Goal: Task Accomplishment & Management: Manage account settings

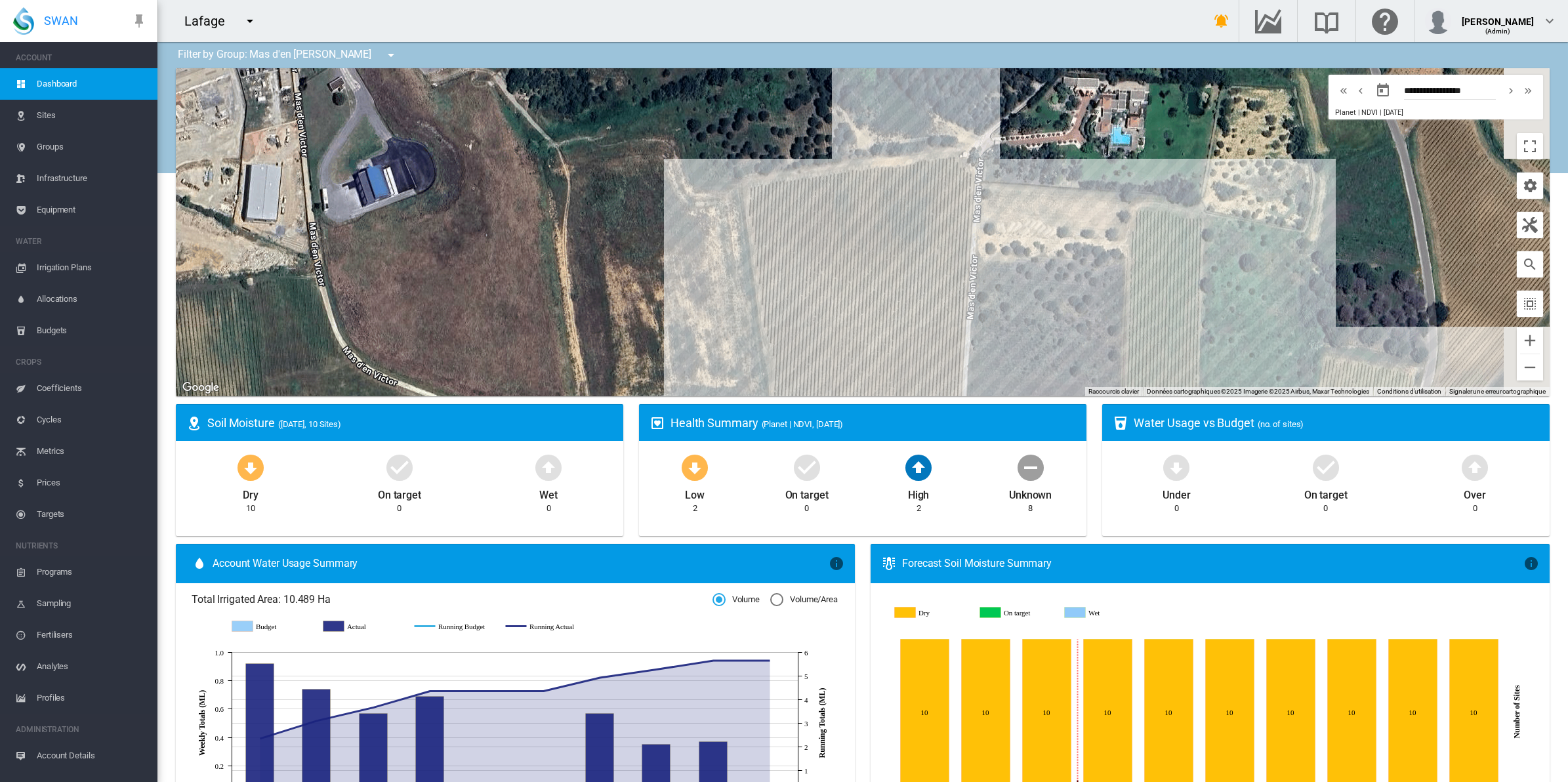
drag, startPoint x: 1039, startPoint y: 229, endPoint x: 566, endPoint y: 268, distance: 474.6
click at [566, 268] on div at bounding box center [863, 231] width 1374 height 328
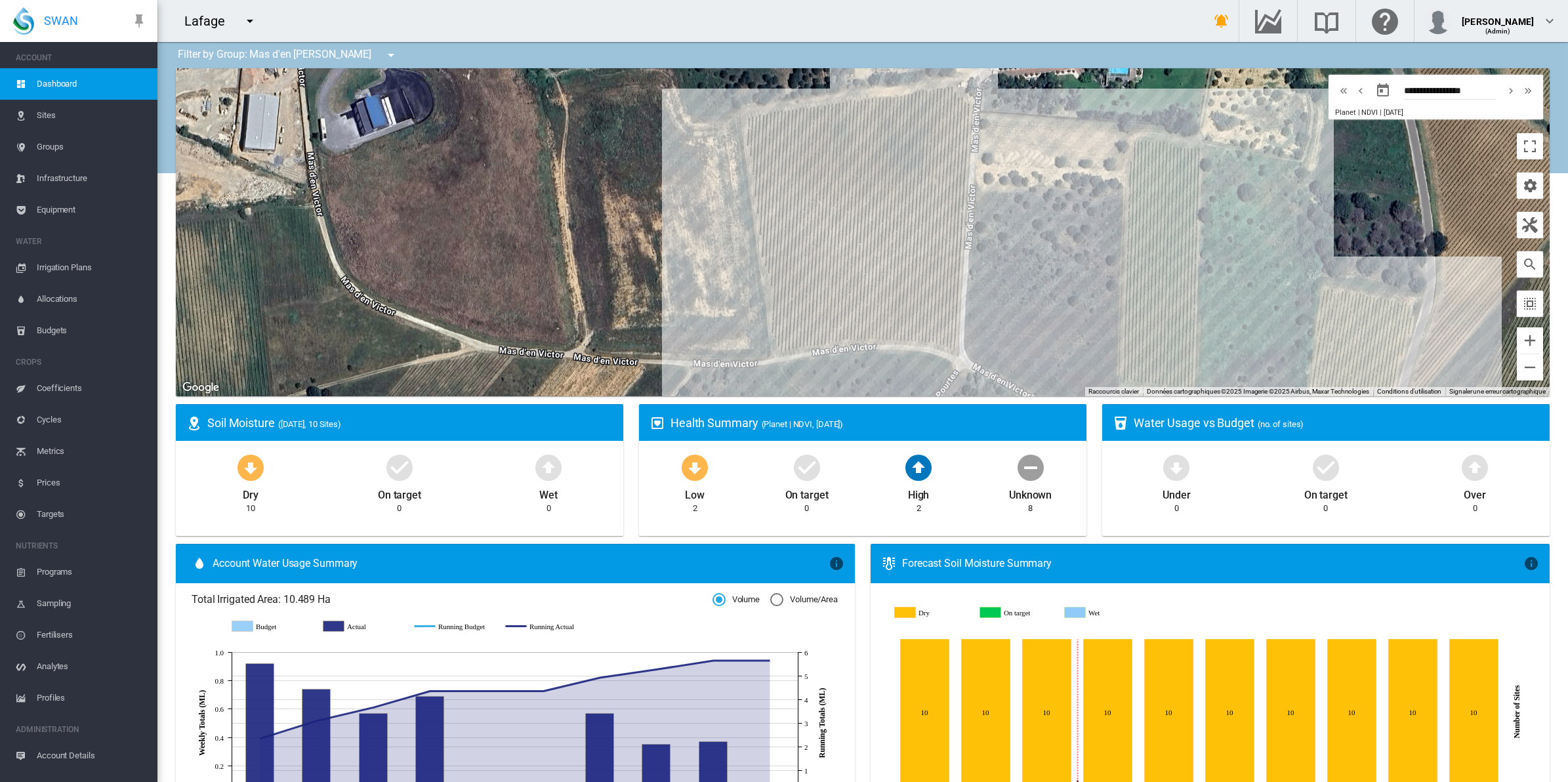
drag, startPoint x: 710, startPoint y: 288, endPoint x: 709, endPoint y: 208, distance: 80.0
click at [709, 208] on div at bounding box center [863, 231] width 1374 height 328
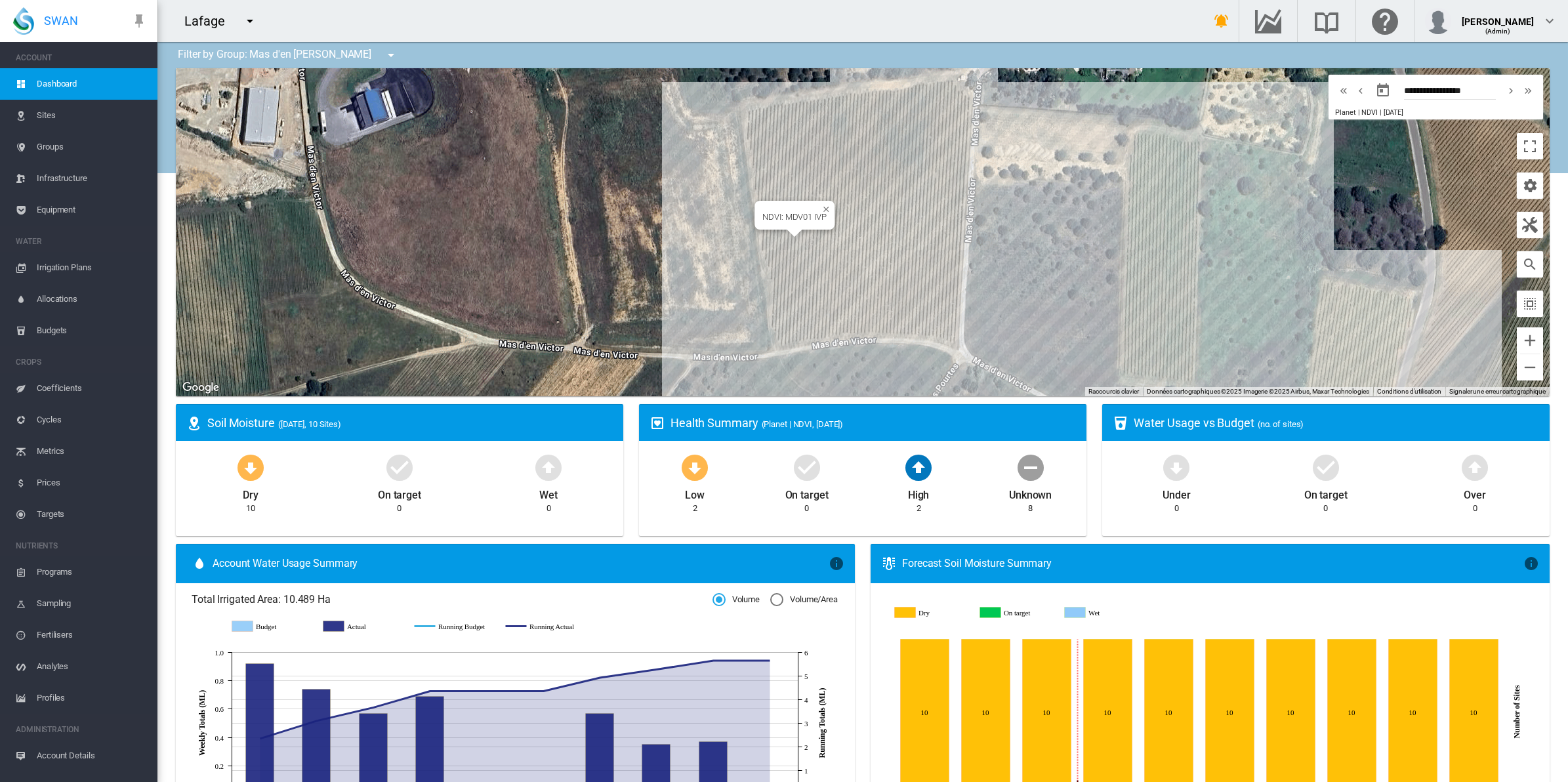
click at [789, 249] on div "NDVI: MDV01 IVP" at bounding box center [863, 231] width 1374 height 328
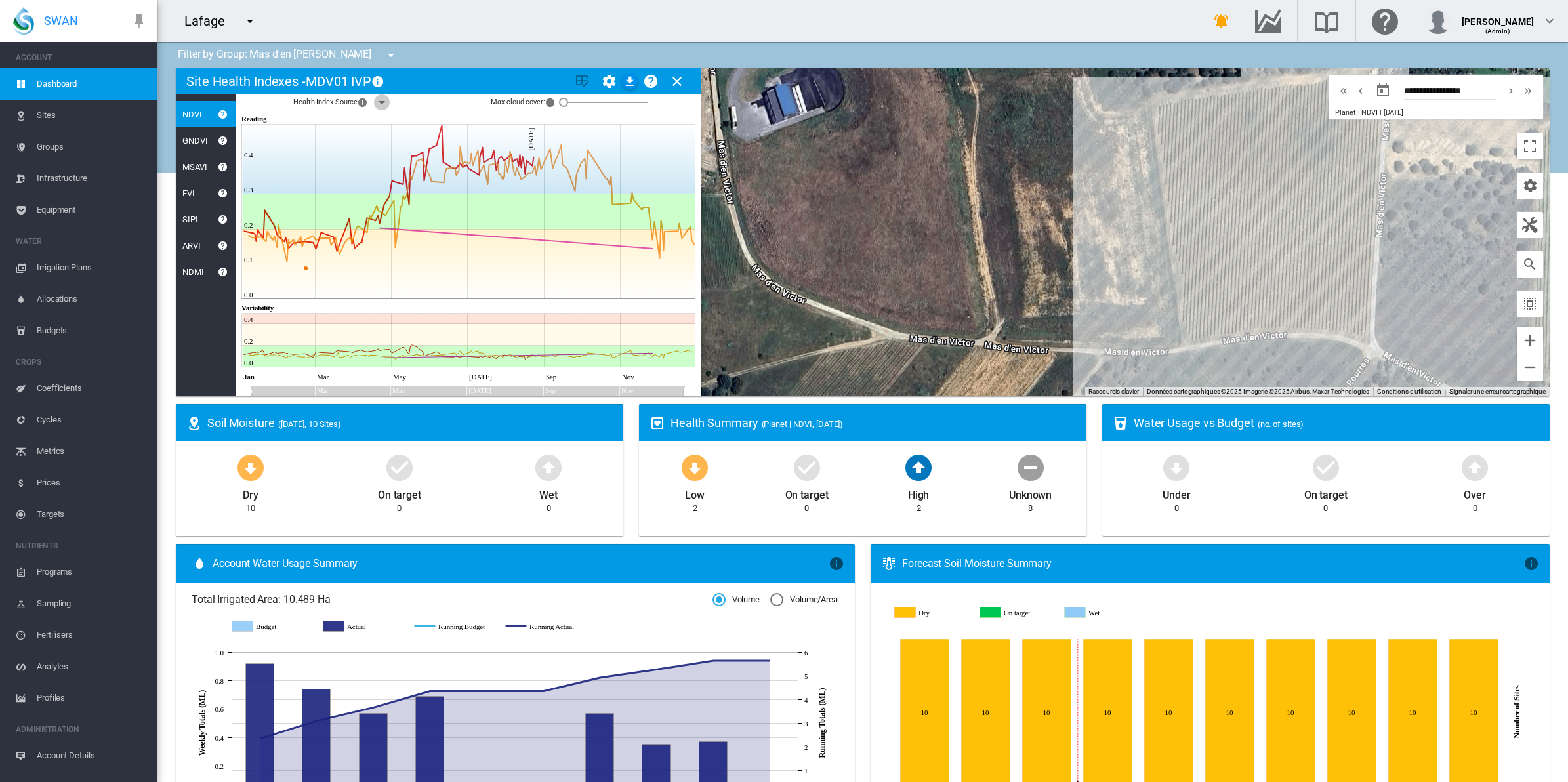
click at [381, 100] on md-icon "icon-menu-down" at bounding box center [381, 102] width 15 height 15
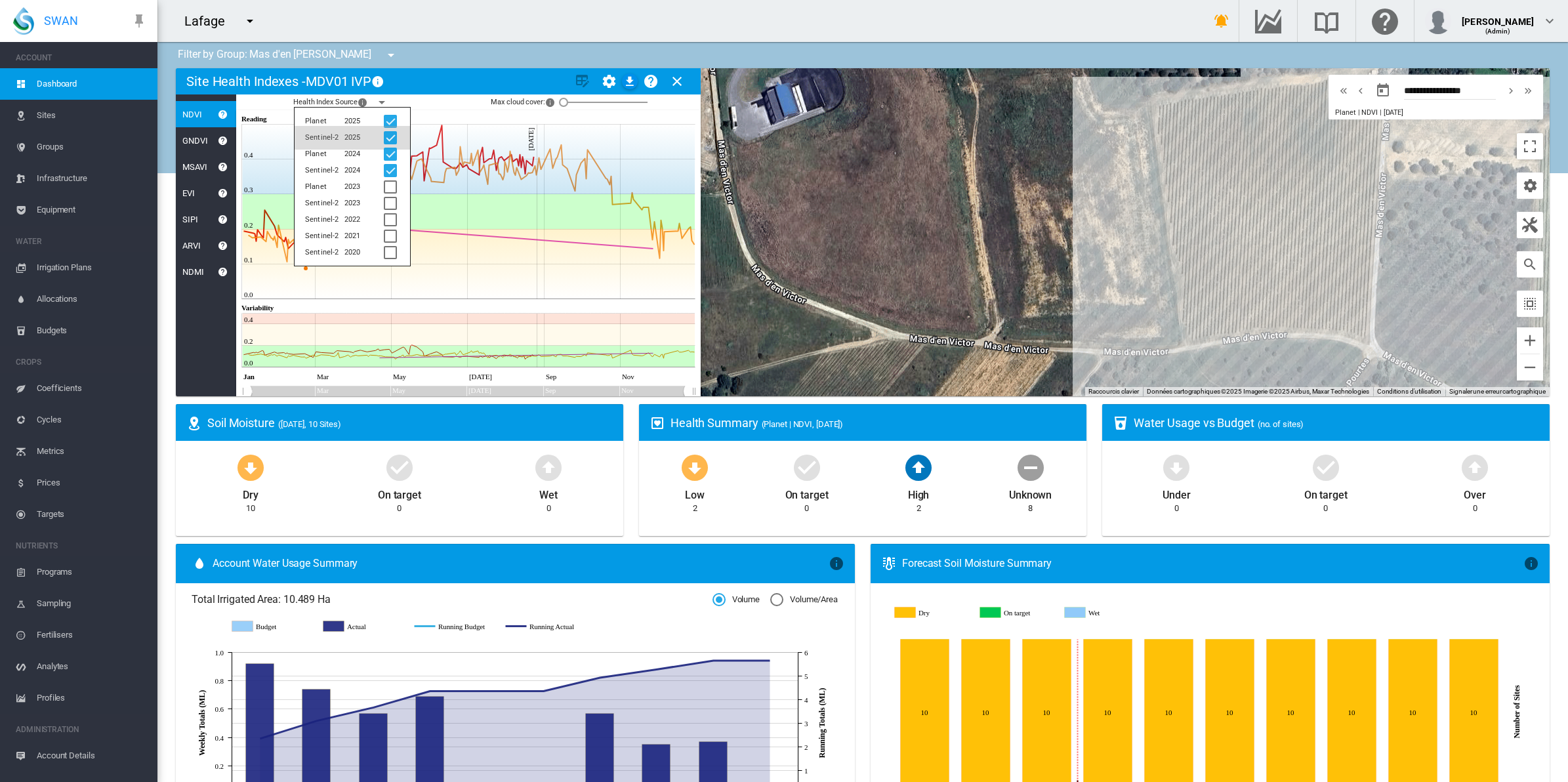
click at [393, 140] on div at bounding box center [391, 138] width 13 height 13
click at [391, 168] on div at bounding box center [391, 171] width 13 height 13
click at [458, 87] on md-card-title "Site Health Indexes - MDV01 IVP × Name of current Site Health Area in chart. Cl…" at bounding box center [438, 80] width 525 height 26
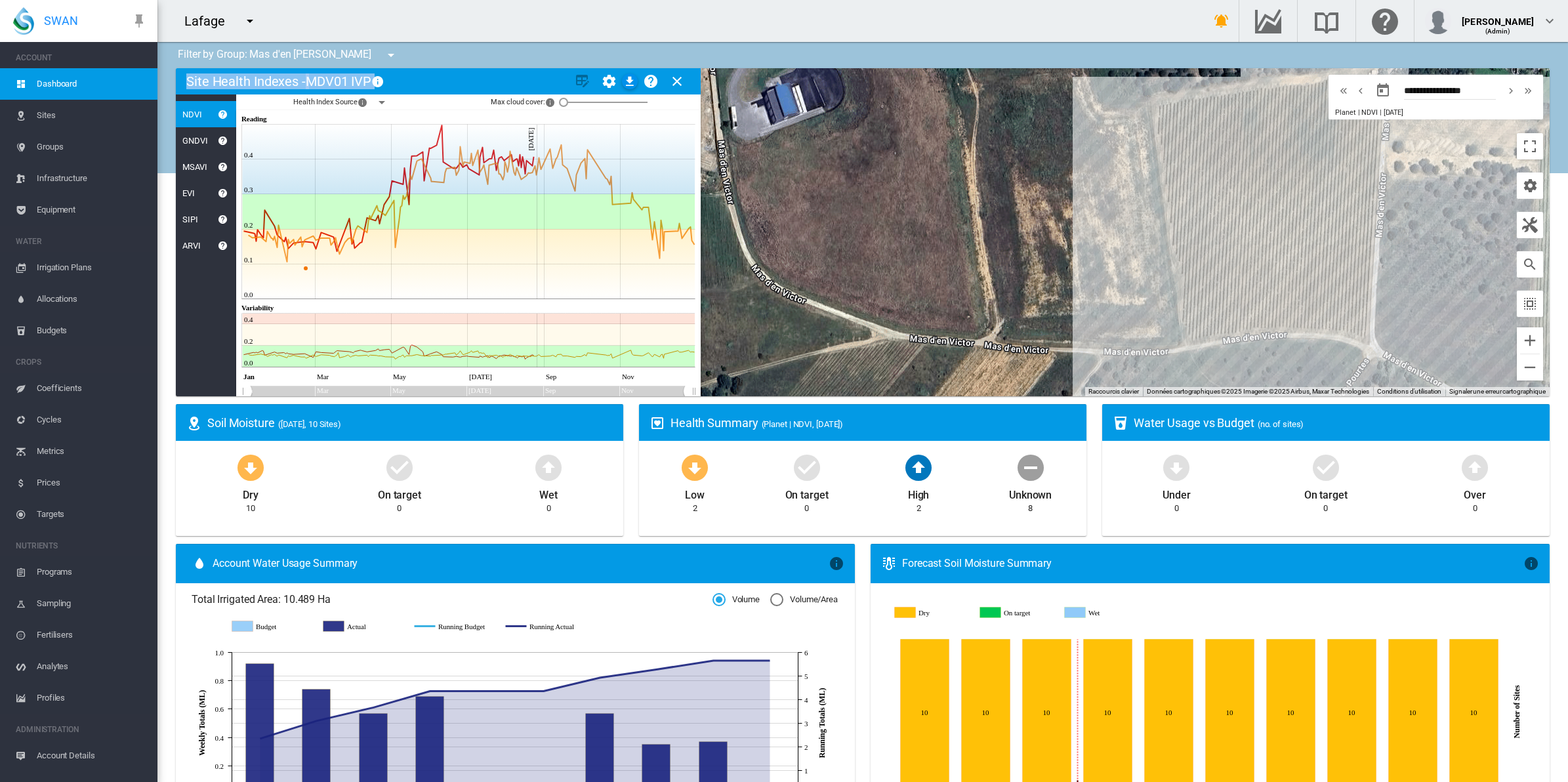
drag, startPoint x: 516, startPoint y: 84, endPoint x: 824, endPoint y: 138, distance: 312.7
click at [824, 138] on div "Site Health Indexes - MDV01 IVP × Name of current Site Health Area in chart. Cl…" at bounding box center [863, 231] width 1374 height 328
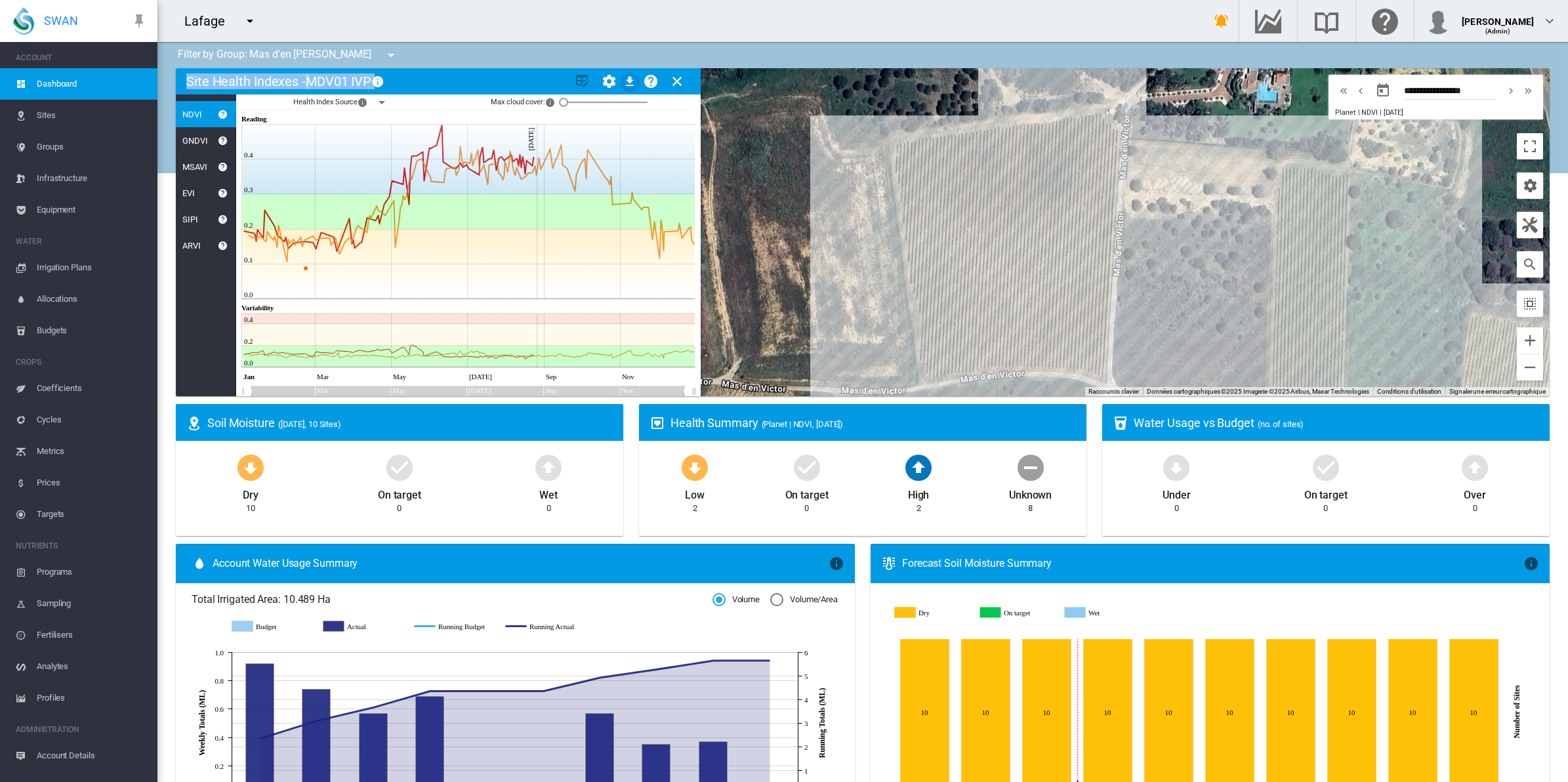
drag, startPoint x: 824, startPoint y: 138, endPoint x: 746, endPoint y: 263, distance: 147.3
click at [746, 263] on div at bounding box center [863, 231] width 1374 height 328
click at [949, 206] on div "NDVI: MDV01 IVP" at bounding box center [863, 231] width 1374 height 328
click at [977, 235] on div "NDVI: MDV01 IVP 2" at bounding box center [863, 231] width 1374 height 328
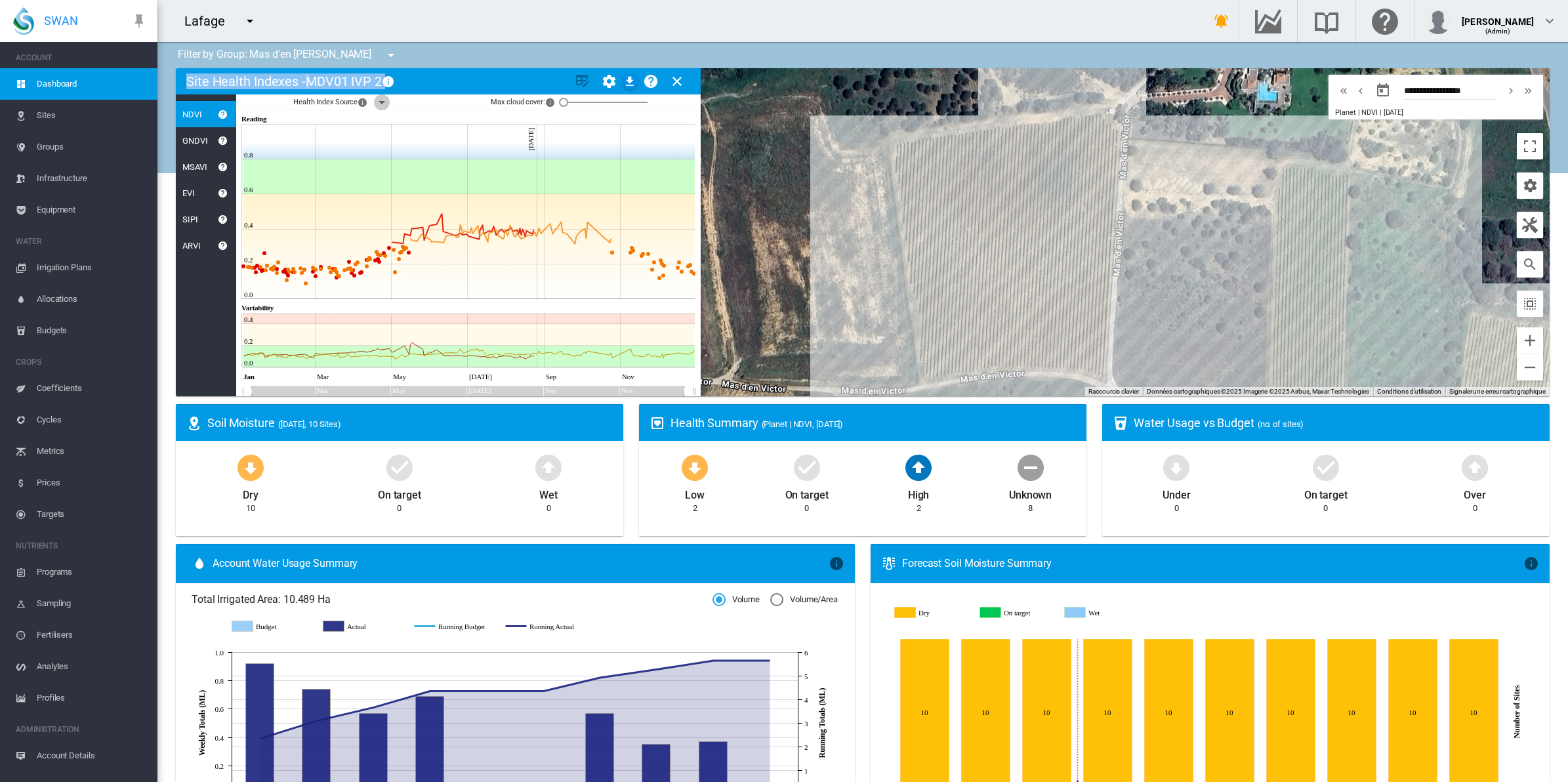
click at [380, 103] on md-icon "icon-menu-down" at bounding box center [381, 102] width 15 height 15
click at [948, 281] on div "NDVI: MDV01 IVP" at bounding box center [863, 231] width 1374 height 328
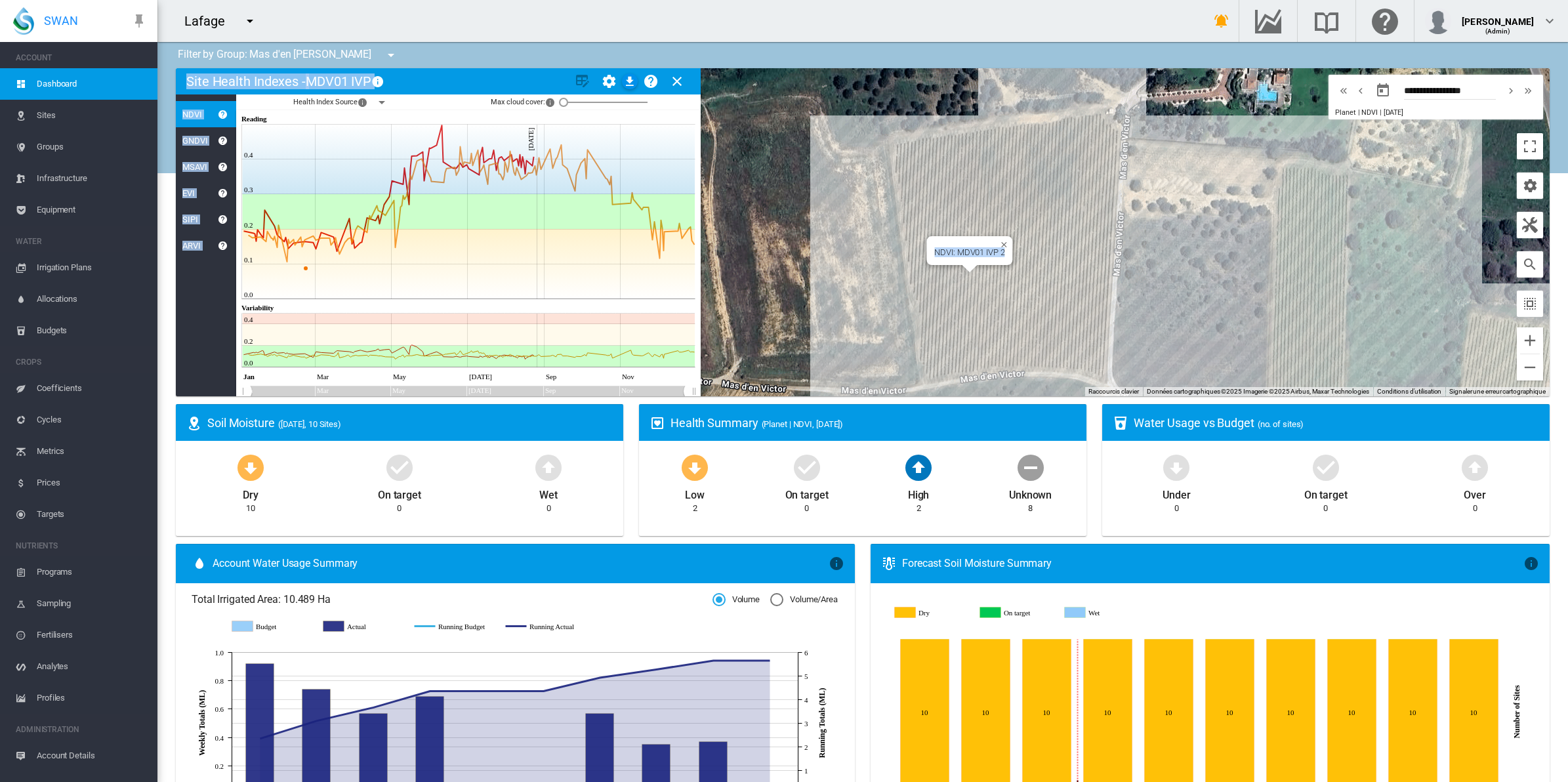
click at [981, 273] on div "NDVI: MDV01 IVP 2" at bounding box center [863, 231] width 1374 height 328
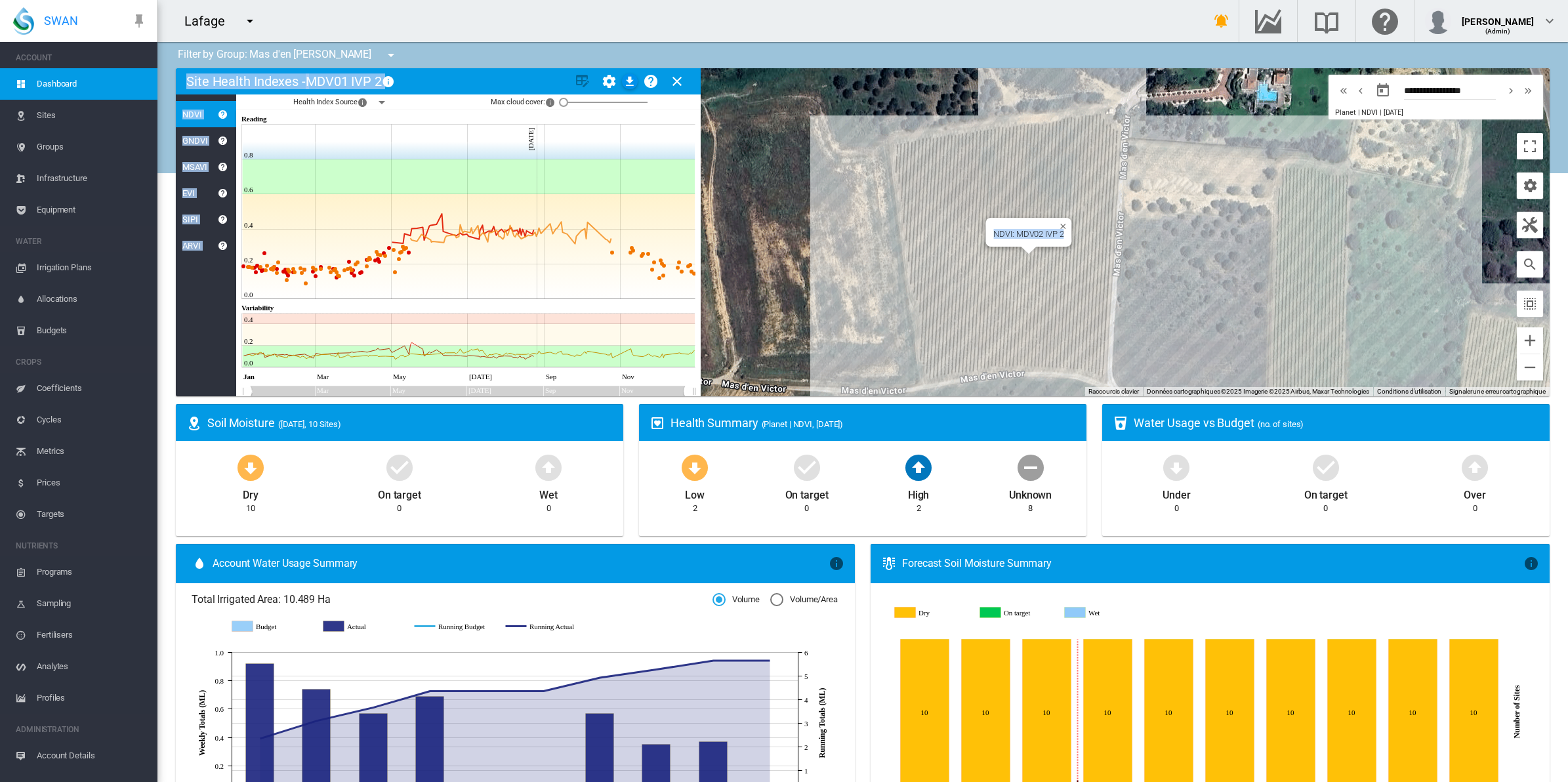
click at [1033, 265] on div "NDVI: MDV02 IVP 2" at bounding box center [863, 231] width 1374 height 328
click at [1078, 256] on div "NDVI: MDV02 IVP" at bounding box center [863, 231] width 1374 height 328
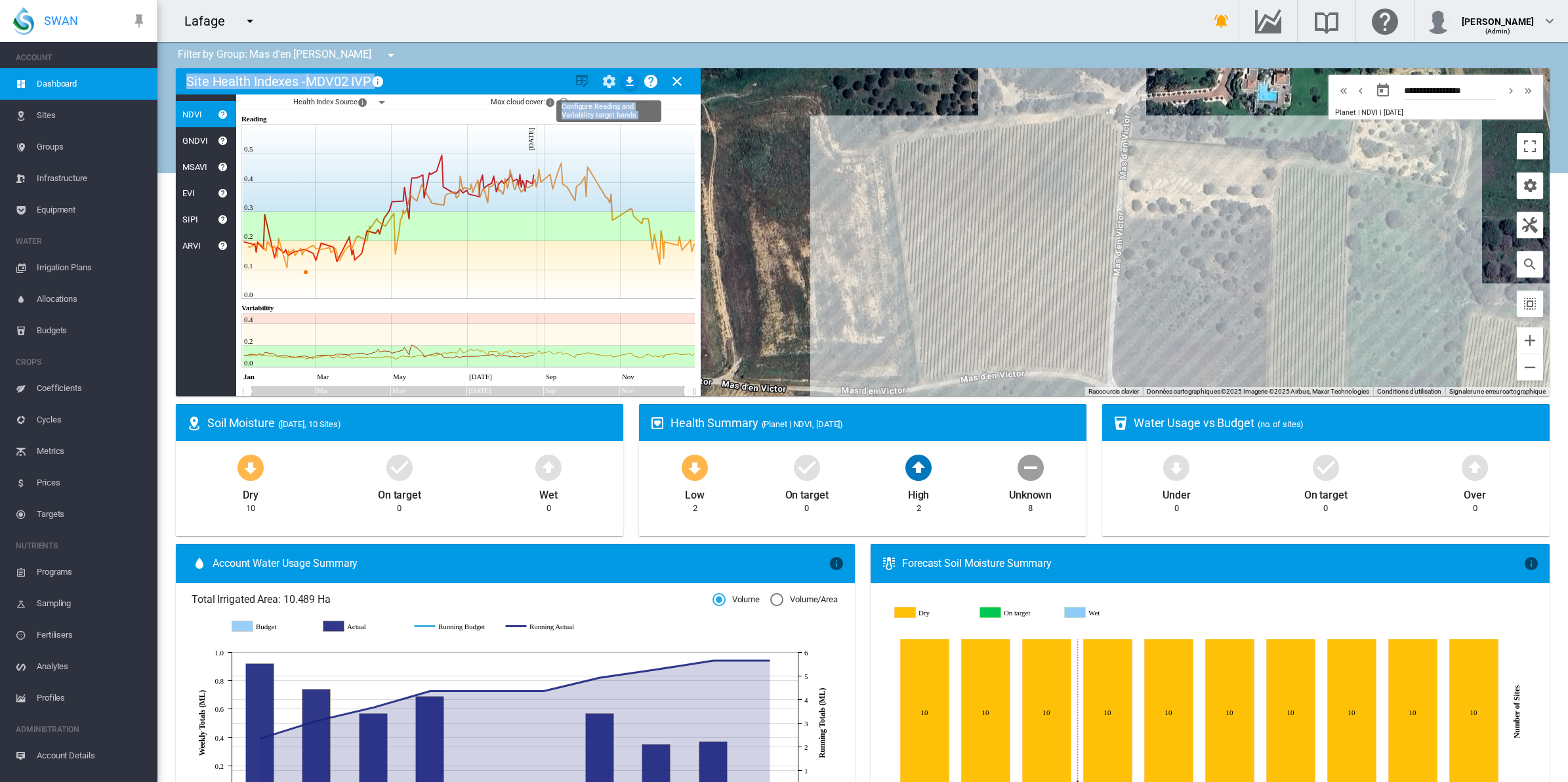
click at [608, 80] on md-icon "icon-cog" at bounding box center [609, 81] width 15 height 15
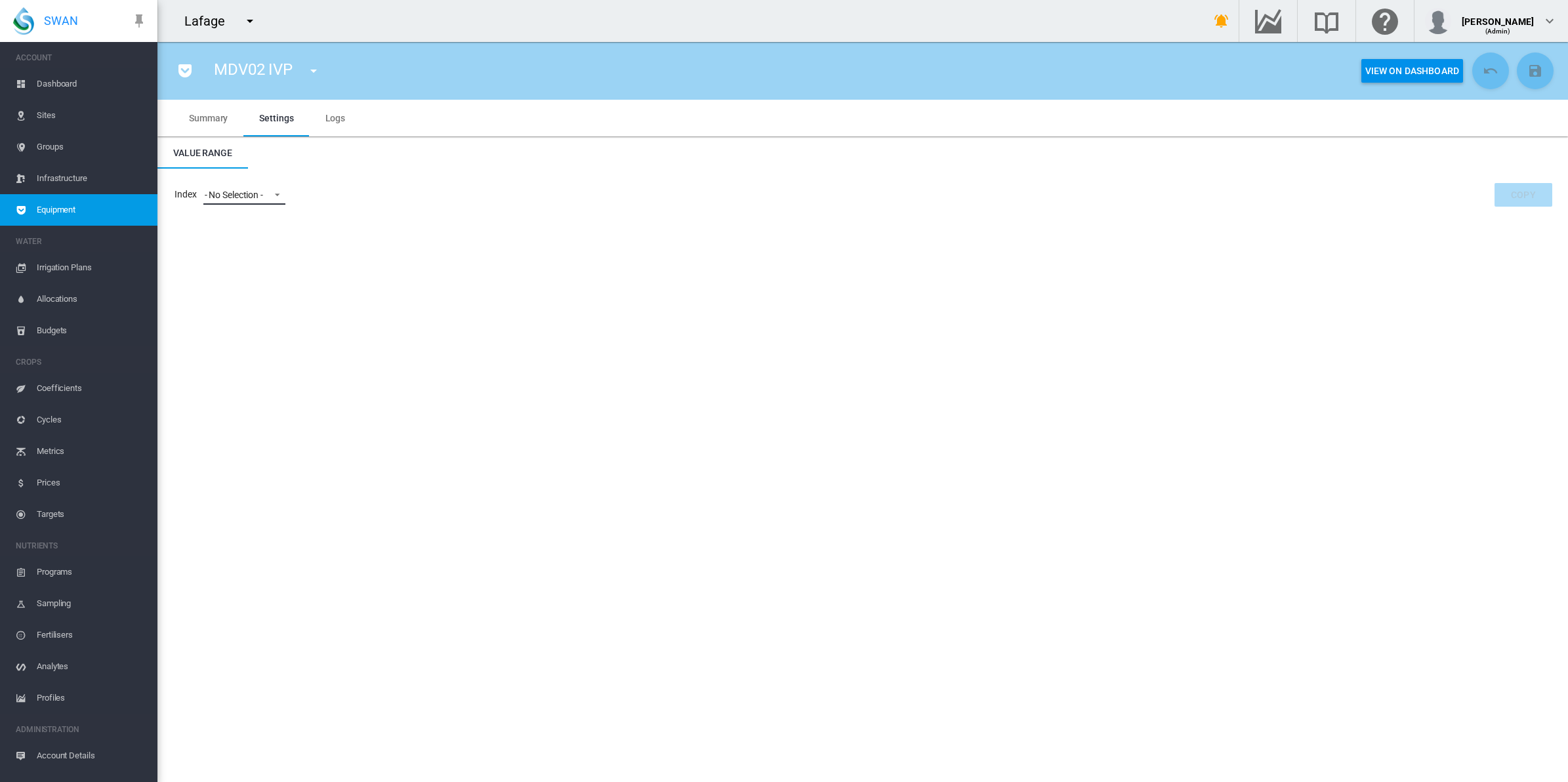
click at [249, 187] on md-select-value "- No Selection -" at bounding box center [245, 195] width 82 height 20
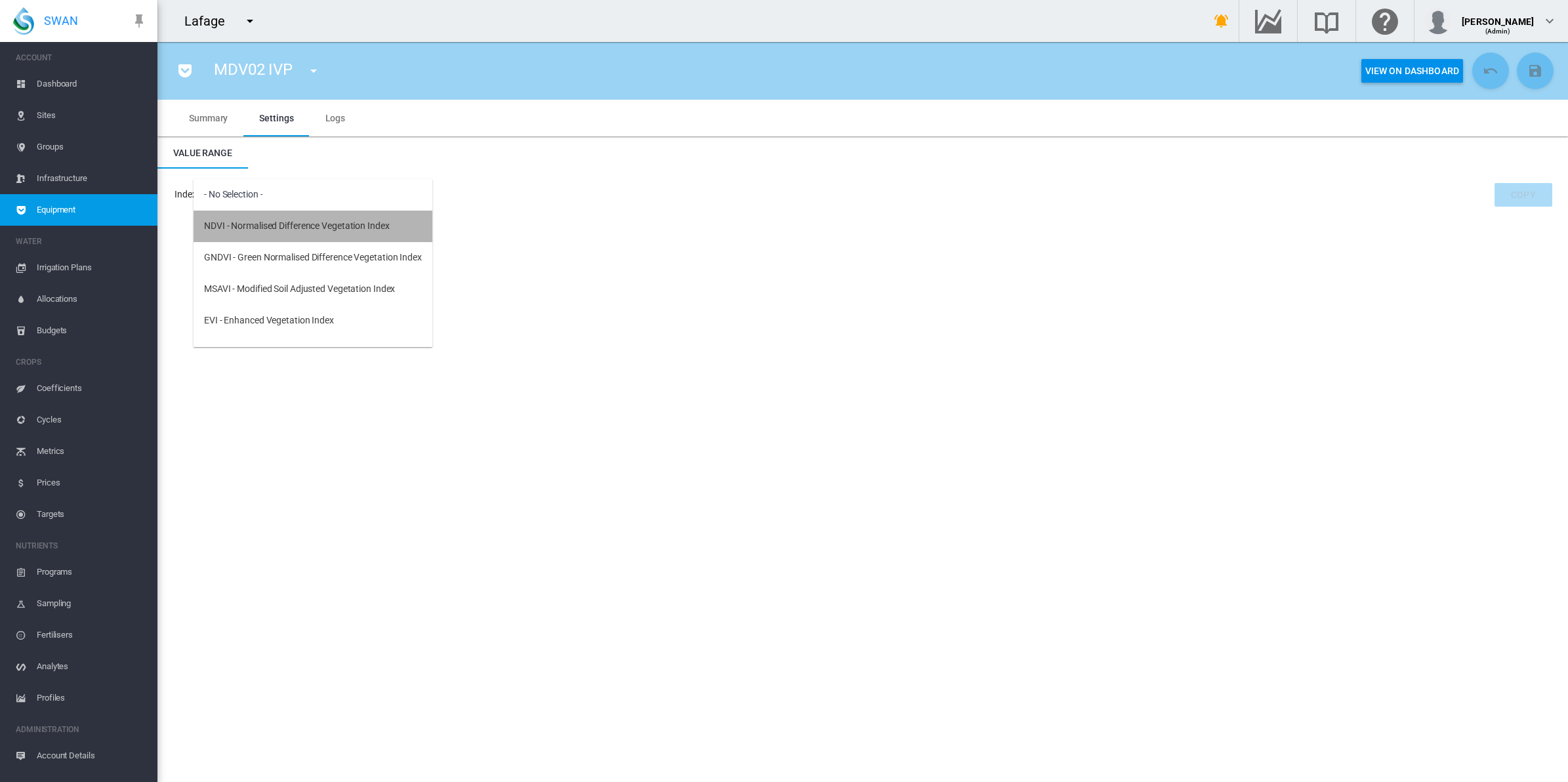
click at [247, 218] on md-option "NDVI - Normalised Difference Vegetation Index" at bounding box center [313, 226] width 239 height 32
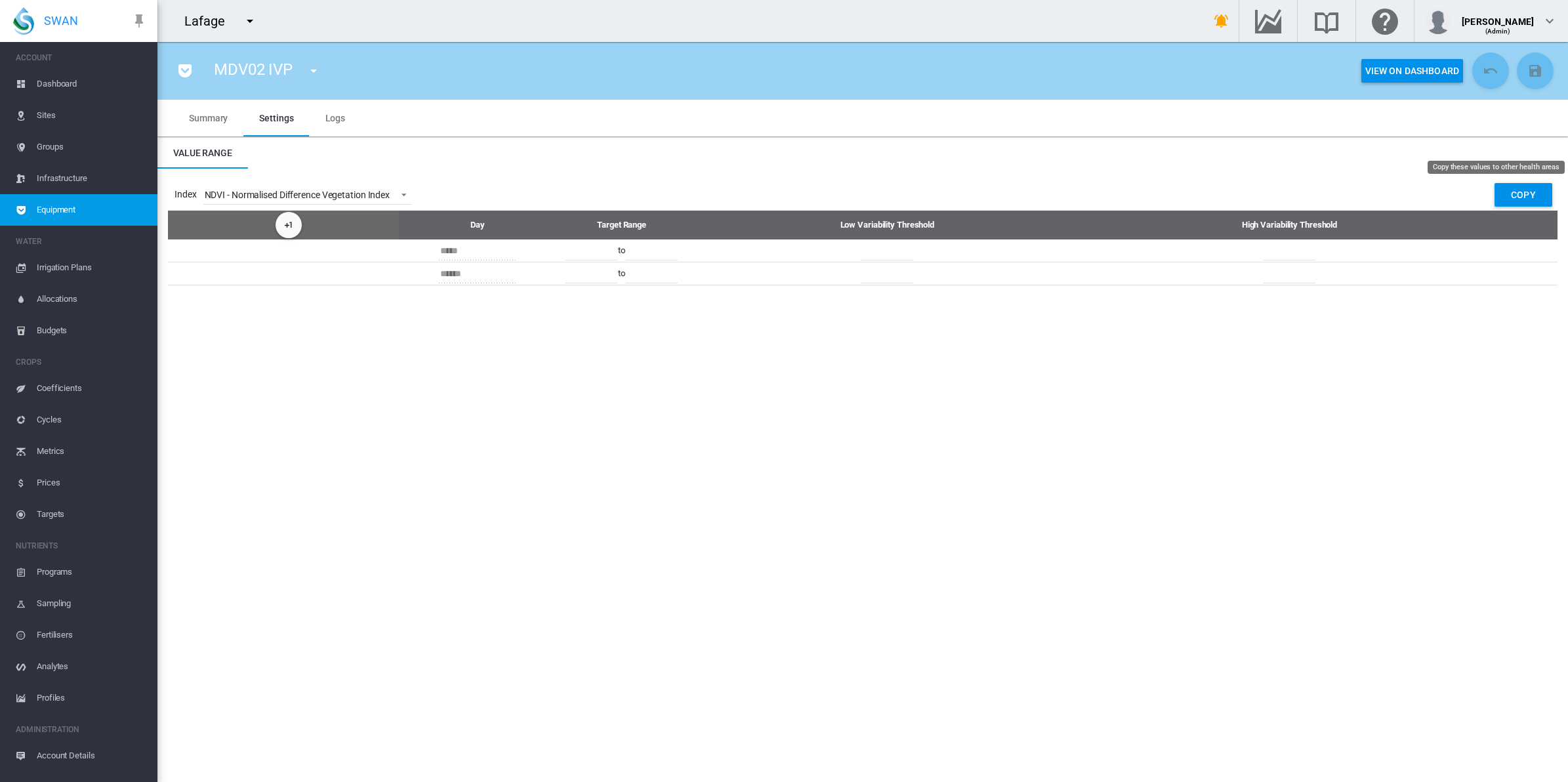
click at [1254, 204] on button "Copy" at bounding box center [1523, 195] width 57 height 24
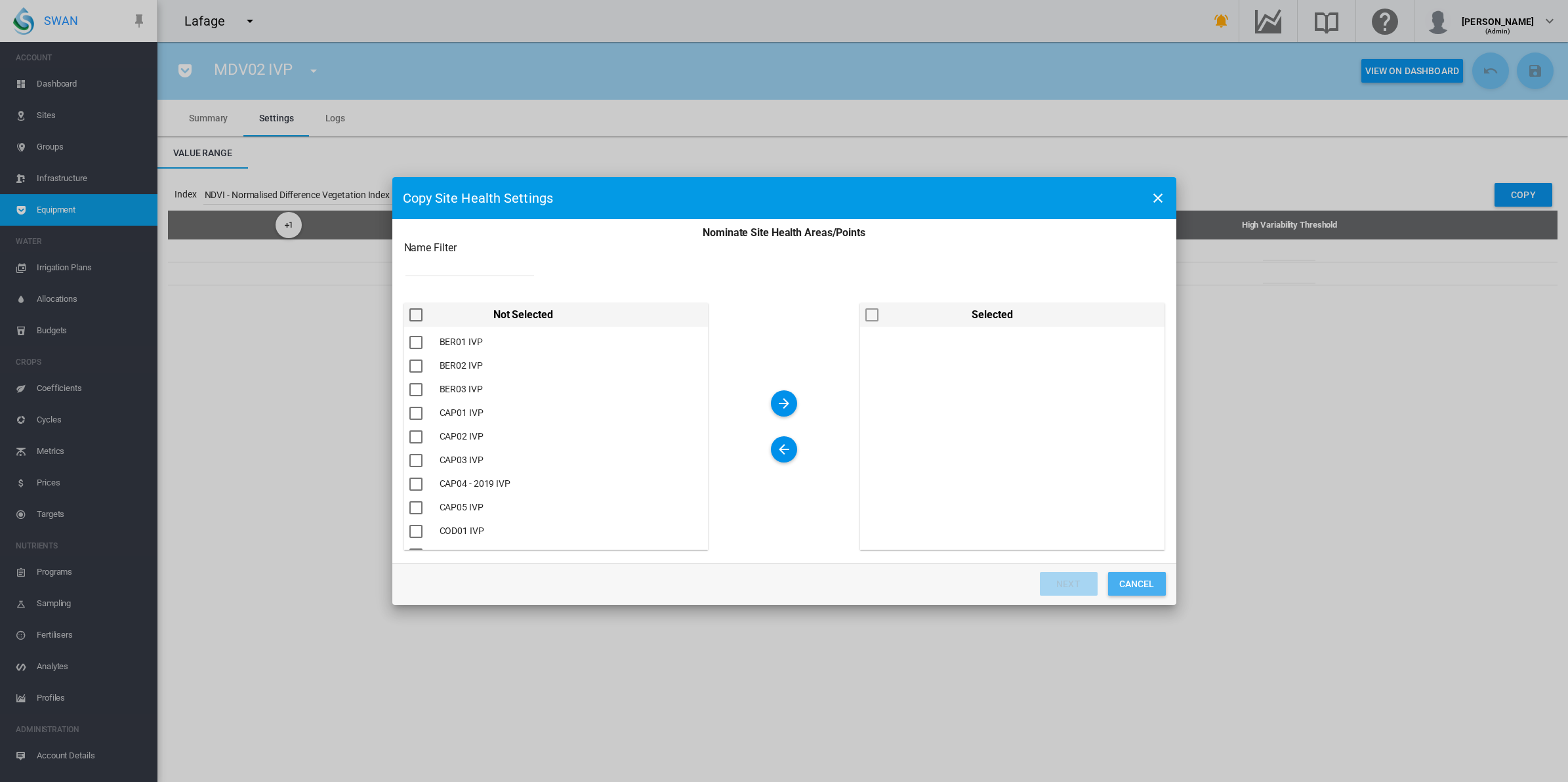
click at [1146, 579] on button "CANCEL" at bounding box center [1137, 584] width 57 height 24
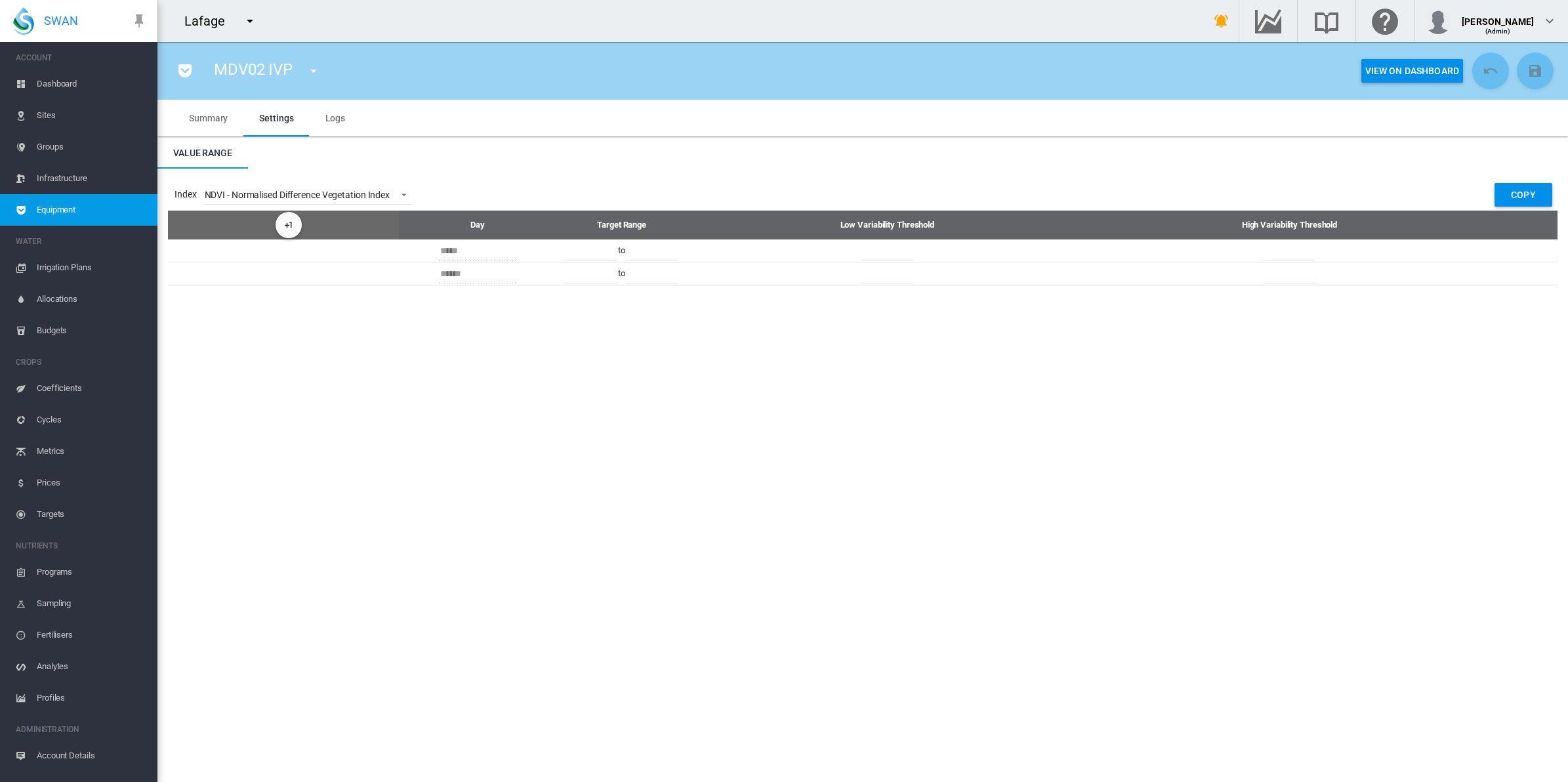
click at [62, 82] on span "Dashboard" at bounding box center [91, 83] width 110 height 32
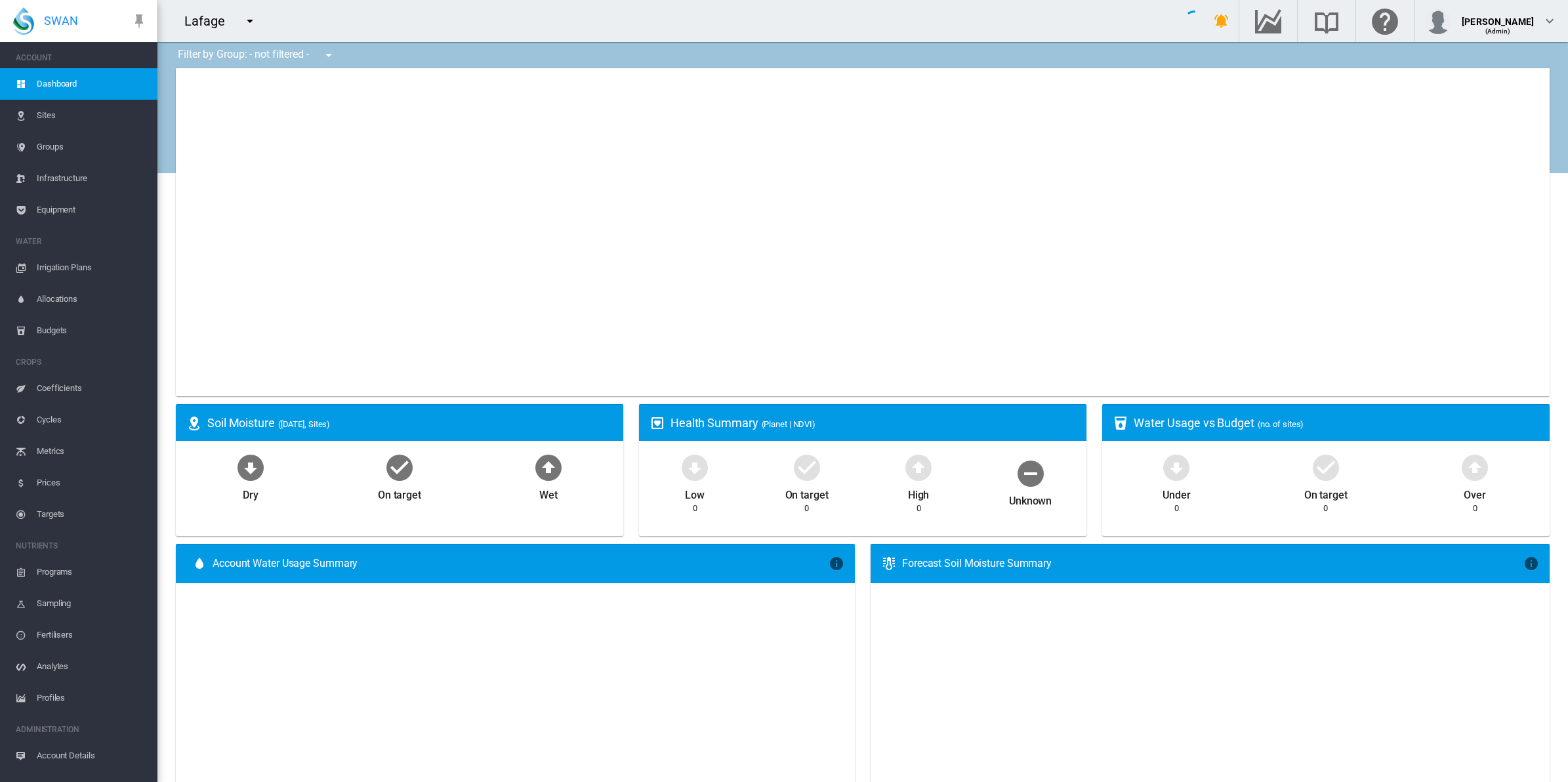
type input "**********"
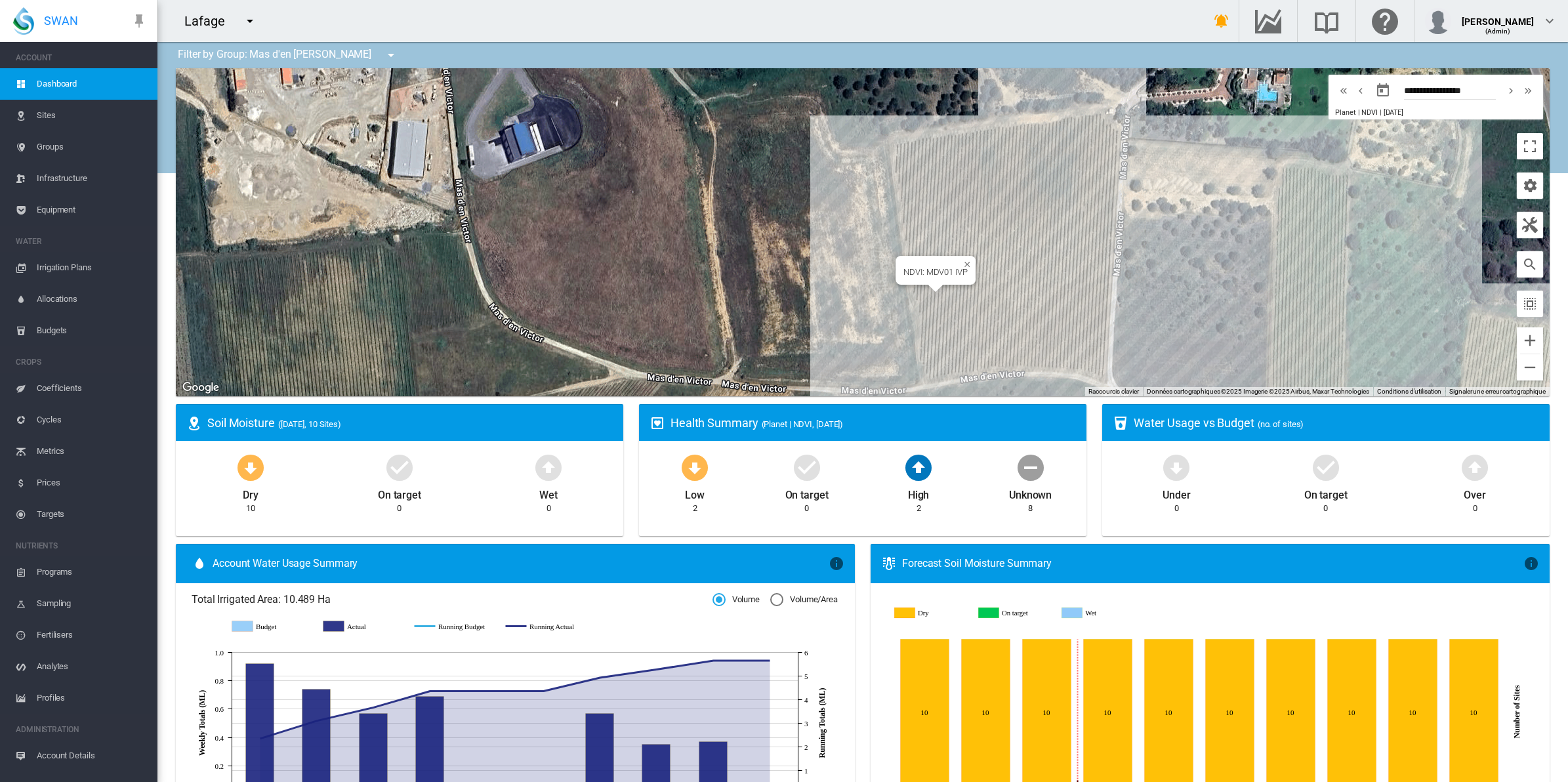
click at [936, 327] on div "NDVI: MDV01 IVP" at bounding box center [863, 231] width 1374 height 328
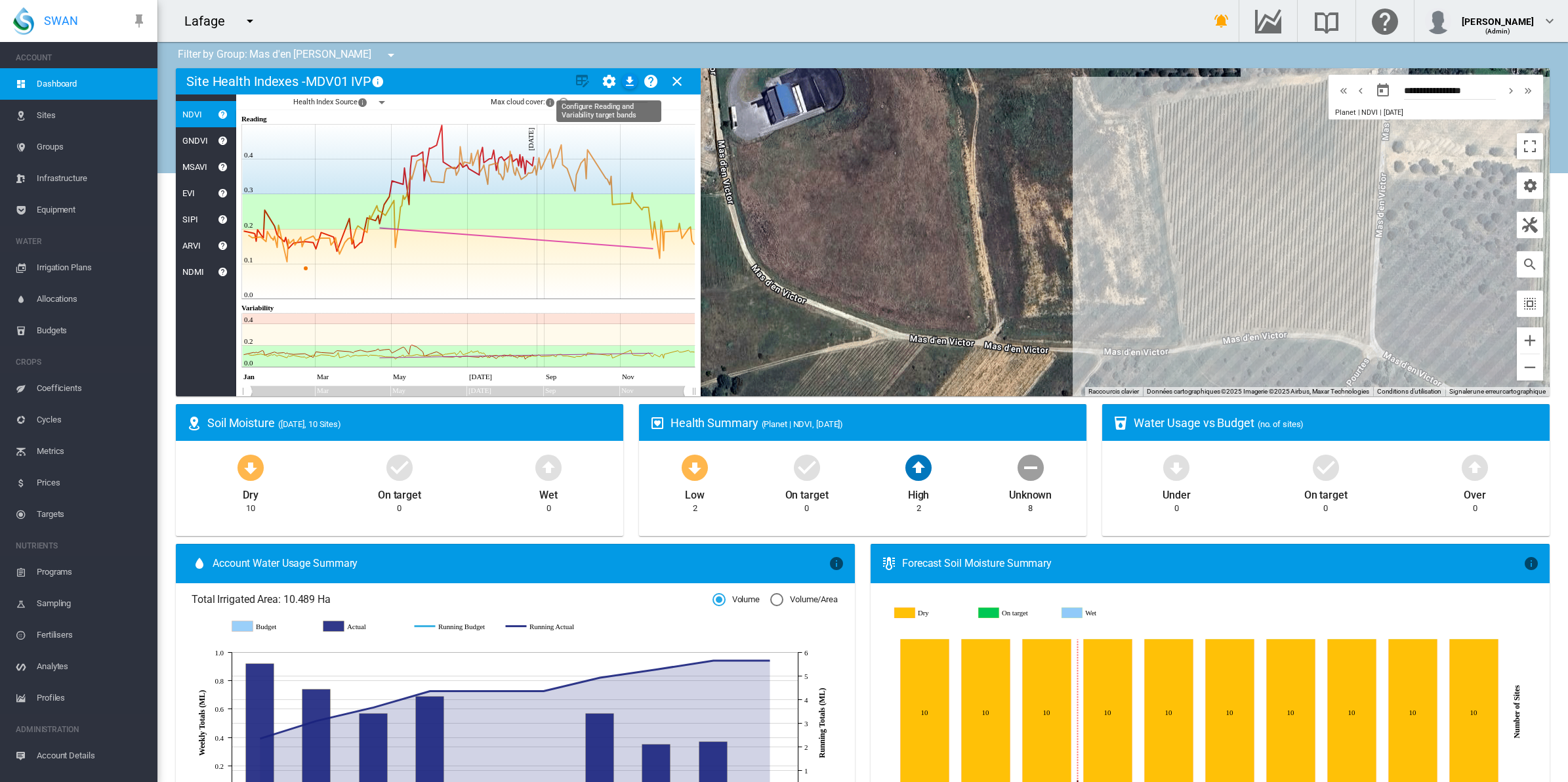
click at [605, 80] on md-icon "icon-cog" at bounding box center [609, 81] width 15 height 15
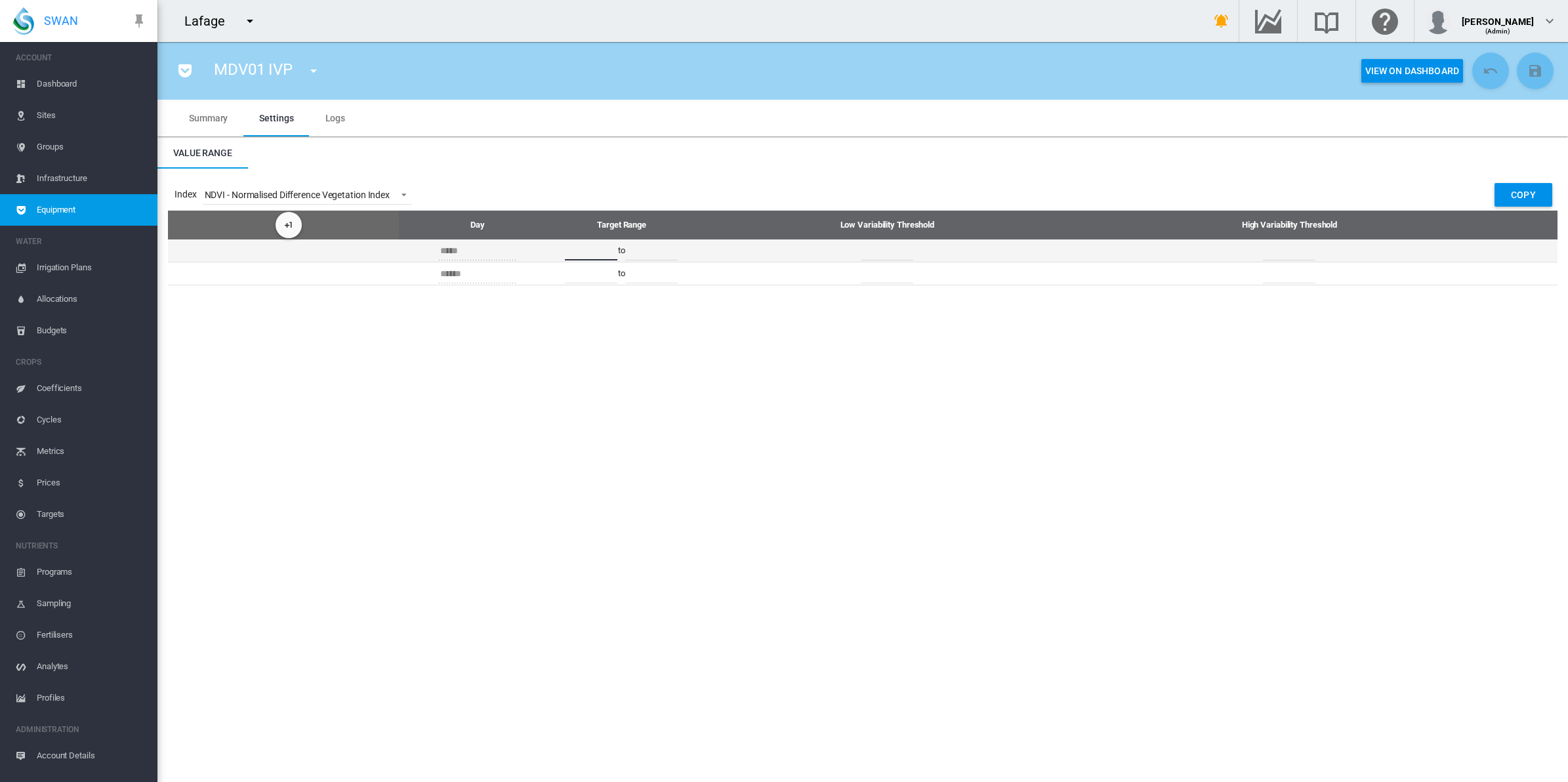
drag, startPoint x: 587, startPoint y: 249, endPoint x: 597, endPoint y: 248, distance: 10.0
click at [597, 248] on input "****" at bounding box center [591, 250] width 53 height 20
type input "****"
drag, startPoint x: 648, startPoint y: 254, endPoint x: 658, endPoint y: 254, distance: 10.0
click at [658, 254] on input "****" at bounding box center [651, 250] width 53 height 20
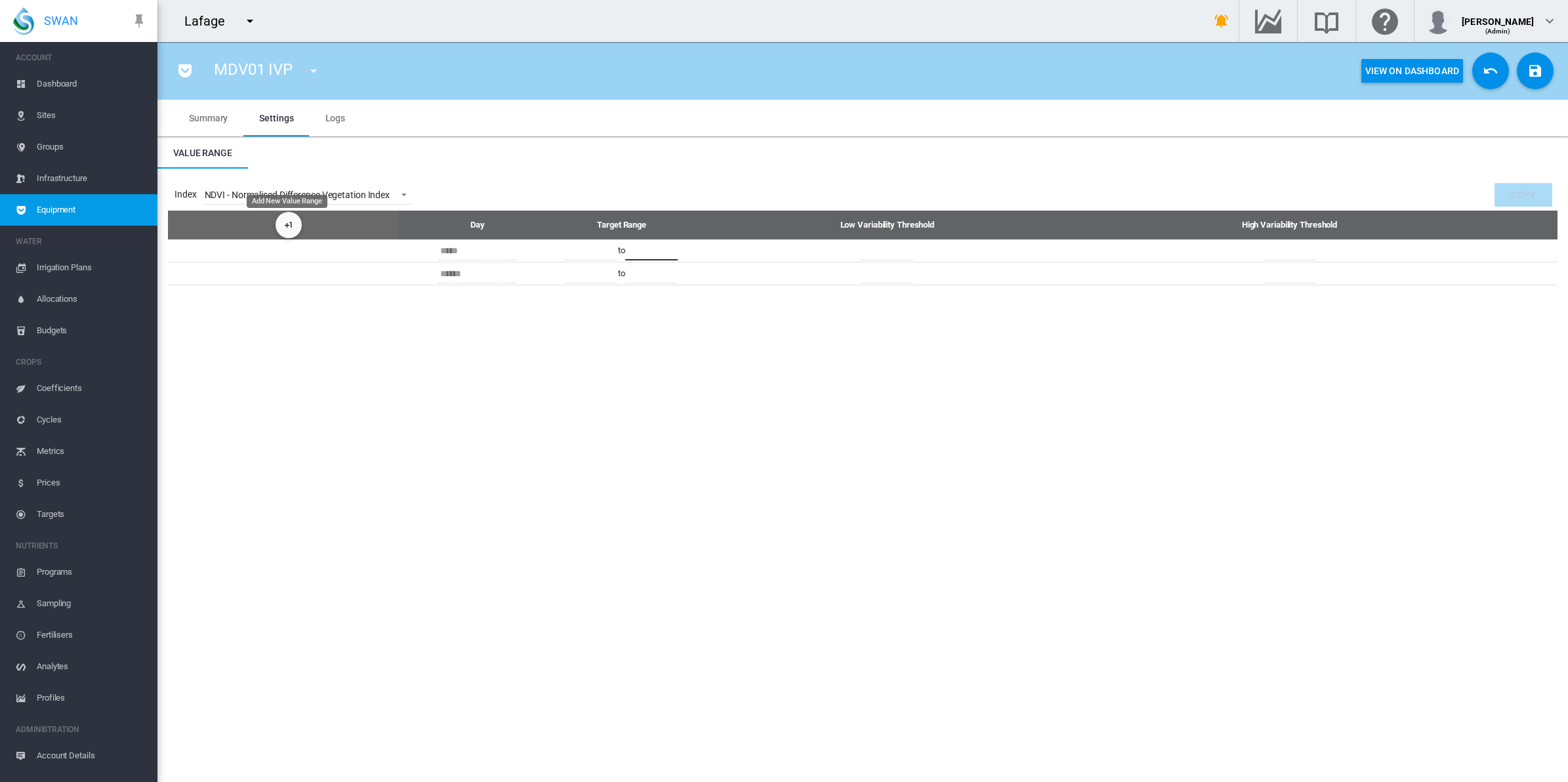
type input "****"
click at [287, 225] on md-icon "Add New Value Range" at bounding box center [289, 225] width 15 height 15
click at [508, 279] on button "Open calendar" at bounding box center [512, 276] width 24 height 24
click at [457, 336] on md-icon "January 2010" at bounding box center [462, 332] width 15 height 15
click at [564, 300] on span "Apr" at bounding box center [563, 305] width 26 height 26
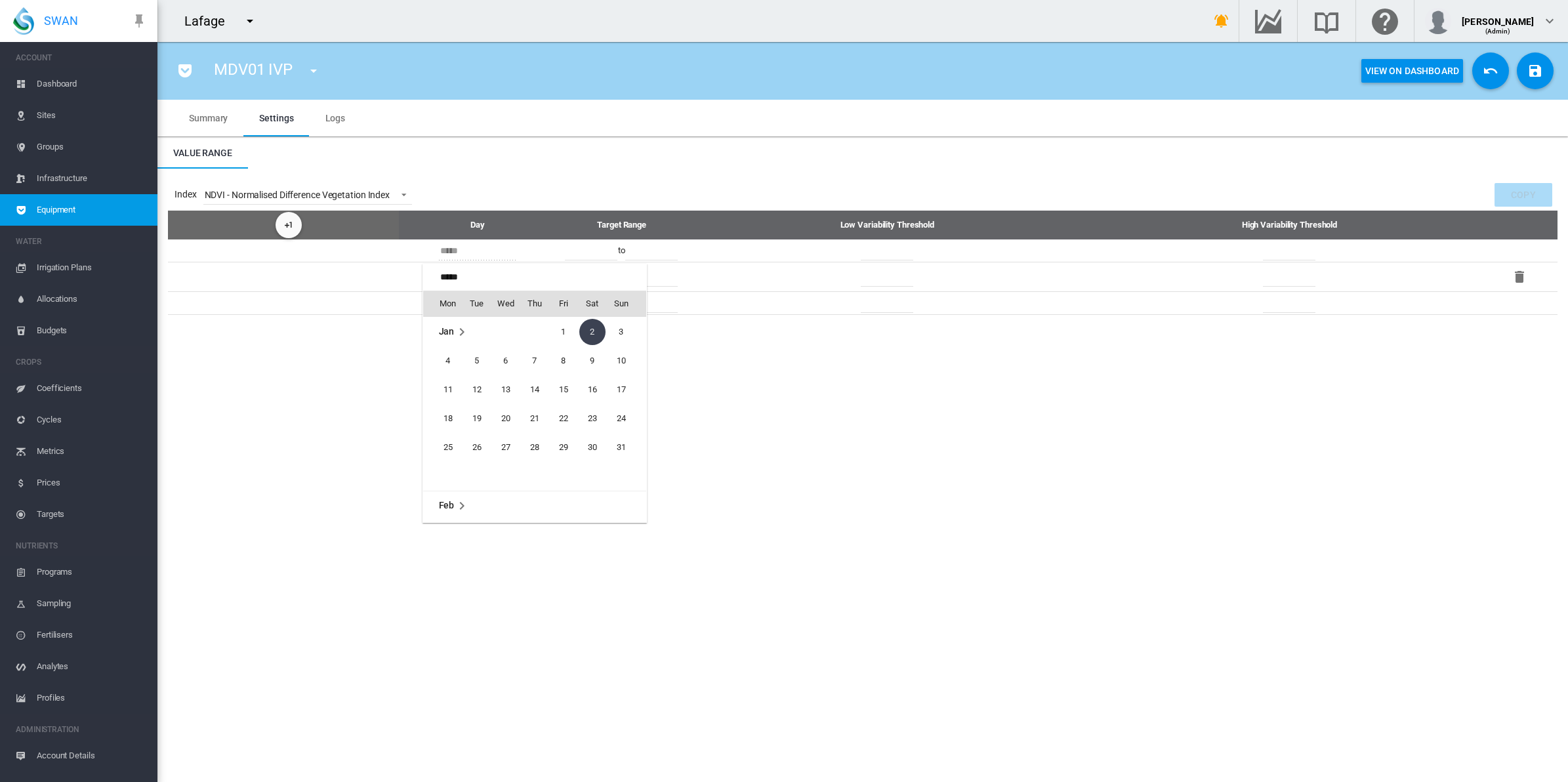
scroll to position [522, 0]
click at [529, 332] on span "1" at bounding box center [534, 332] width 26 height 26
type input "*****"
click at [282, 220] on md-icon "Add New Value Range" at bounding box center [289, 225] width 15 height 15
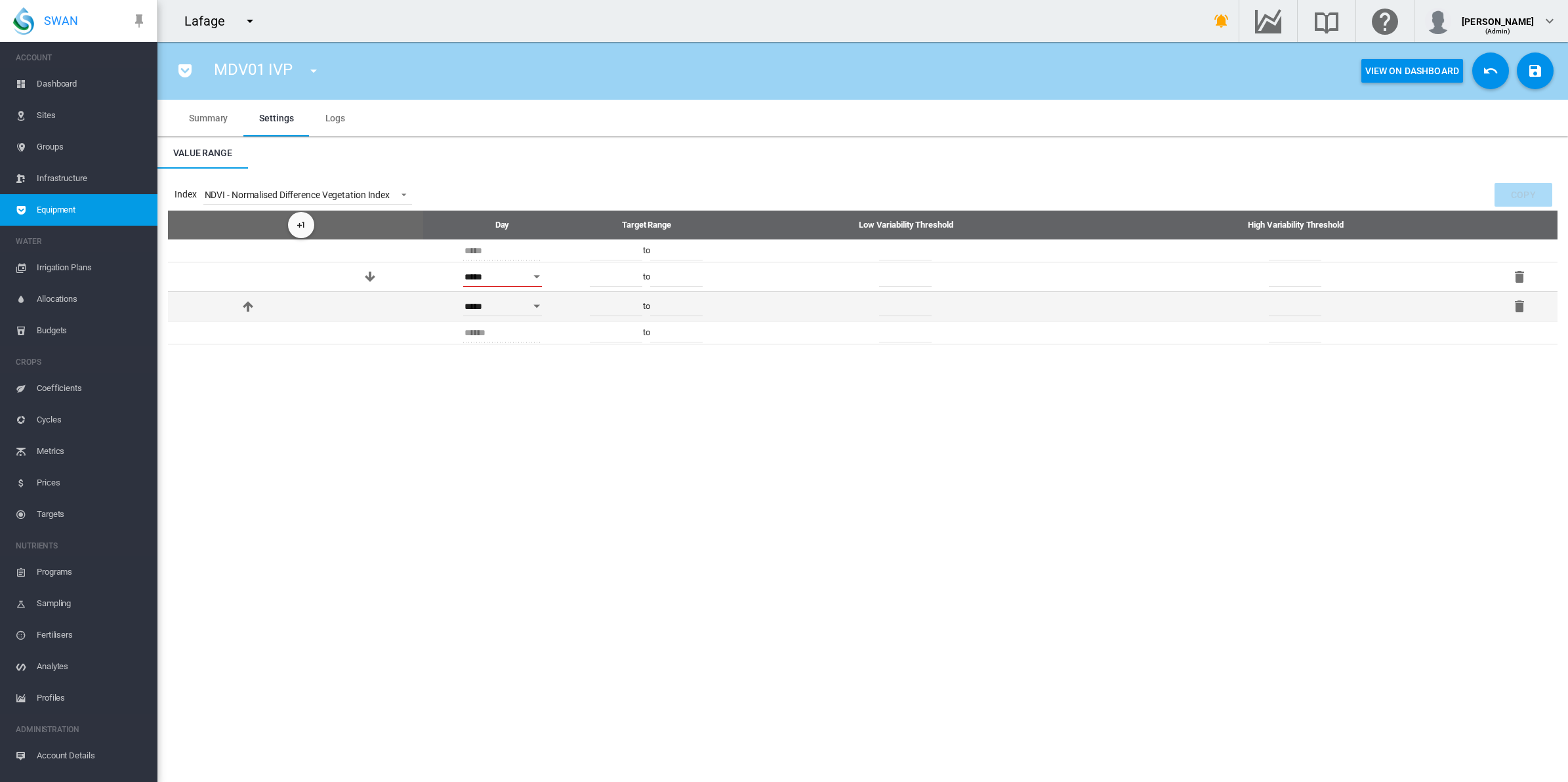
click at [526, 306] on button "Open calendar" at bounding box center [537, 306] width 24 height 24
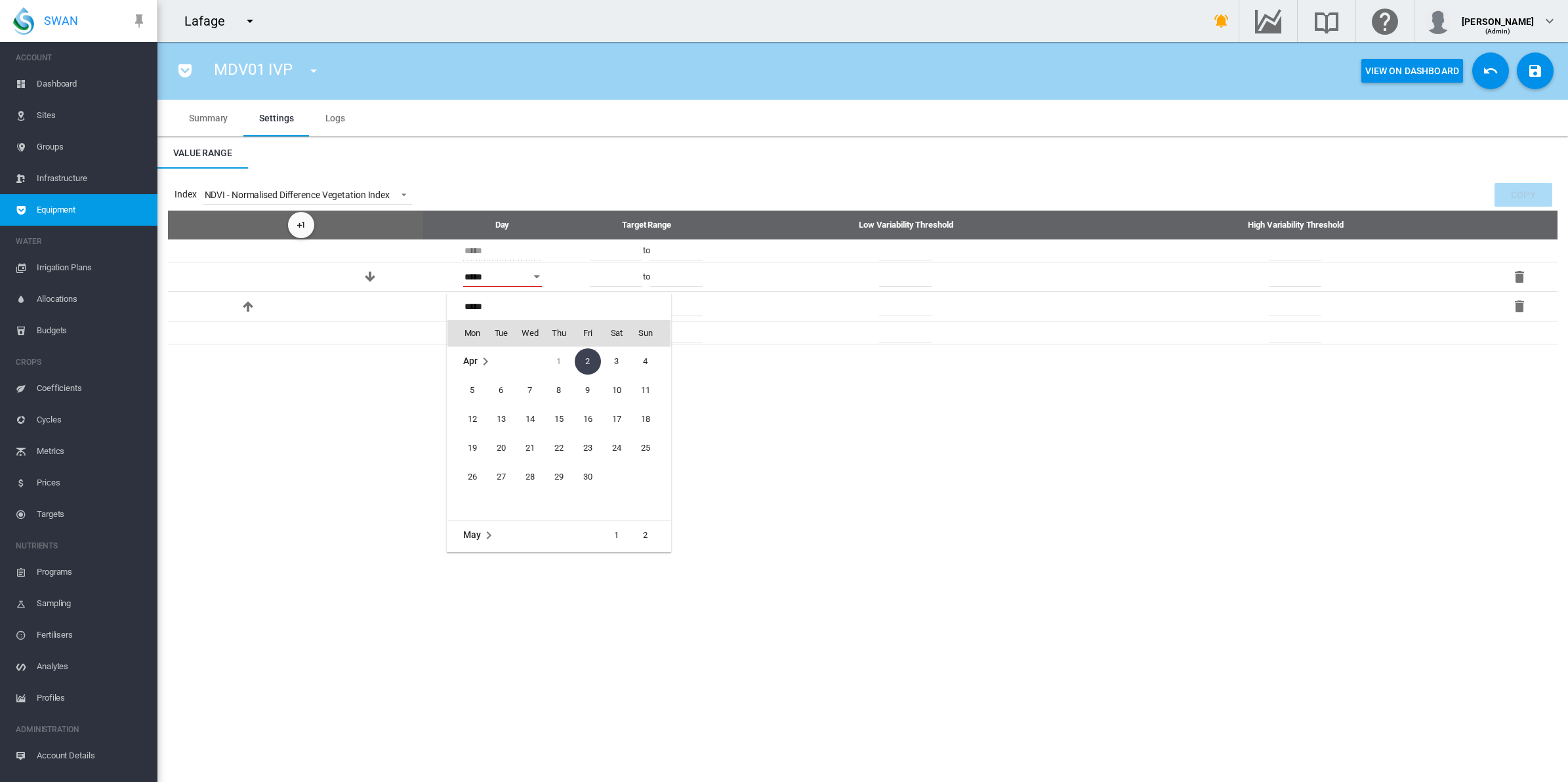
click at [481, 356] on md-icon "April 2010" at bounding box center [485, 361] width 15 height 15
click at [638, 335] on span "Jun" at bounding box center [645, 335] width 26 height 26
click at [504, 448] on span "15" at bounding box center [501, 447] width 26 height 26
type input "******"
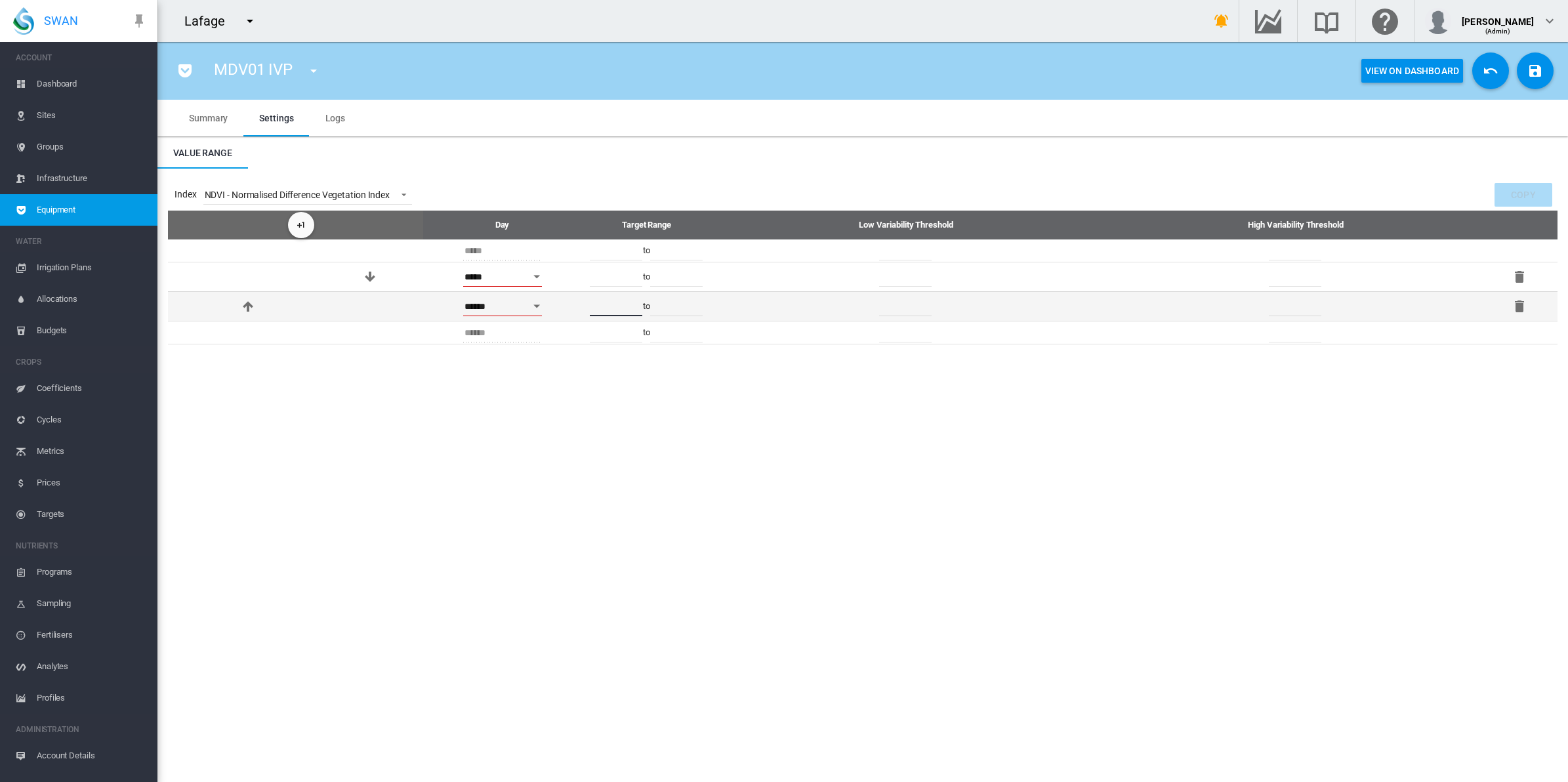
click at [614, 307] on input "****" at bounding box center [615, 306] width 53 height 20
type input "****"
click at [675, 307] on input "****" at bounding box center [676, 306] width 53 height 20
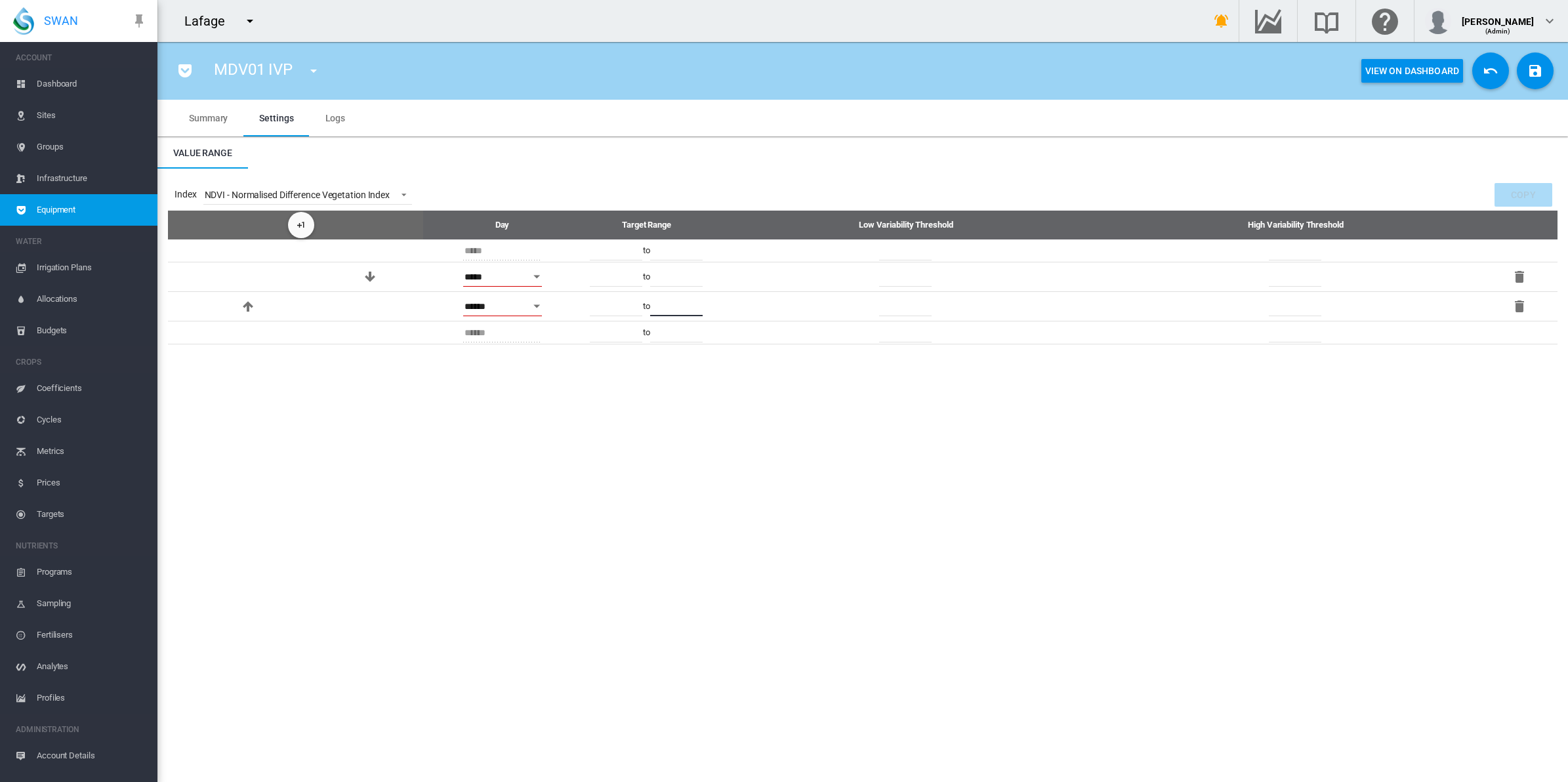
type input "****"
click at [296, 221] on md-icon "Add New Value Range" at bounding box center [301, 225] width 15 height 15
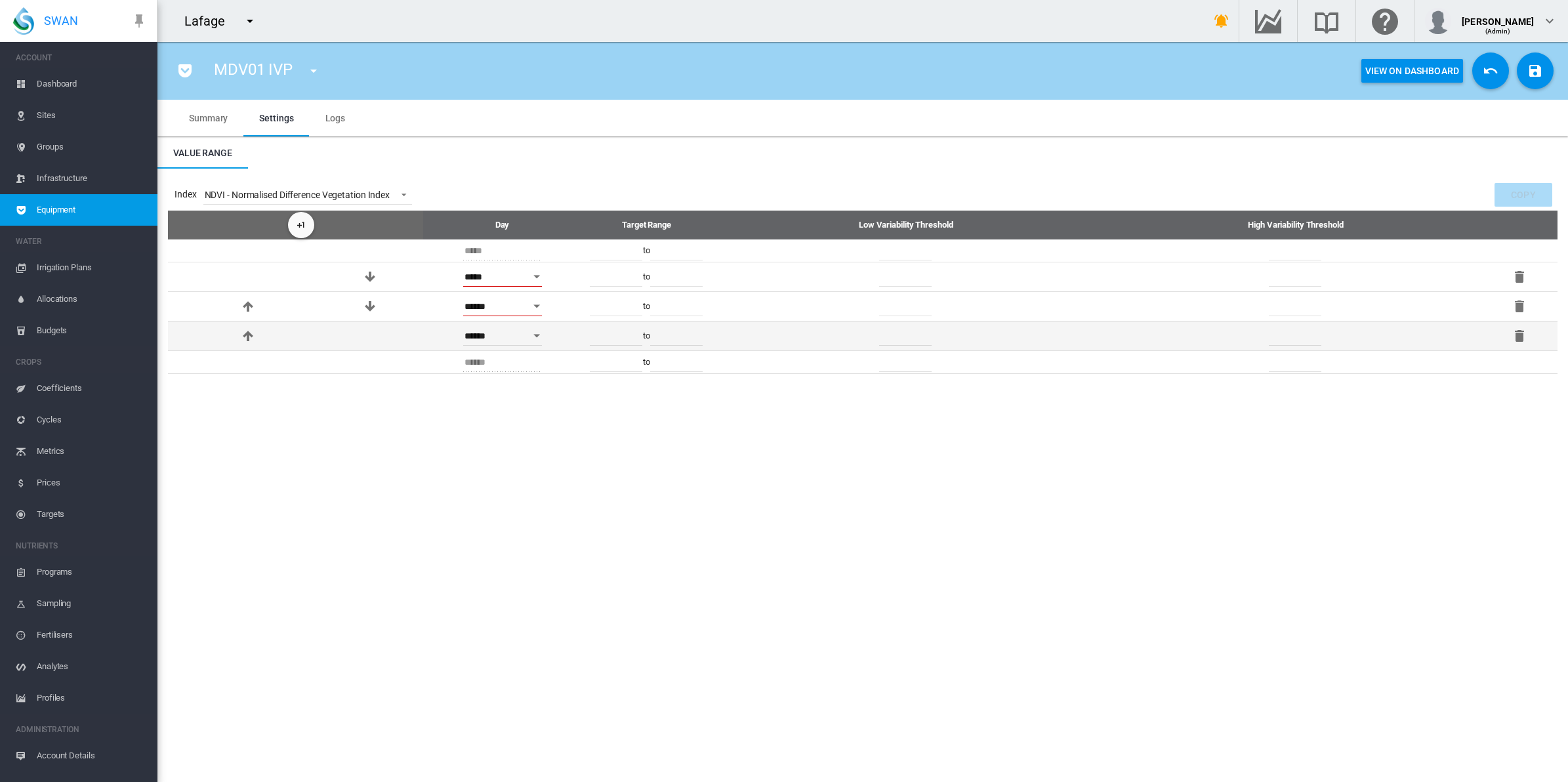
click at [534, 336] on div "Open calendar" at bounding box center [537, 335] width 7 height 3
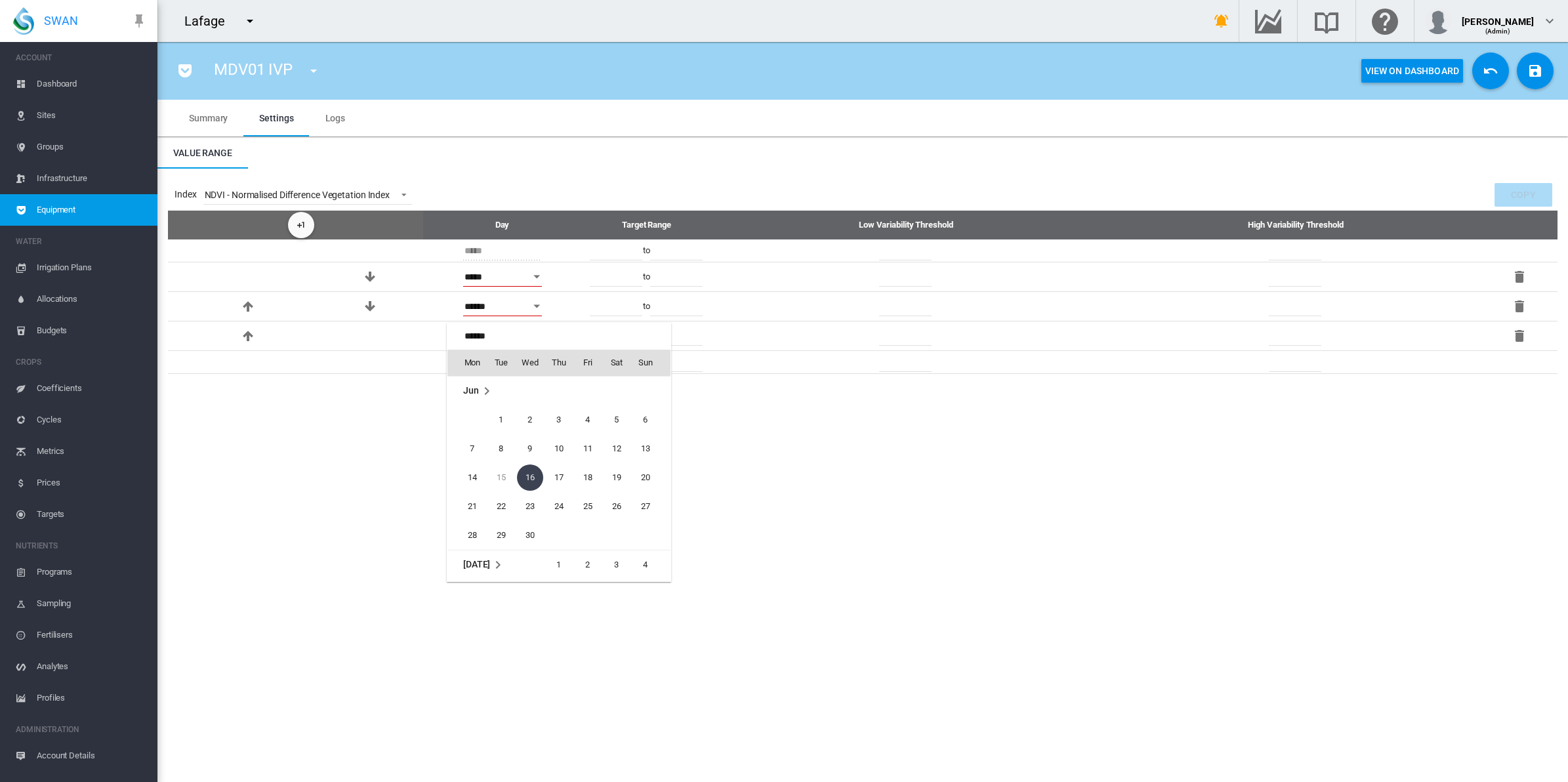
click at [476, 388] on span "Jun" at bounding box center [471, 390] width 15 height 11
click at [562, 391] on span "Sep" at bounding box center [558, 393] width 26 height 26
click at [525, 474] on span "15" at bounding box center [529, 477] width 26 height 26
type input "******"
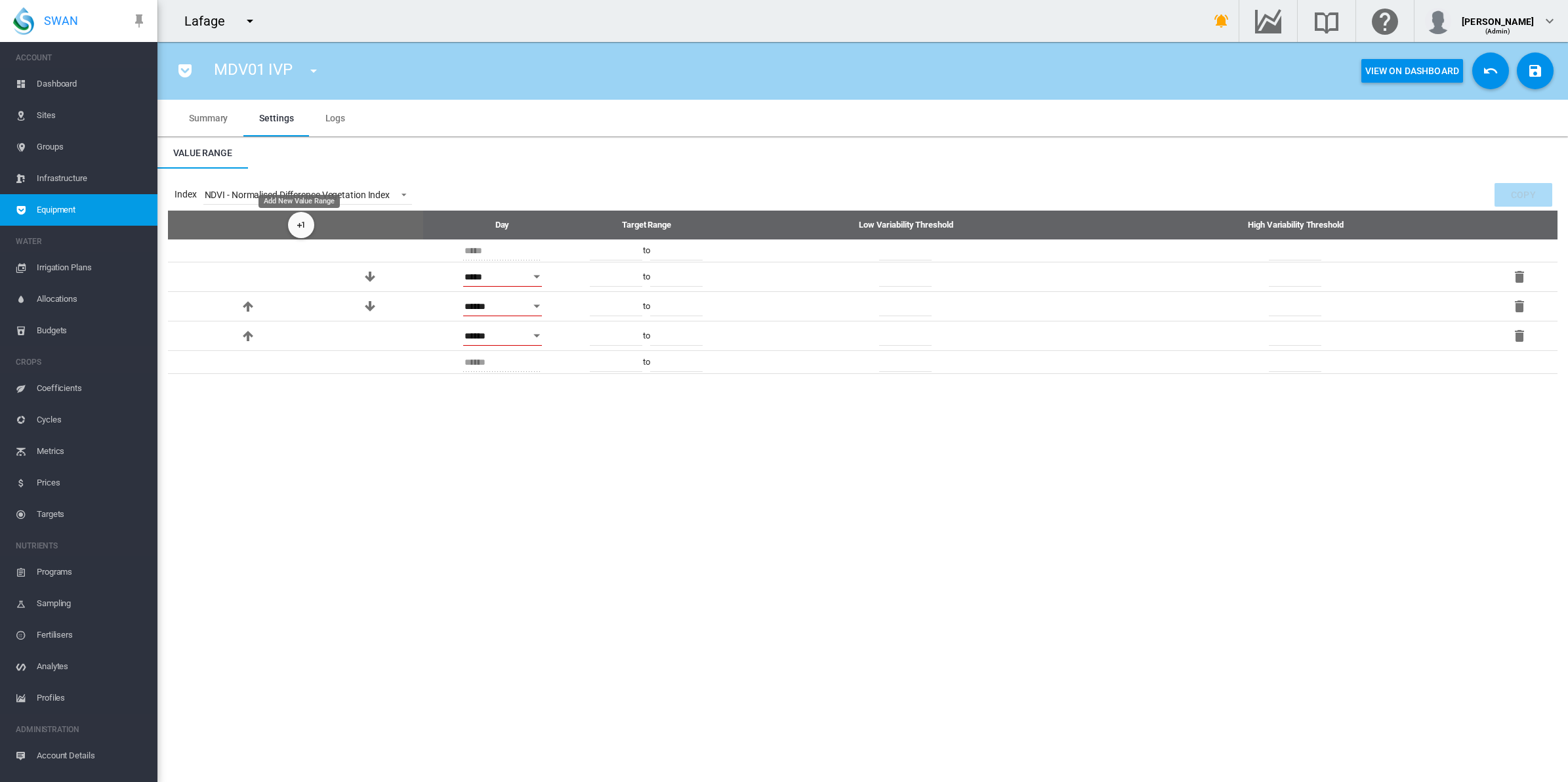
click at [297, 229] on md-icon "Add New Value Range" at bounding box center [301, 225] width 15 height 15
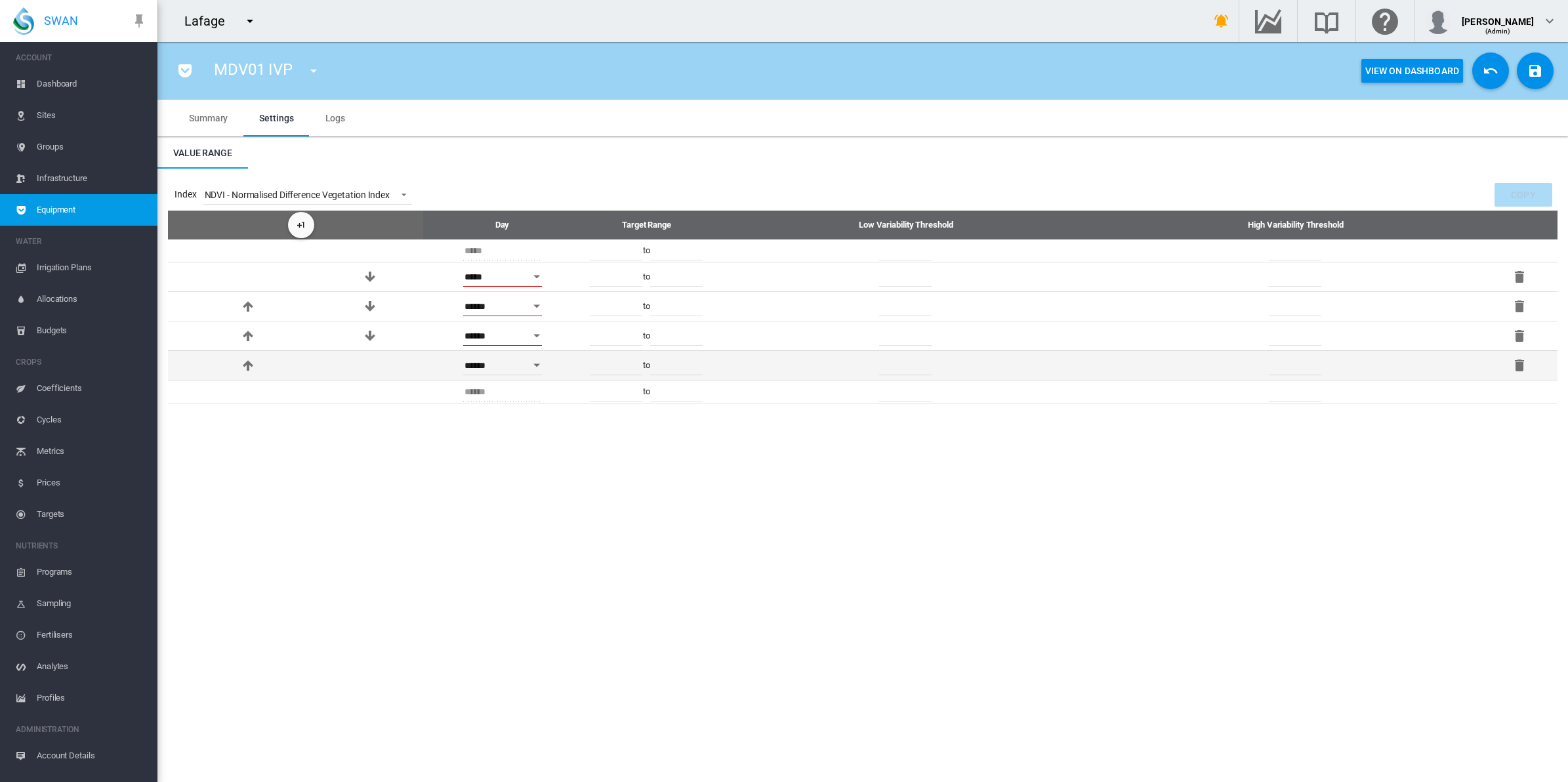
click at [533, 367] on button "Open calendar" at bounding box center [537, 365] width 24 height 24
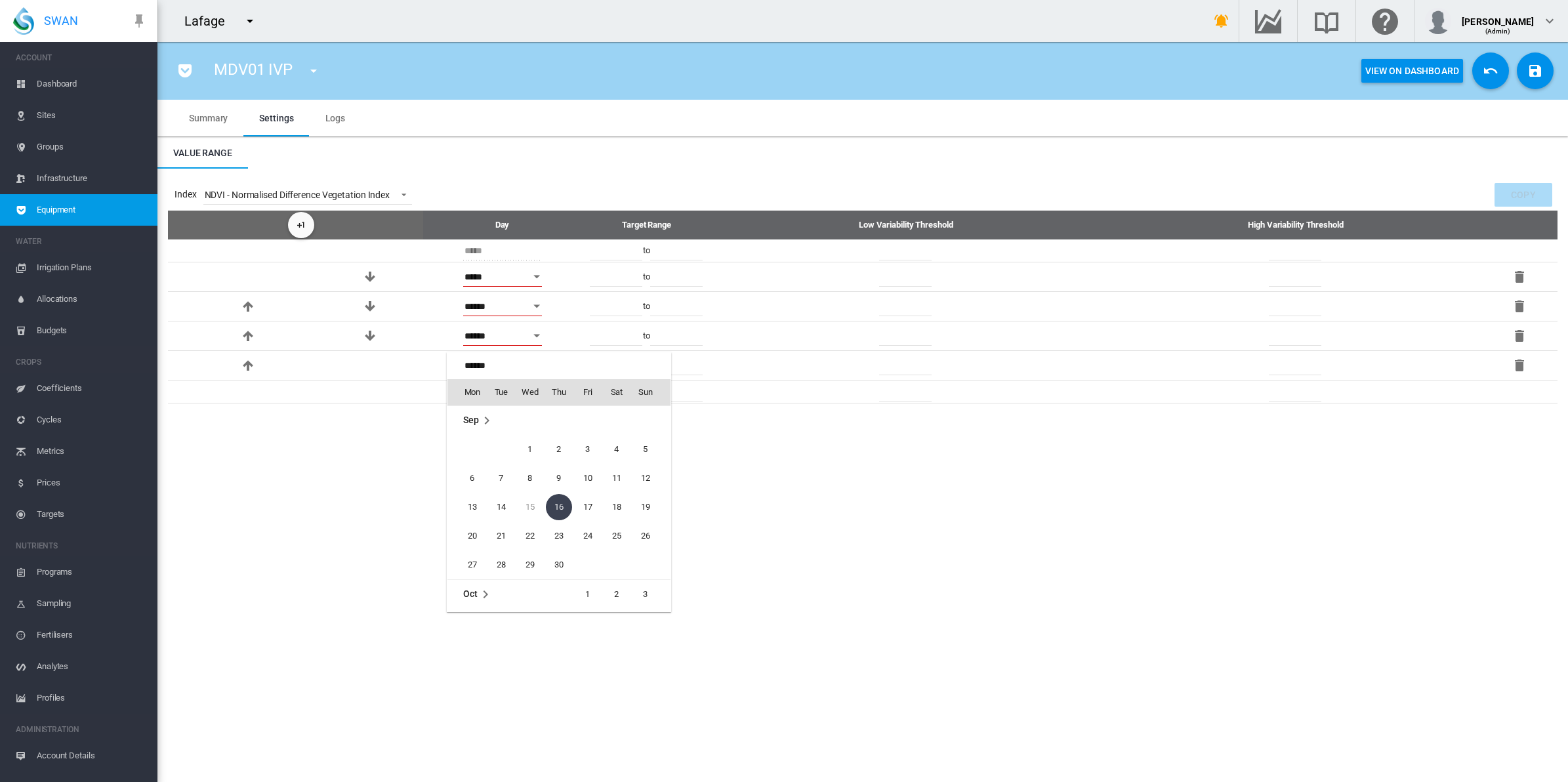
click at [477, 411] on td "Sep" at bounding box center [558, 421] width 223 height 30
click at [636, 422] on span "Dec" at bounding box center [645, 423] width 26 height 26
click at [530, 447] on span "1" at bounding box center [529, 449] width 26 height 26
type input "*****"
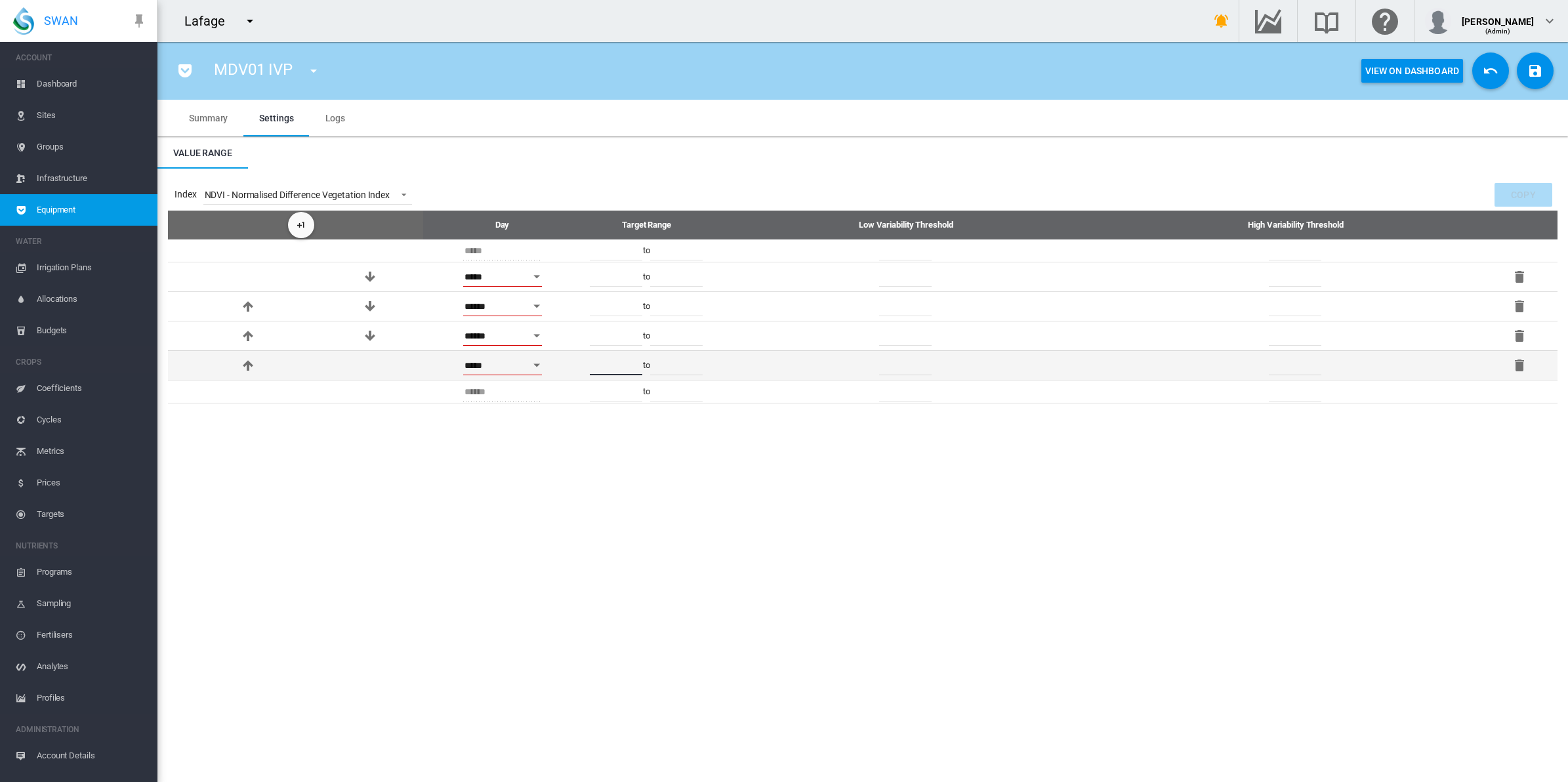
drag, startPoint x: 621, startPoint y: 366, endPoint x: 612, endPoint y: 365, distance: 9.1
click at [612, 365] on input "****" at bounding box center [615, 365] width 53 height 20
type input "****"
click at [677, 370] on input "****" at bounding box center [676, 365] width 53 height 20
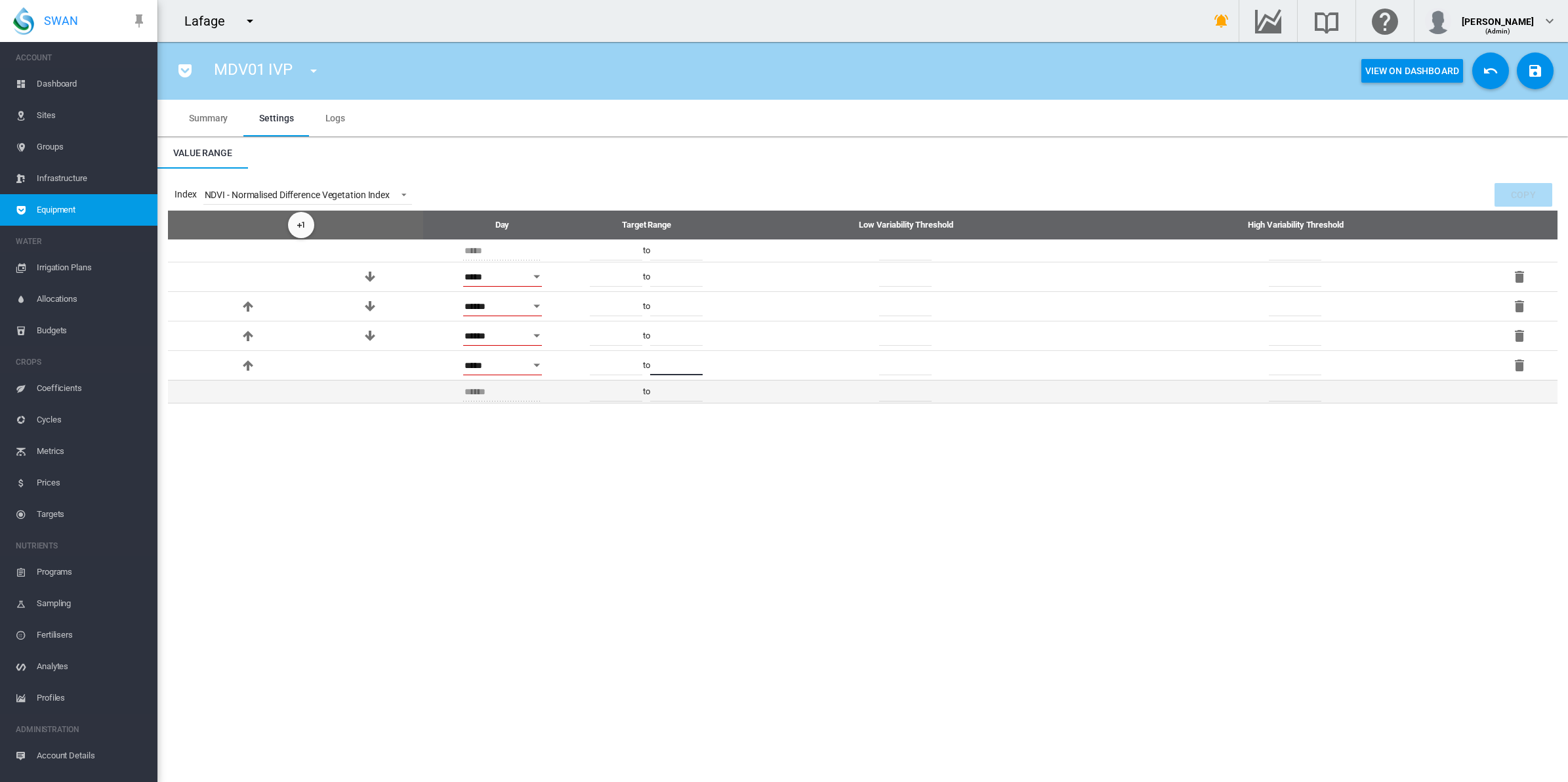
type input "****"
click at [614, 391] on input "****" at bounding box center [615, 392] width 53 height 20
drag, startPoint x: 620, startPoint y: 392, endPoint x: 611, endPoint y: 392, distance: 9.0
click at [611, 392] on input "****" at bounding box center [615, 392] width 53 height 20
type input "****"
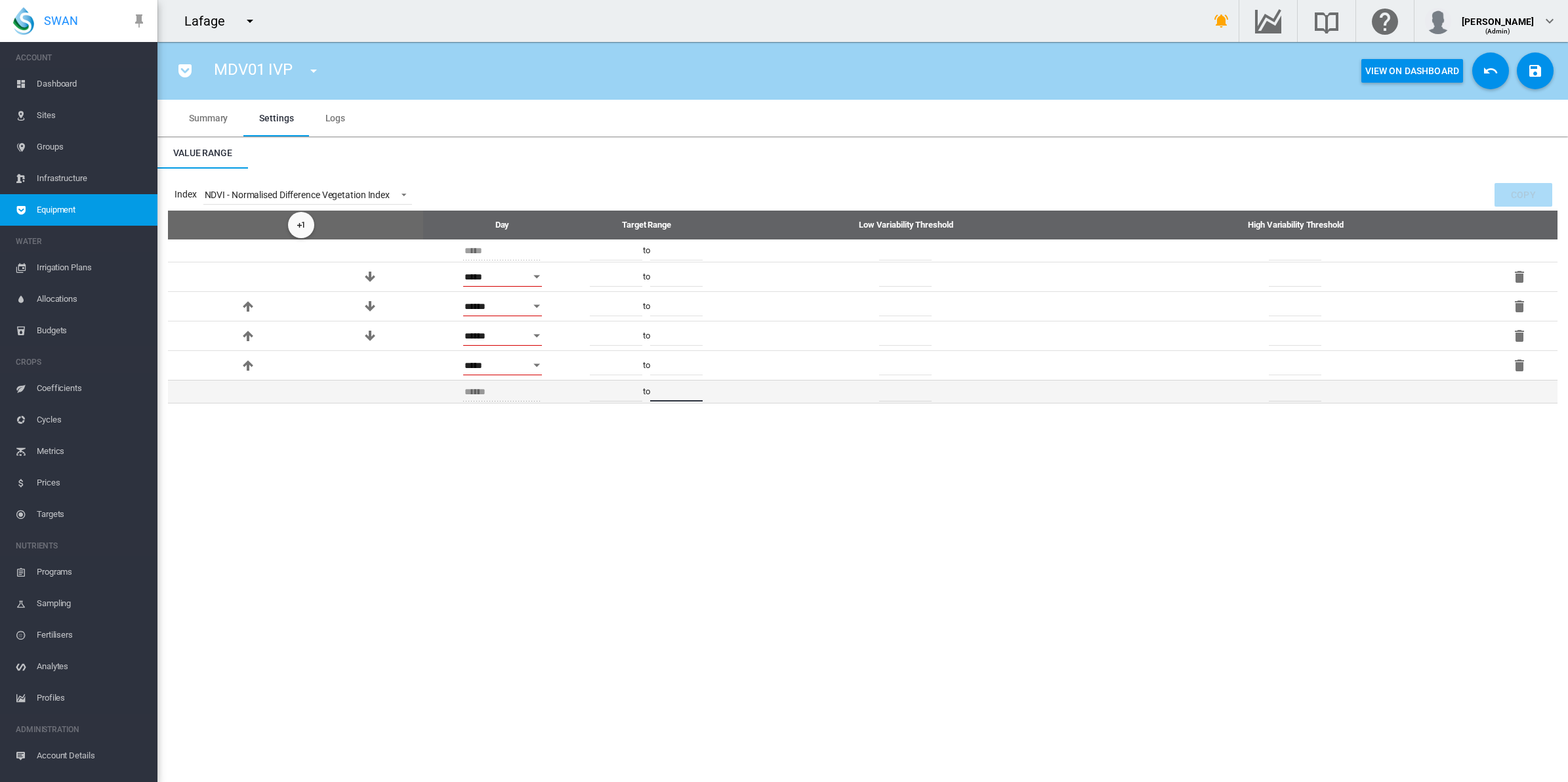
drag, startPoint x: 683, startPoint y: 388, endPoint x: 671, endPoint y: 388, distance: 12.0
click at [671, 388] on input "****" at bounding box center [676, 392] width 53 height 20
type input "****"
click at [1254, 71] on button "Save Changes" at bounding box center [1535, 71] width 36 height 36
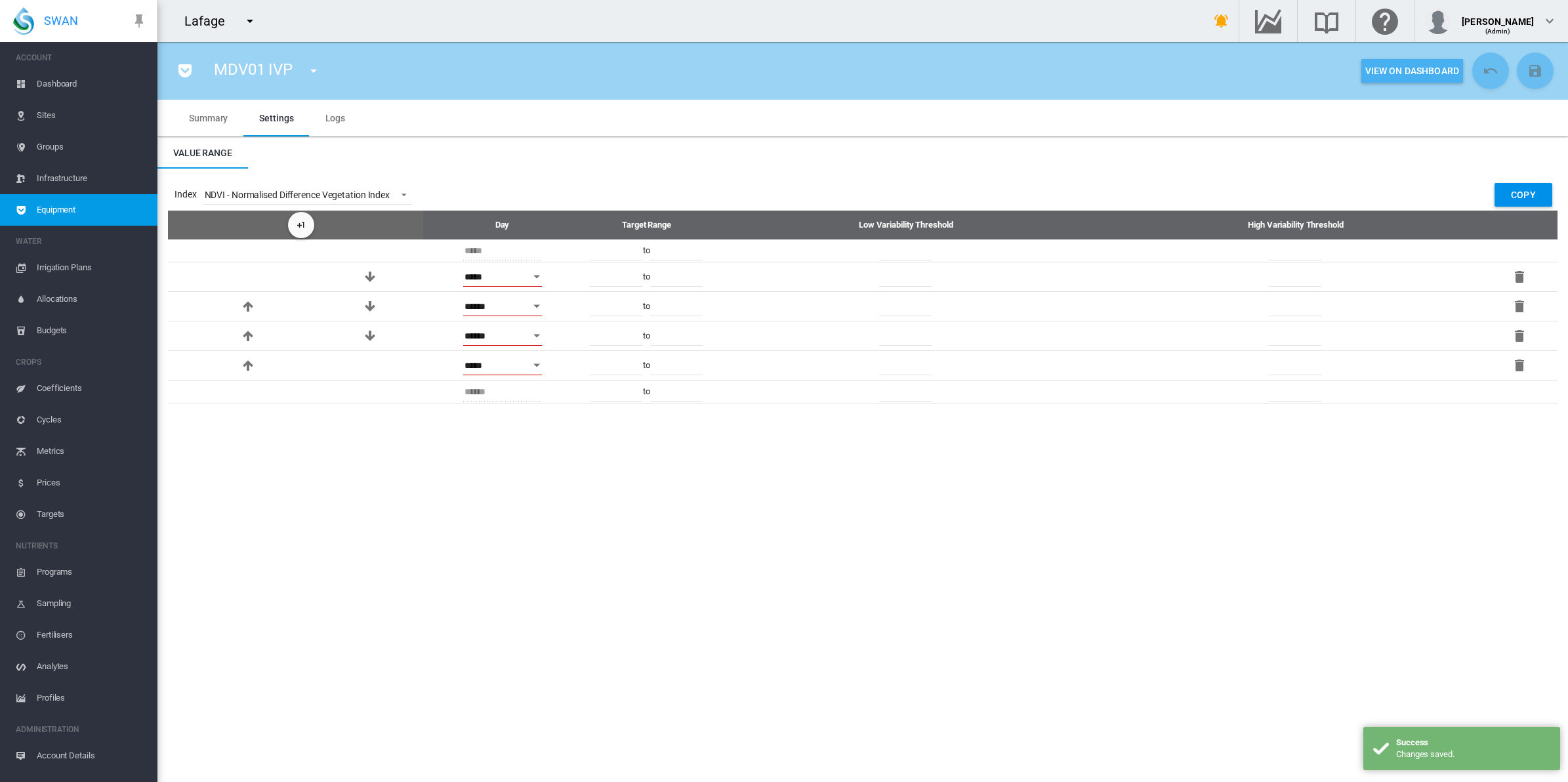
click at [1254, 67] on button "View On Dashboard" at bounding box center [1412, 71] width 101 height 24
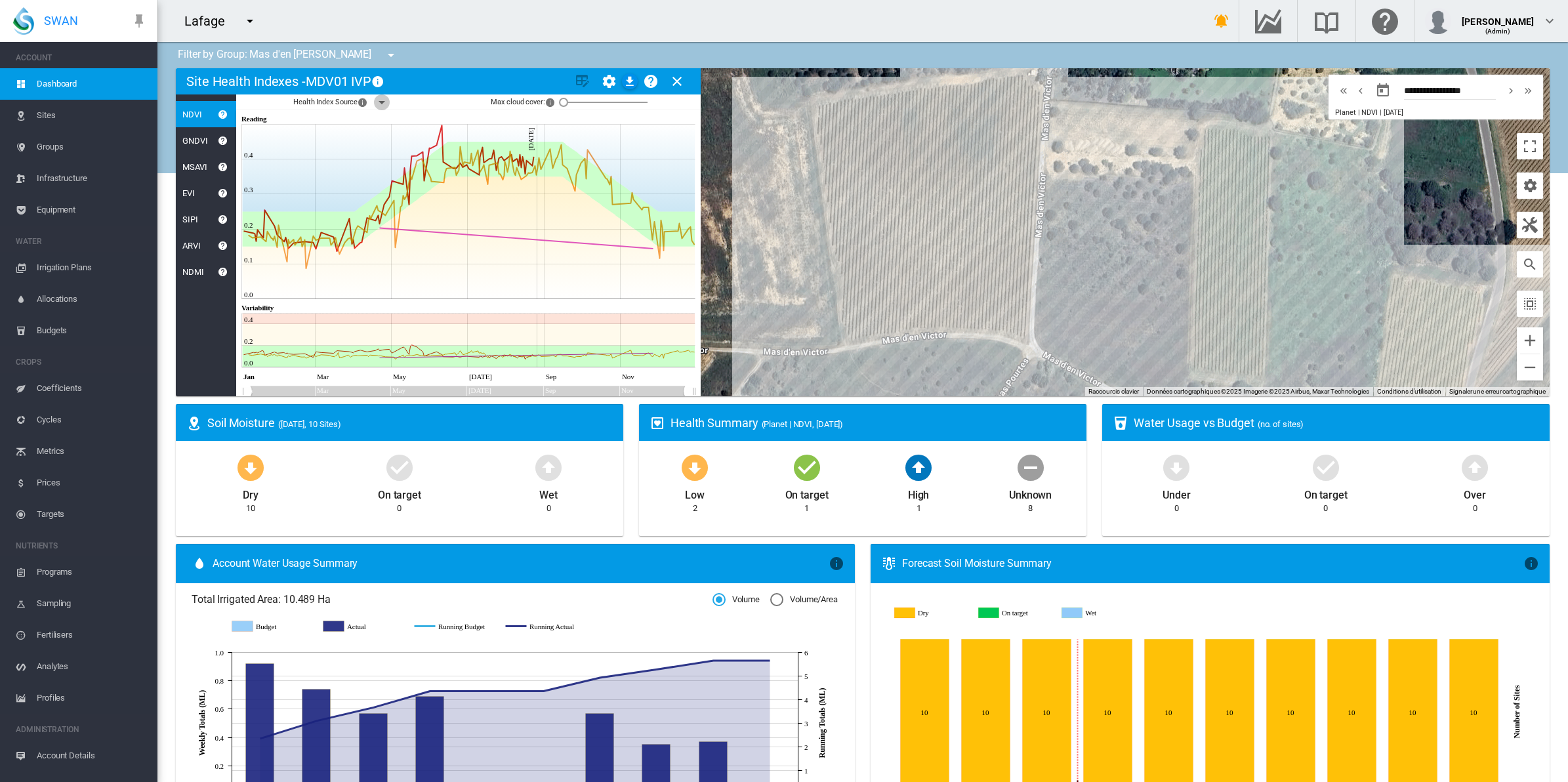
click at [381, 107] on md-icon "icon-menu-down" at bounding box center [381, 102] width 15 height 15
click at [391, 166] on div at bounding box center [391, 171] width 13 height 13
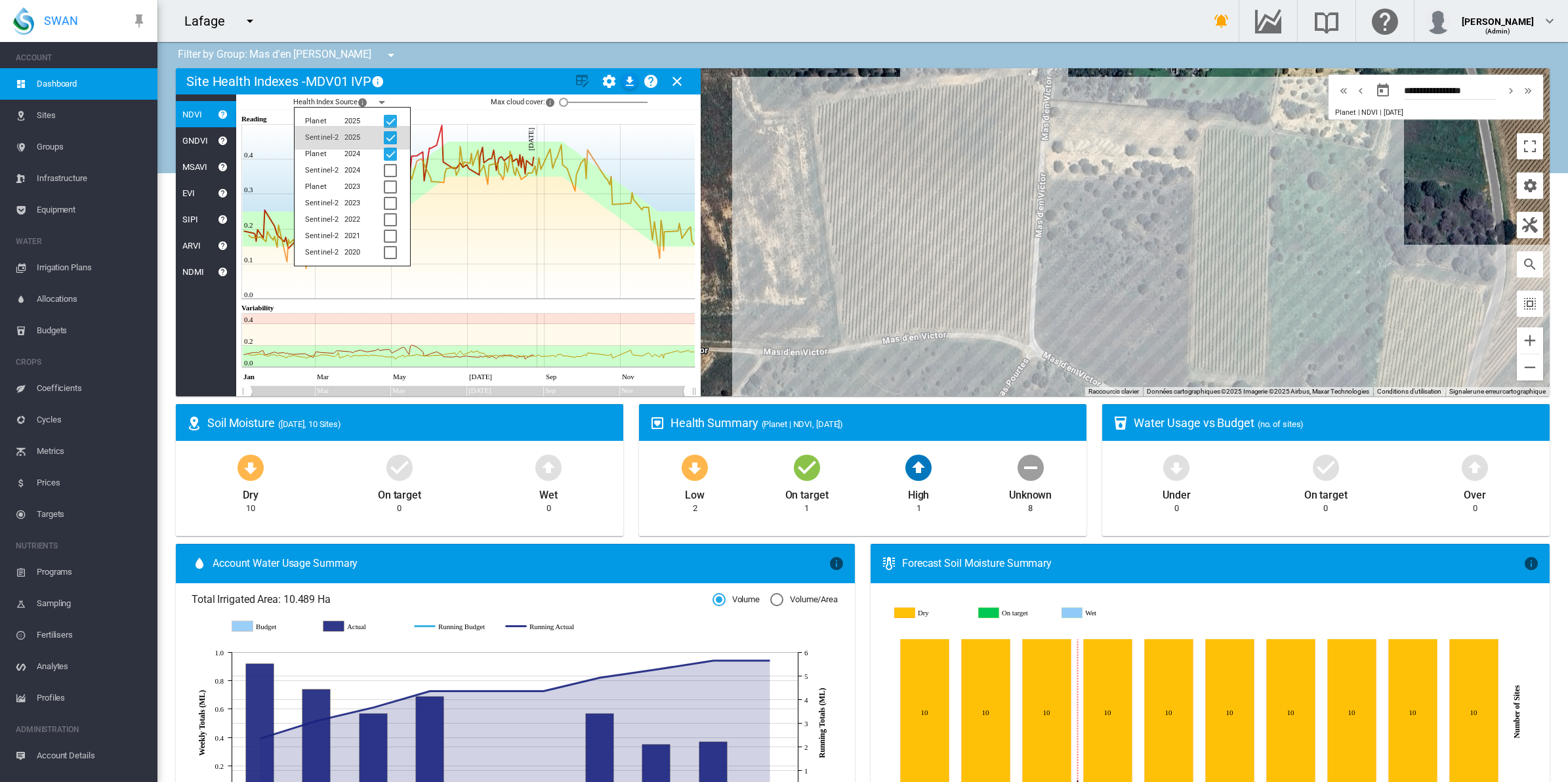
click at [388, 132] on div at bounding box center [391, 138] width 13 height 13
click at [447, 87] on md-card-title "Site Health Indexes - MDV01 IVP × Name of current Site Health Area in chart. Cl…" at bounding box center [438, 80] width 525 height 26
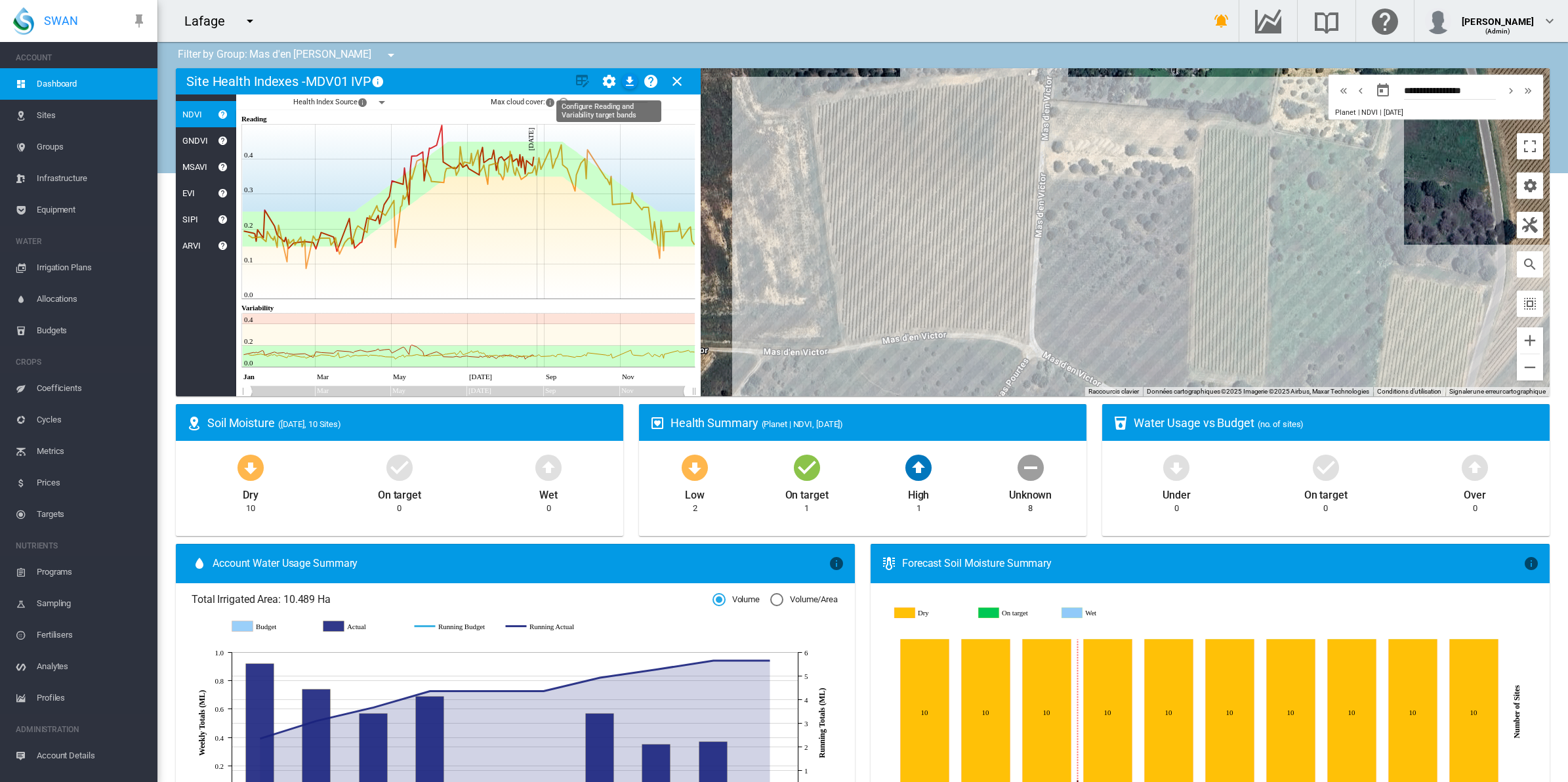
click at [608, 74] on md-icon "icon-cog" at bounding box center [609, 81] width 15 height 15
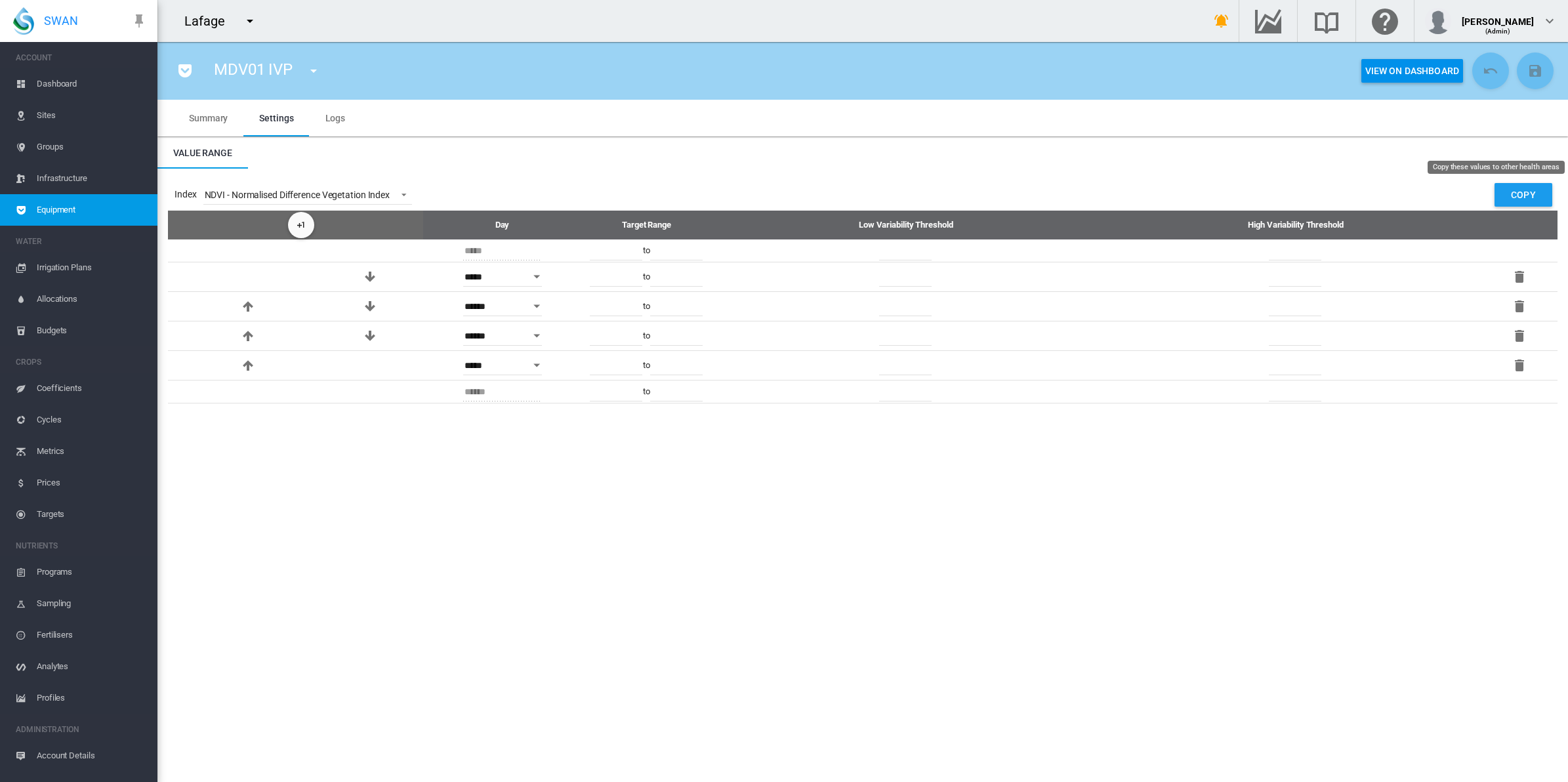
click at [1254, 192] on button "Copy" at bounding box center [1523, 195] width 57 height 24
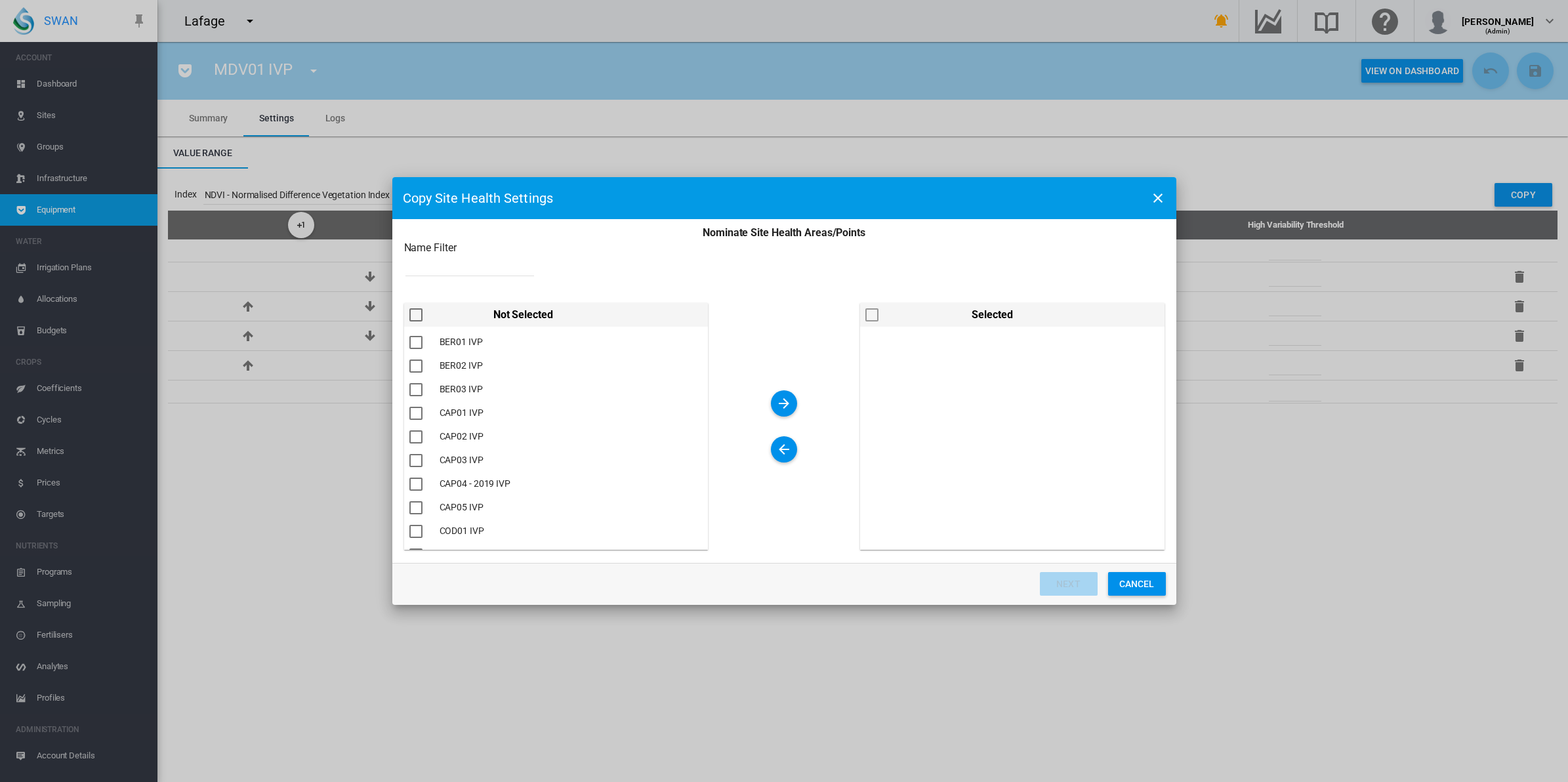
click at [476, 267] on input "Nominate Site ..." at bounding box center [469, 266] width 129 height 20
type input "***"
click at [415, 342] on div "Nominate Site ..." at bounding box center [416, 343] width 13 height 13
click at [411, 364] on div "Nominate Site ..." at bounding box center [416, 366] width 13 height 13
click at [411, 383] on div "Nominate Site ..." at bounding box center [416, 390] width 13 height 13
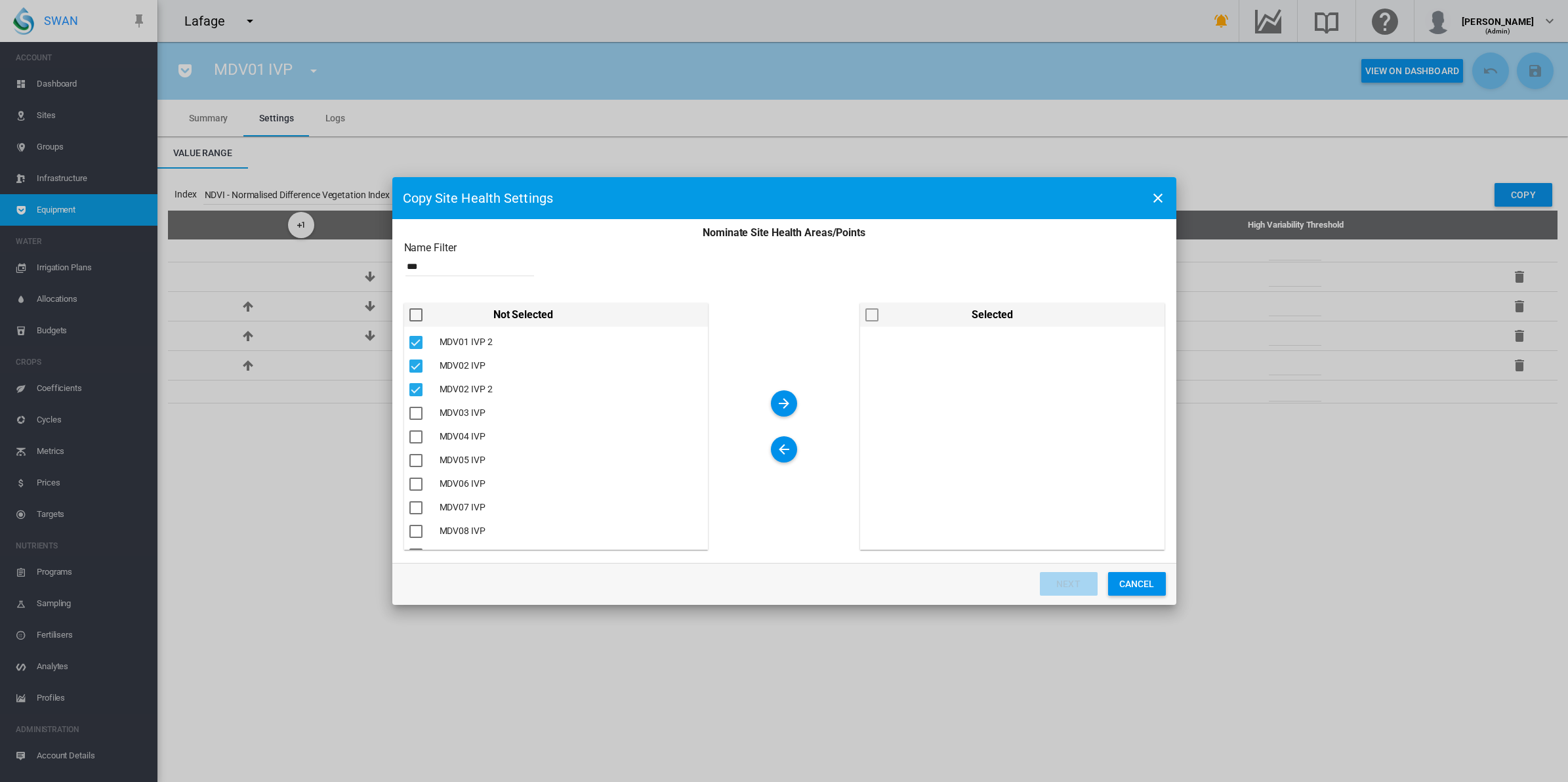
click at [781, 398] on md-icon "icon-arrow-right" at bounding box center [784, 403] width 15 height 15
click at [1073, 577] on button "Next" at bounding box center [1068, 584] width 57 height 24
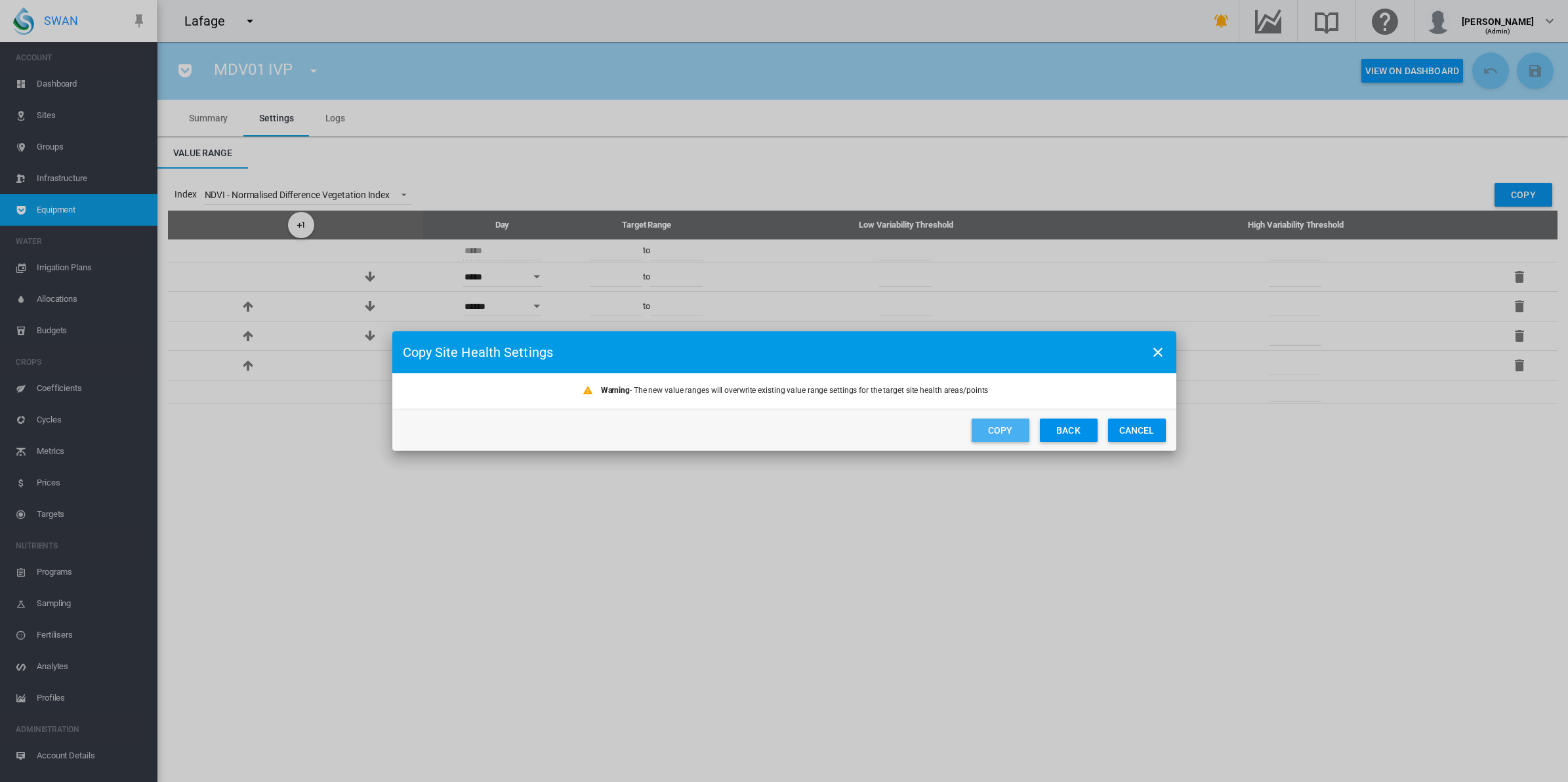
click at [1008, 430] on button "Copy" at bounding box center [1000, 430] width 57 height 24
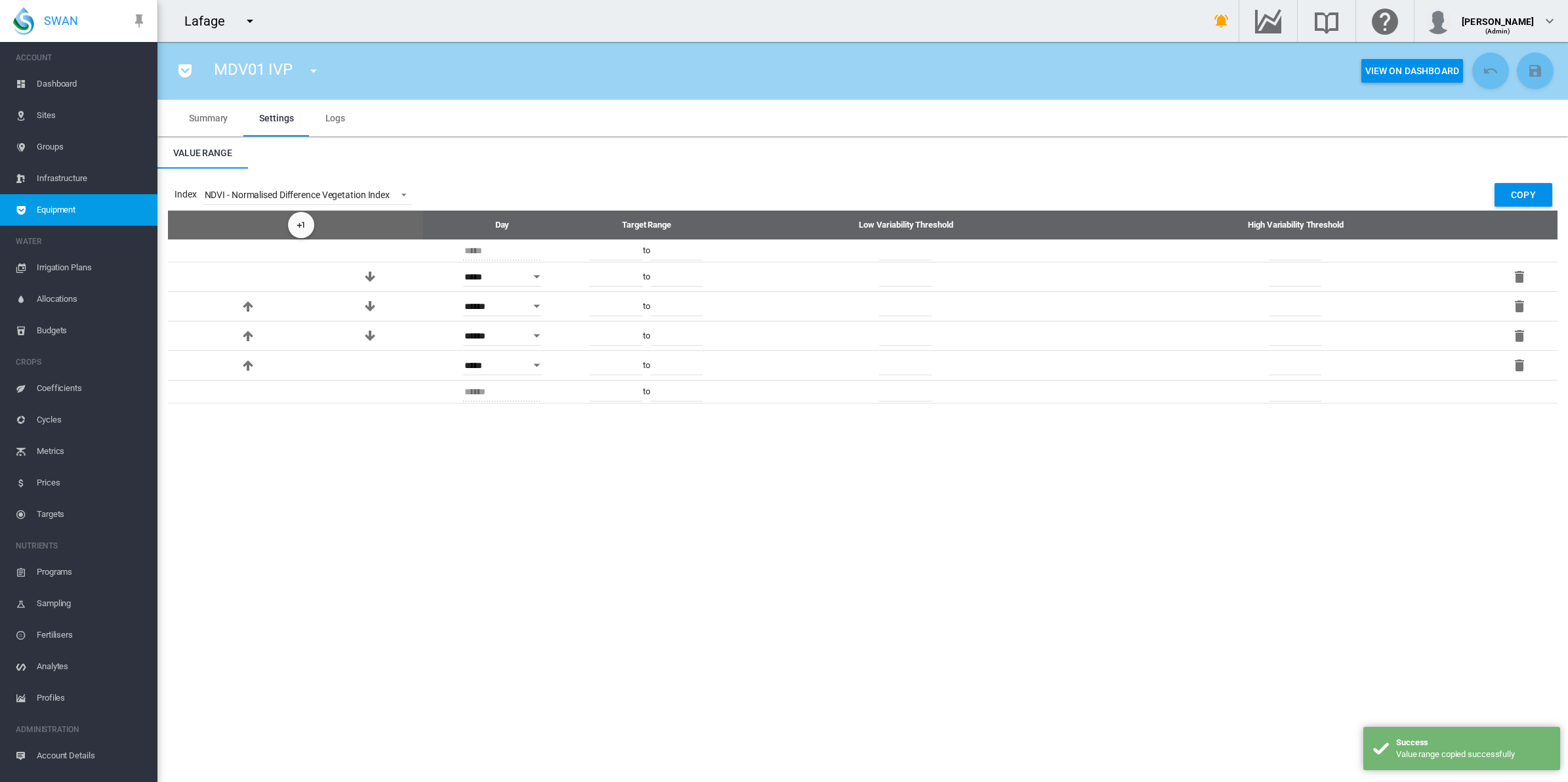
click at [68, 80] on span "Dashboard" at bounding box center [91, 83] width 110 height 32
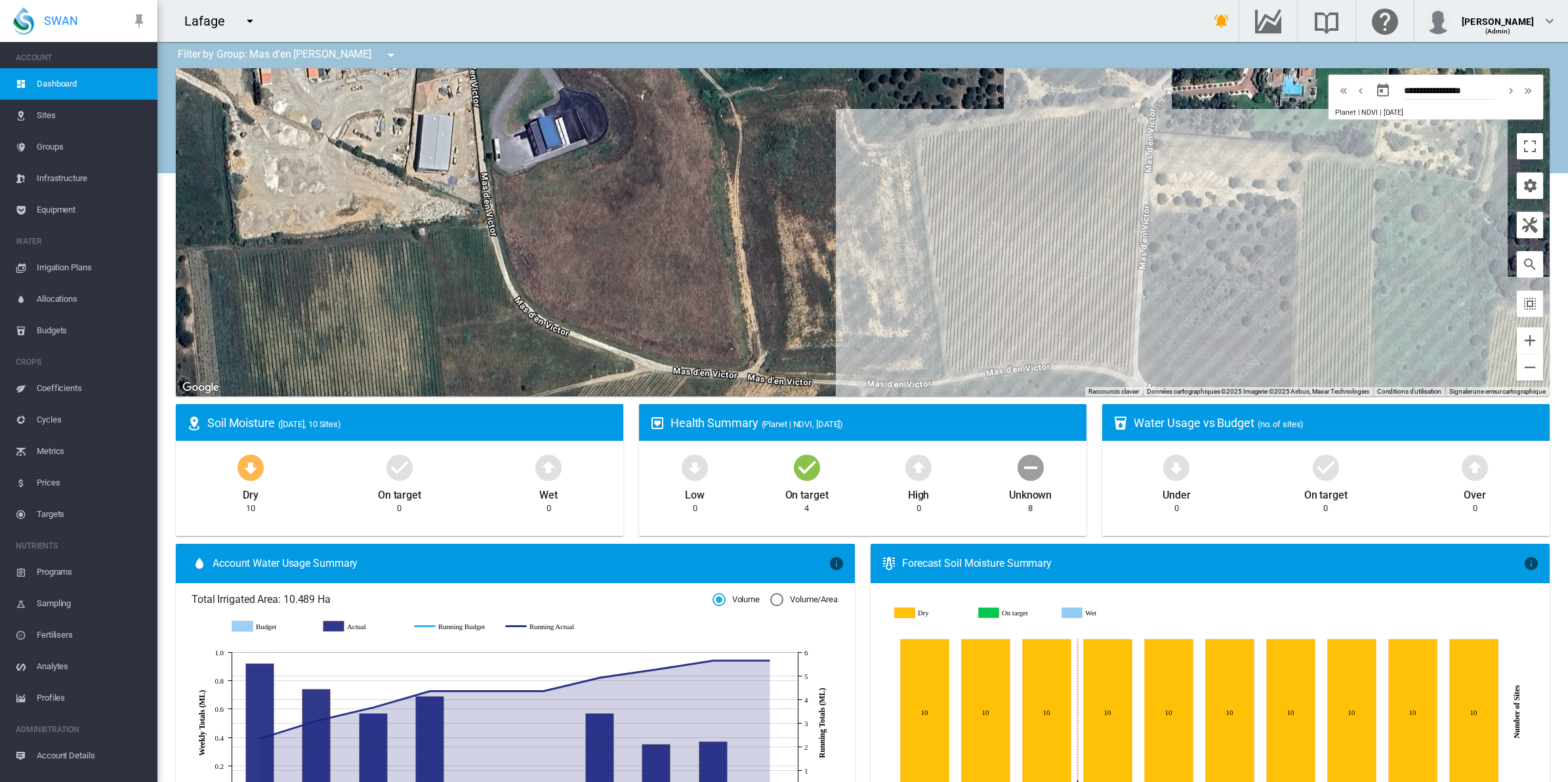
drag, startPoint x: 977, startPoint y: 261, endPoint x: 753, endPoint y: 283, distance: 225.1
click at [749, 283] on div at bounding box center [863, 231] width 1374 height 328
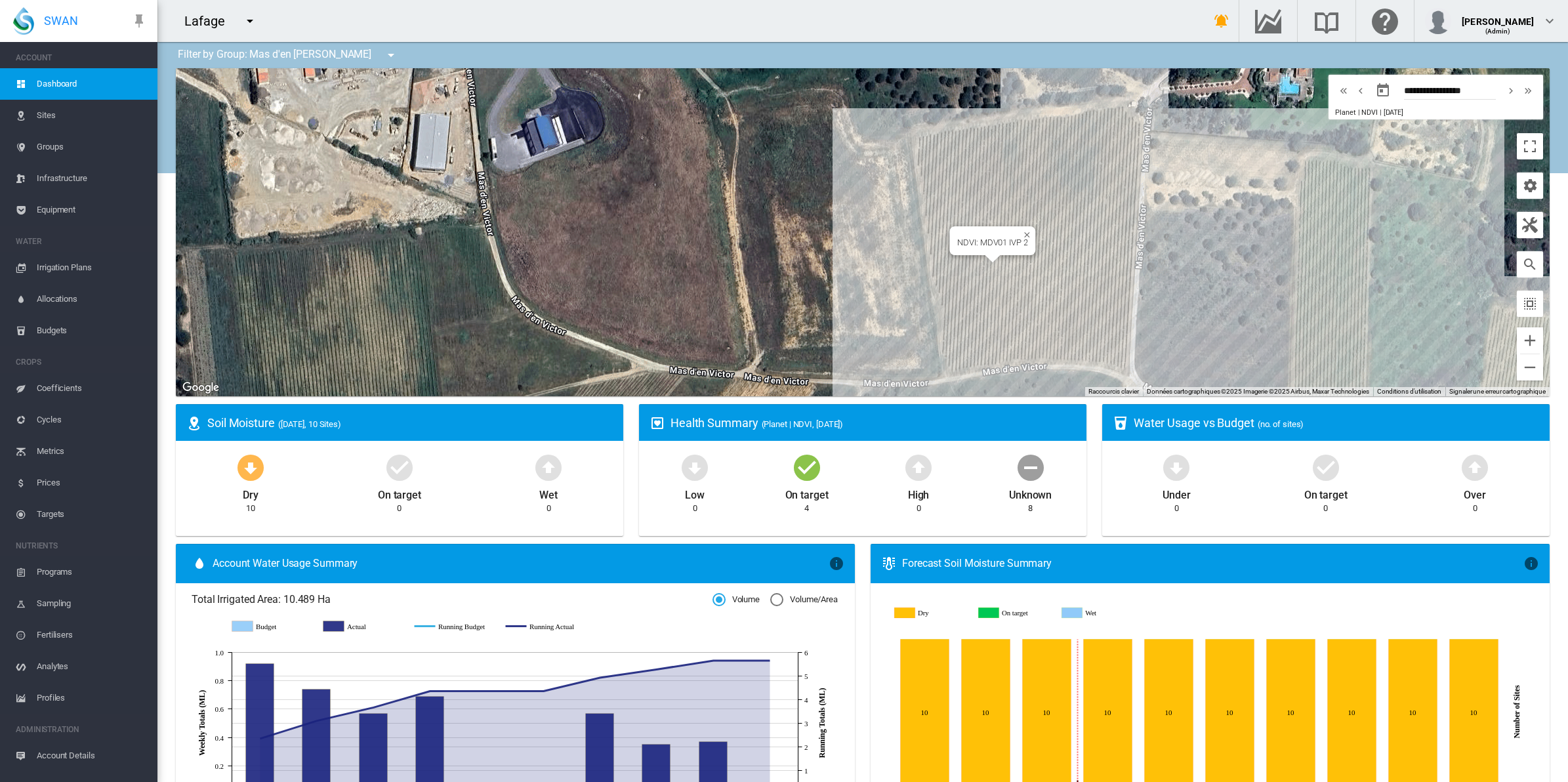
click at [1000, 265] on div "NDVI: MDV01 IVP 2" at bounding box center [863, 231] width 1374 height 328
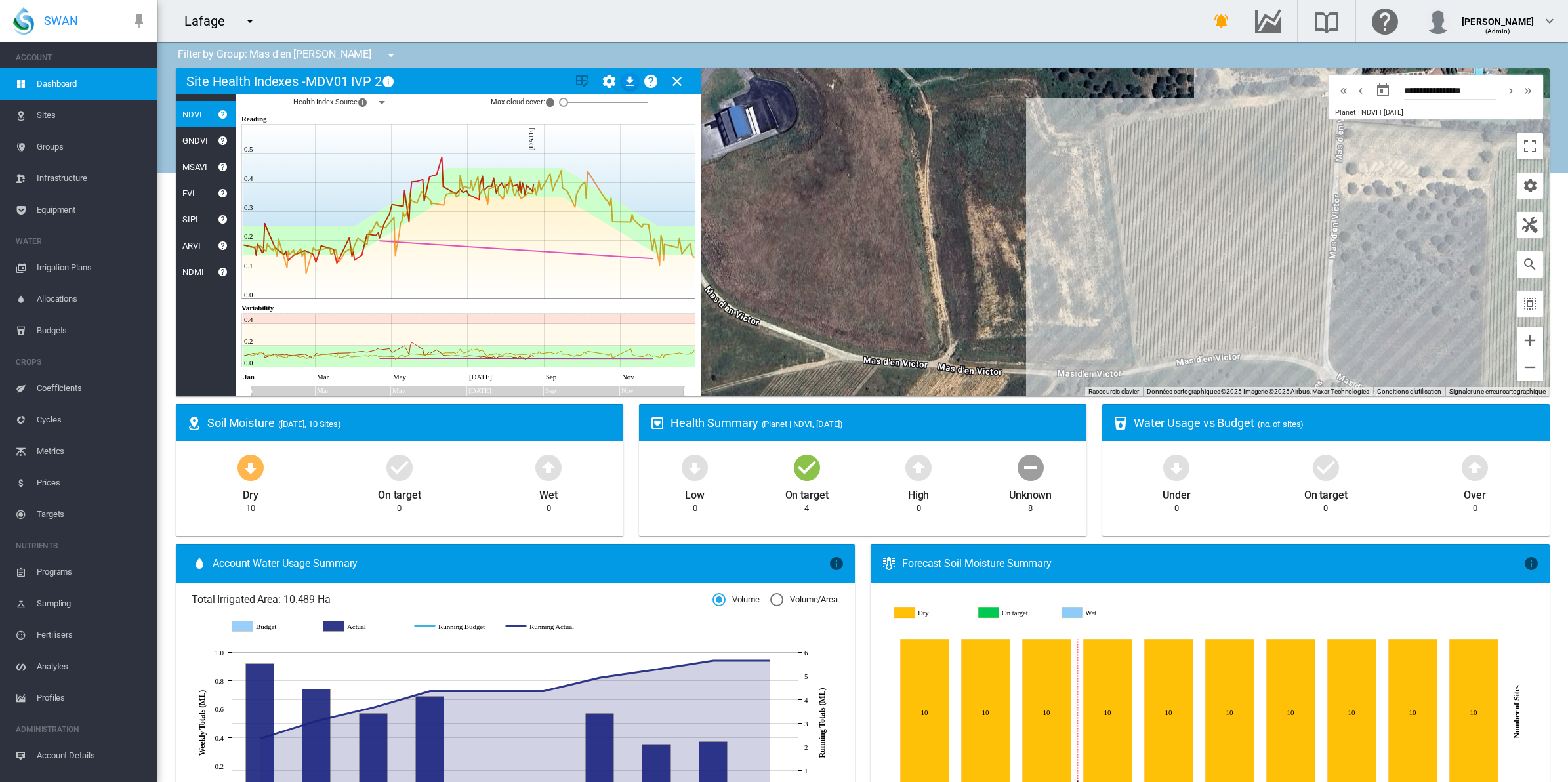
click at [379, 102] on md-icon "icon-menu-down" at bounding box center [381, 102] width 15 height 15
click at [391, 137] on div at bounding box center [391, 138] width 13 height 13
click at [392, 168] on div at bounding box center [391, 171] width 13 height 13
click at [494, 83] on md-card-title "Site Health Indexes - MDV01 IVP 2 × Name of current Site Health Area in chart. …" at bounding box center [438, 80] width 525 height 26
click at [1253, 296] on div "NDVI: MDV02 IVP 2" at bounding box center [863, 231] width 1374 height 328
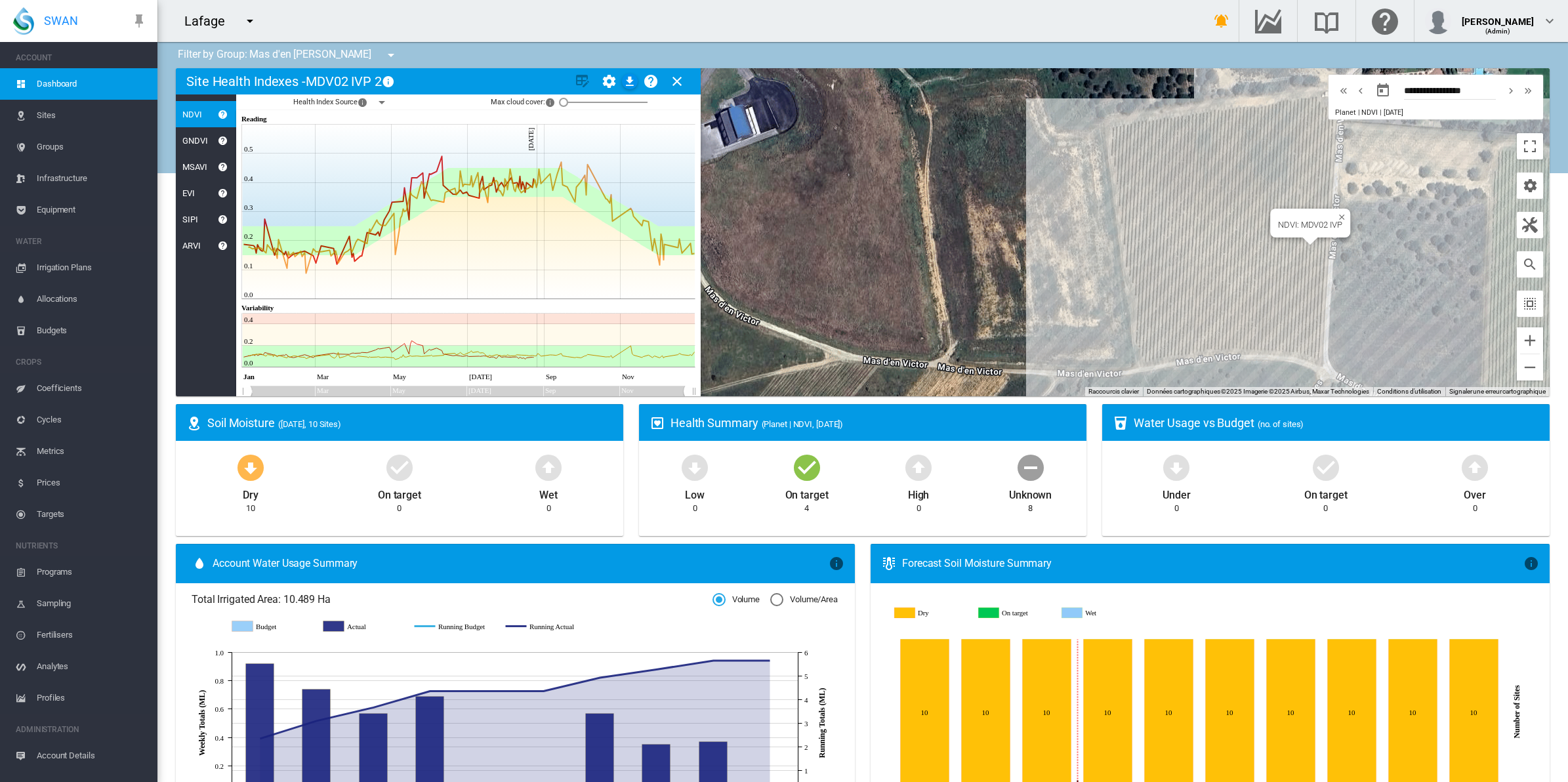
click at [1254, 263] on div "NDVI: MDV02 IVP" at bounding box center [863, 231] width 1374 height 328
click at [384, 105] on md-icon "icon-menu-down" at bounding box center [381, 102] width 15 height 15
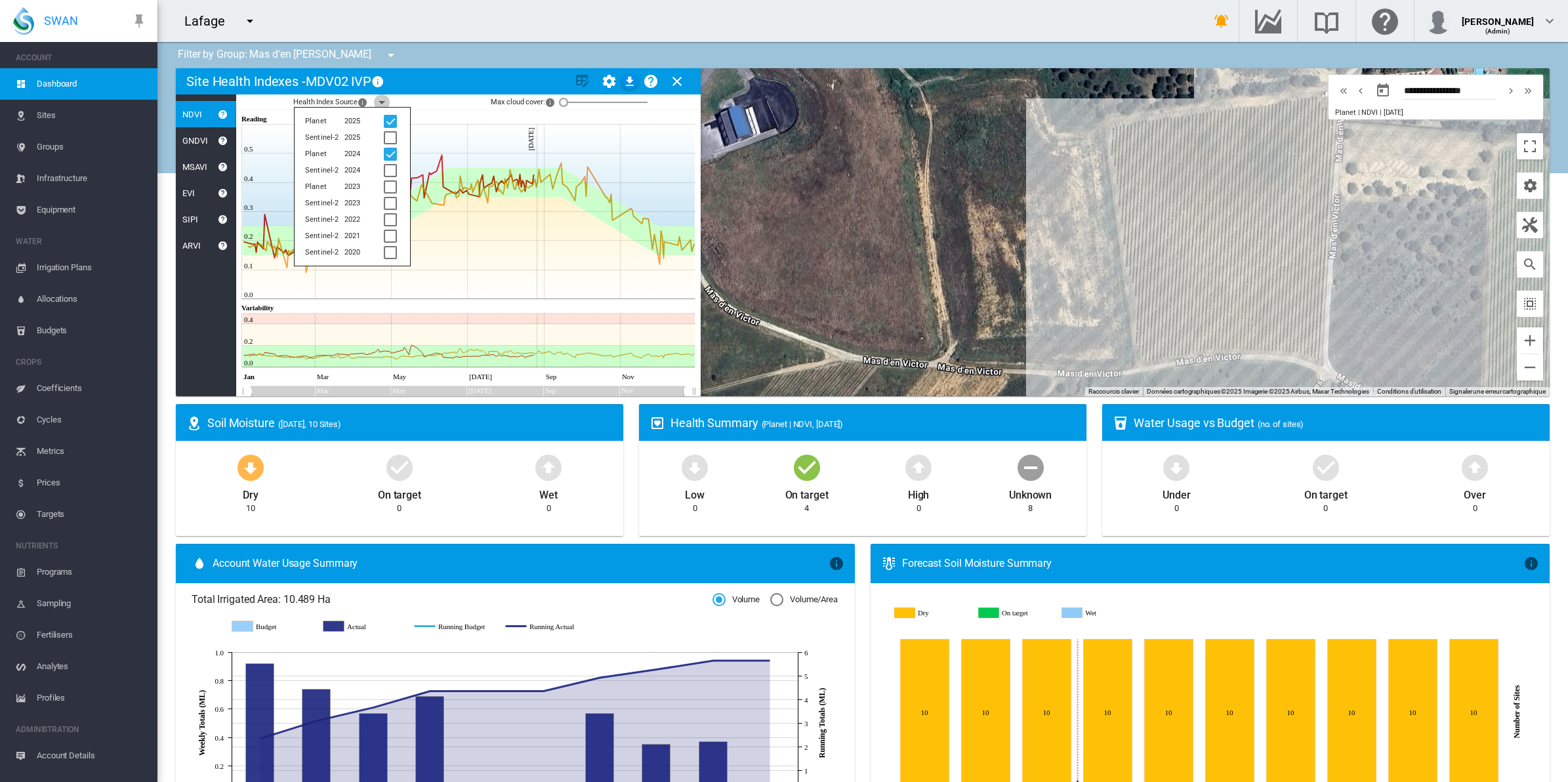
click at [384, 105] on md-icon "icon-menu-down" at bounding box center [381, 102] width 15 height 15
click at [1154, 249] on div at bounding box center [863, 231] width 1374 height 328
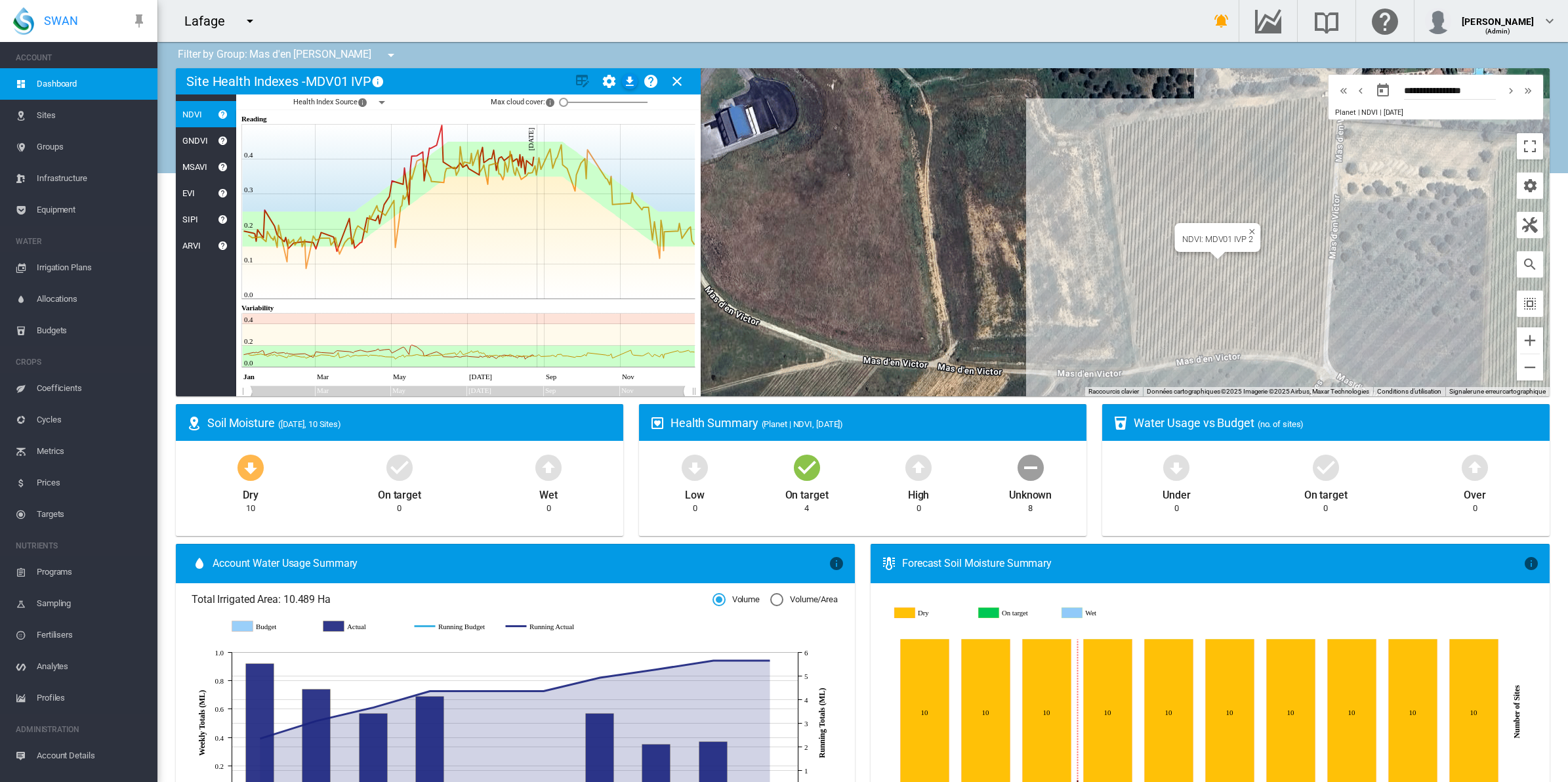
click at [1198, 275] on div "NDVI: MDV01 IVP 2" at bounding box center [863, 231] width 1374 height 328
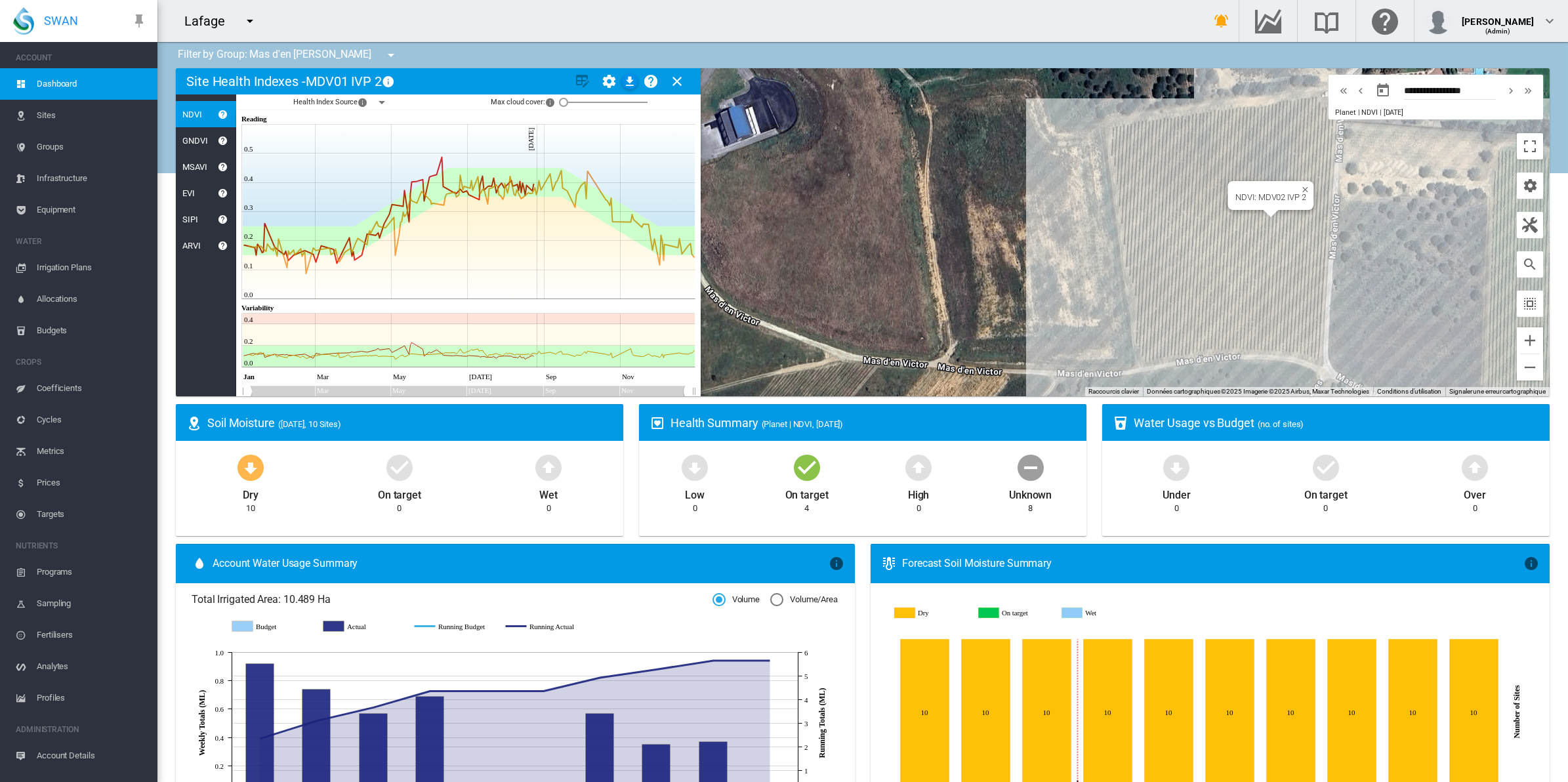
click at [1251, 238] on div "NDVI: MDV02 IVP 2" at bounding box center [863, 231] width 1374 height 328
click at [1254, 277] on div "NDVI: MDV02 IVP" at bounding box center [863, 231] width 1374 height 328
drag, startPoint x: 563, startPoint y: 105, endPoint x: 525, endPoint y: 101, distance: 38.2
click at [525, 101] on div "Max cloud cover: × Use Maximum cloud cover to control which index values you wi…" at bounding box center [570, 102] width 159 height 21
drag, startPoint x: 525, startPoint y: 101, endPoint x: 462, endPoint y: 119, distance: 65.5
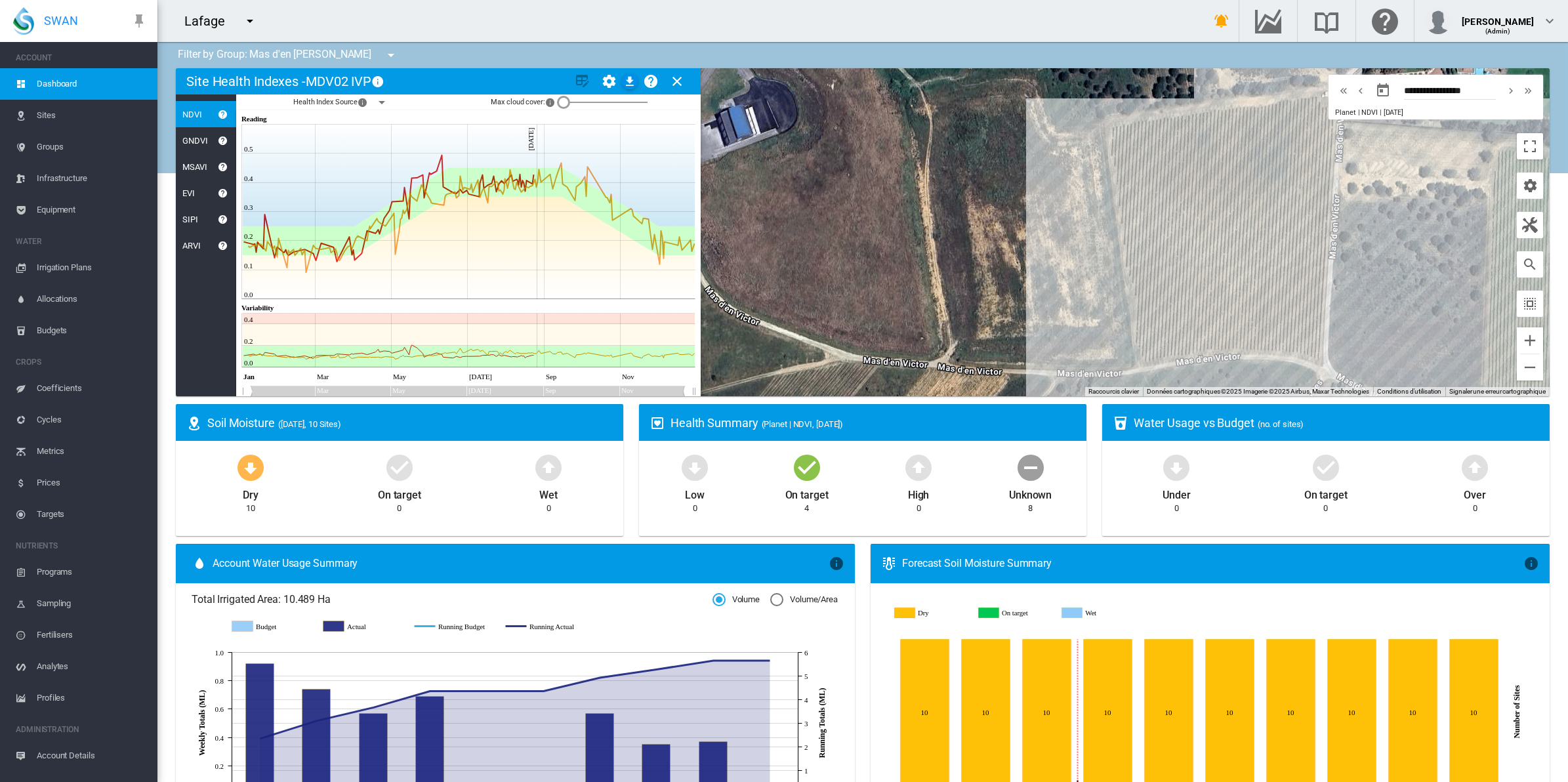
click at [462, 119] on icon "JavaScript chart by amCharts [DATE] Reading" at bounding box center [468, 117] width 454 height 13
click at [376, 102] on md-icon "icon-menu-down" at bounding box center [381, 102] width 15 height 15
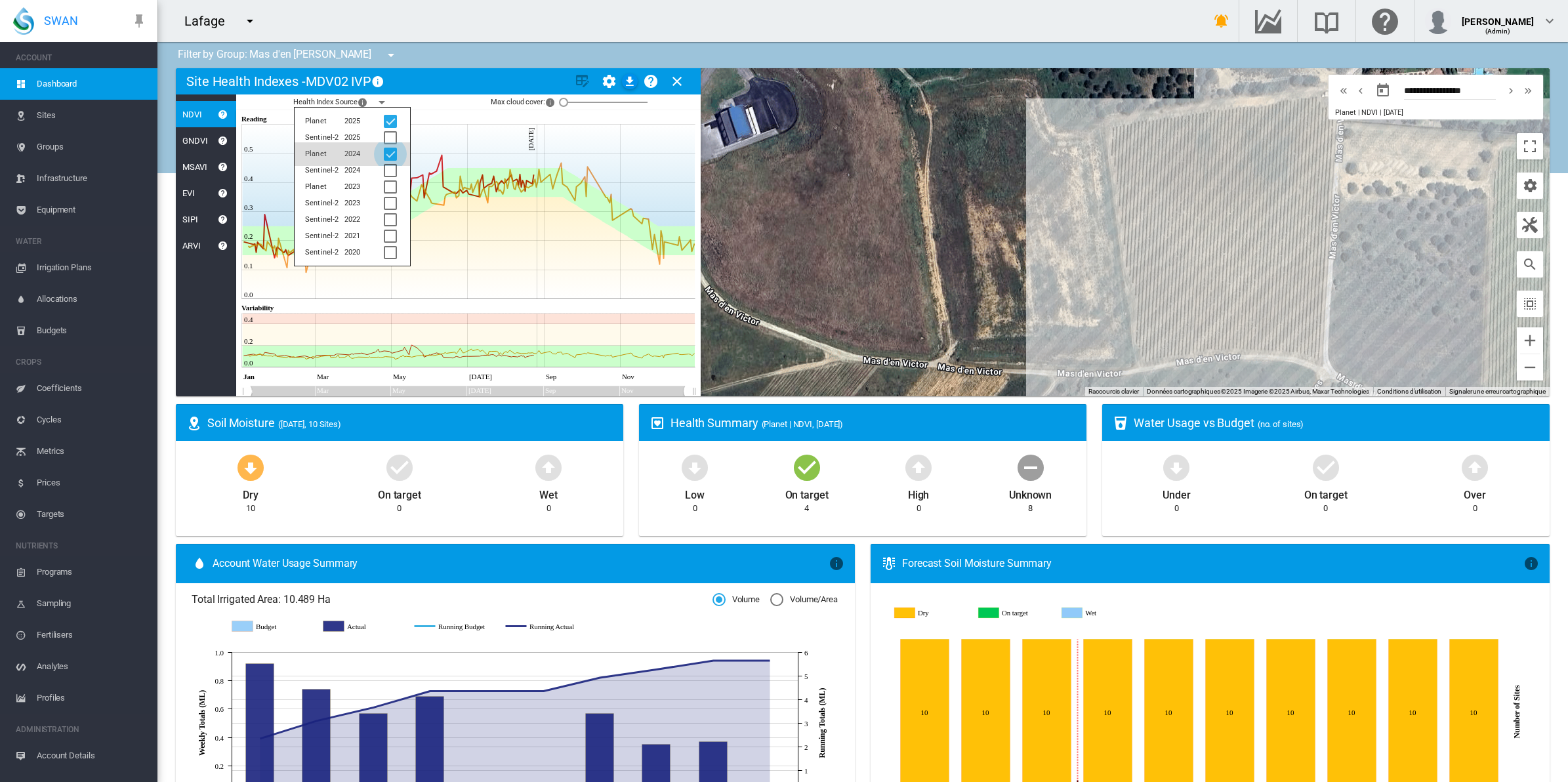
click at [385, 150] on div at bounding box center [391, 154] width 13 height 13
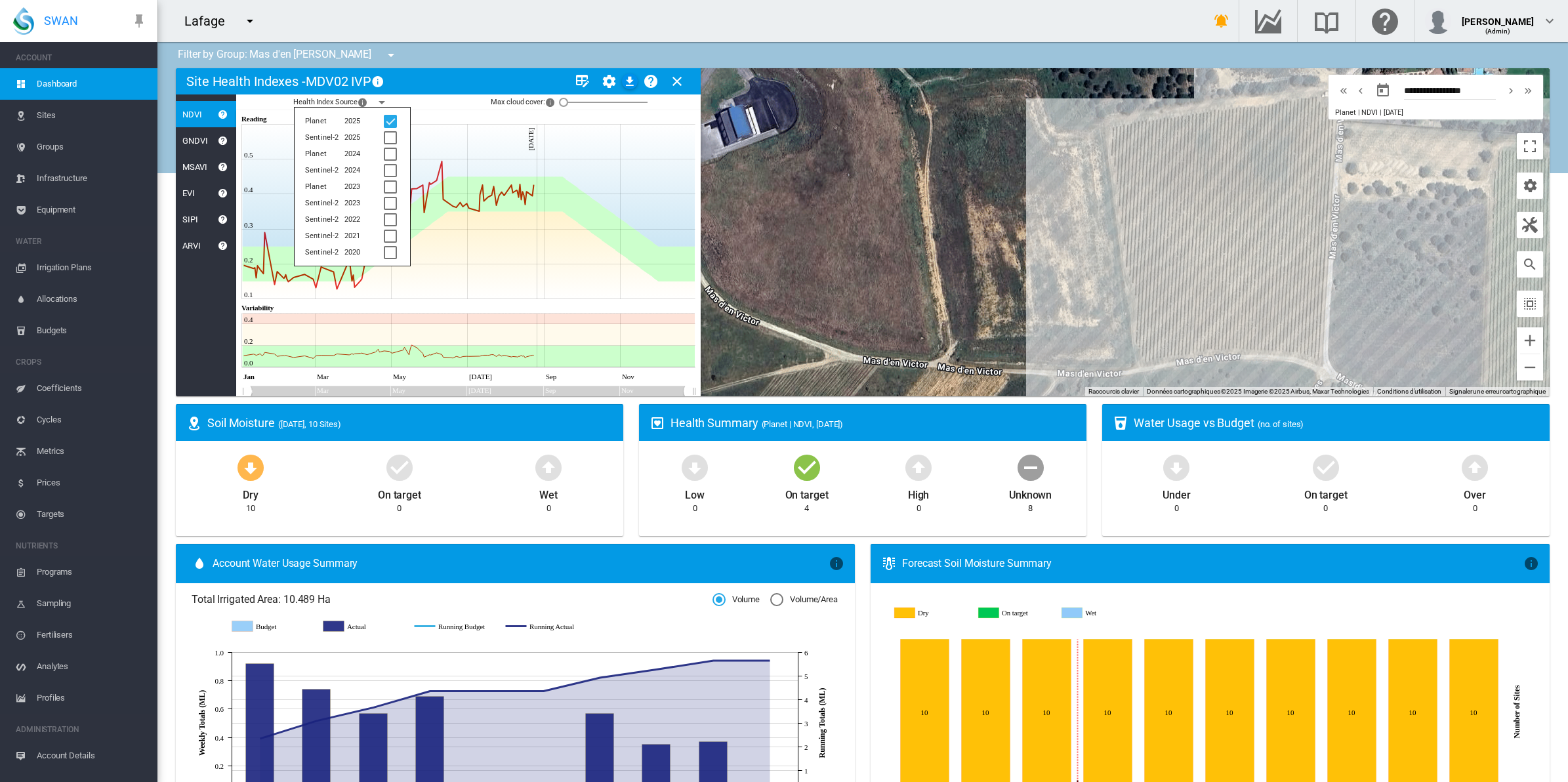
click at [463, 82] on md-card-title "Site Health Indexes - MDV02 IVP × Name of current Site Health Area in chart. Cl…" at bounding box center [438, 80] width 525 height 26
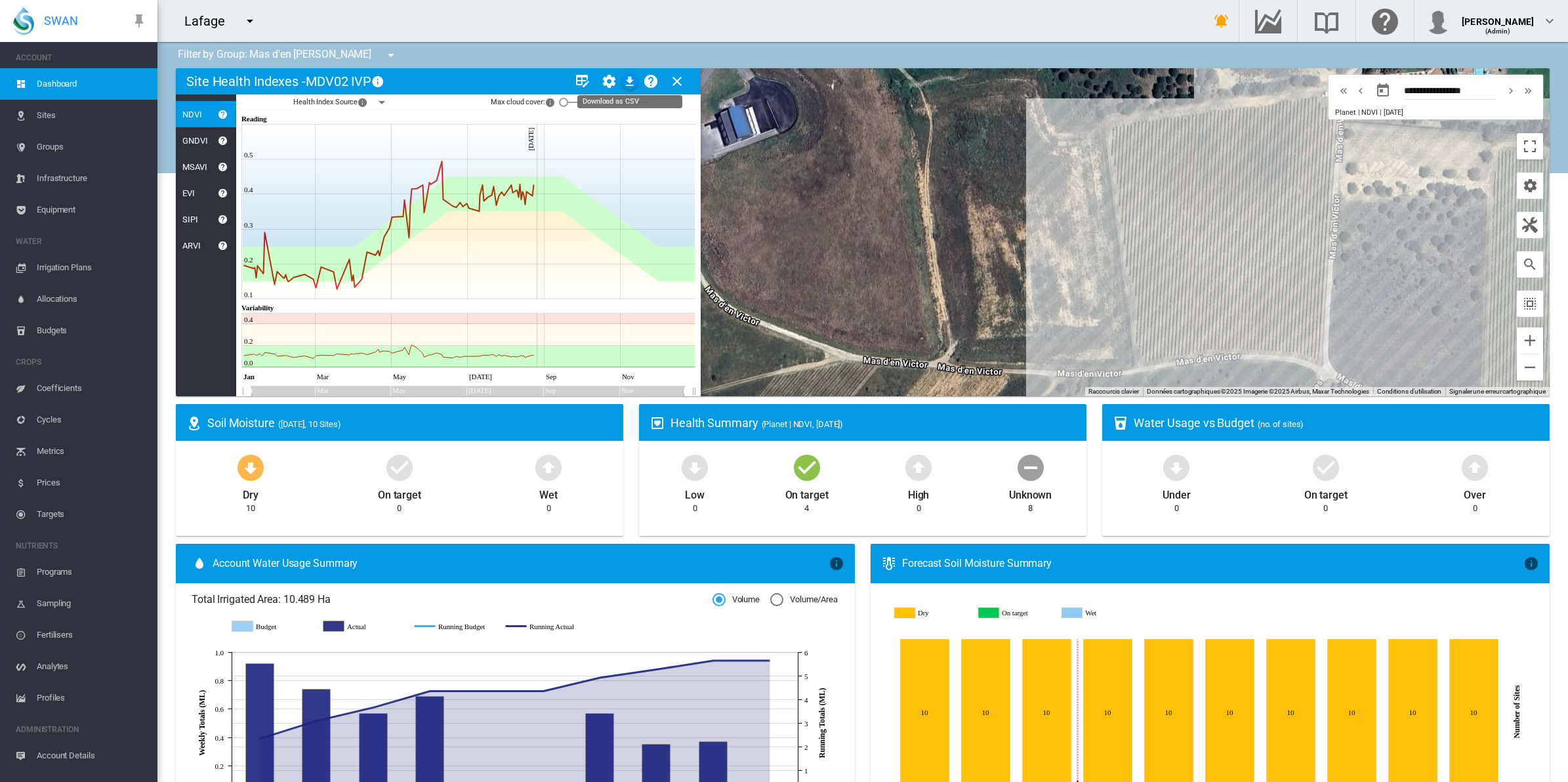
click at [628, 82] on md-icon "icon-download" at bounding box center [630, 81] width 15 height 15
click at [1155, 256] on div "NDVI: MDV01 IVP" at bounding box center [863, 231] width 1374 height 328
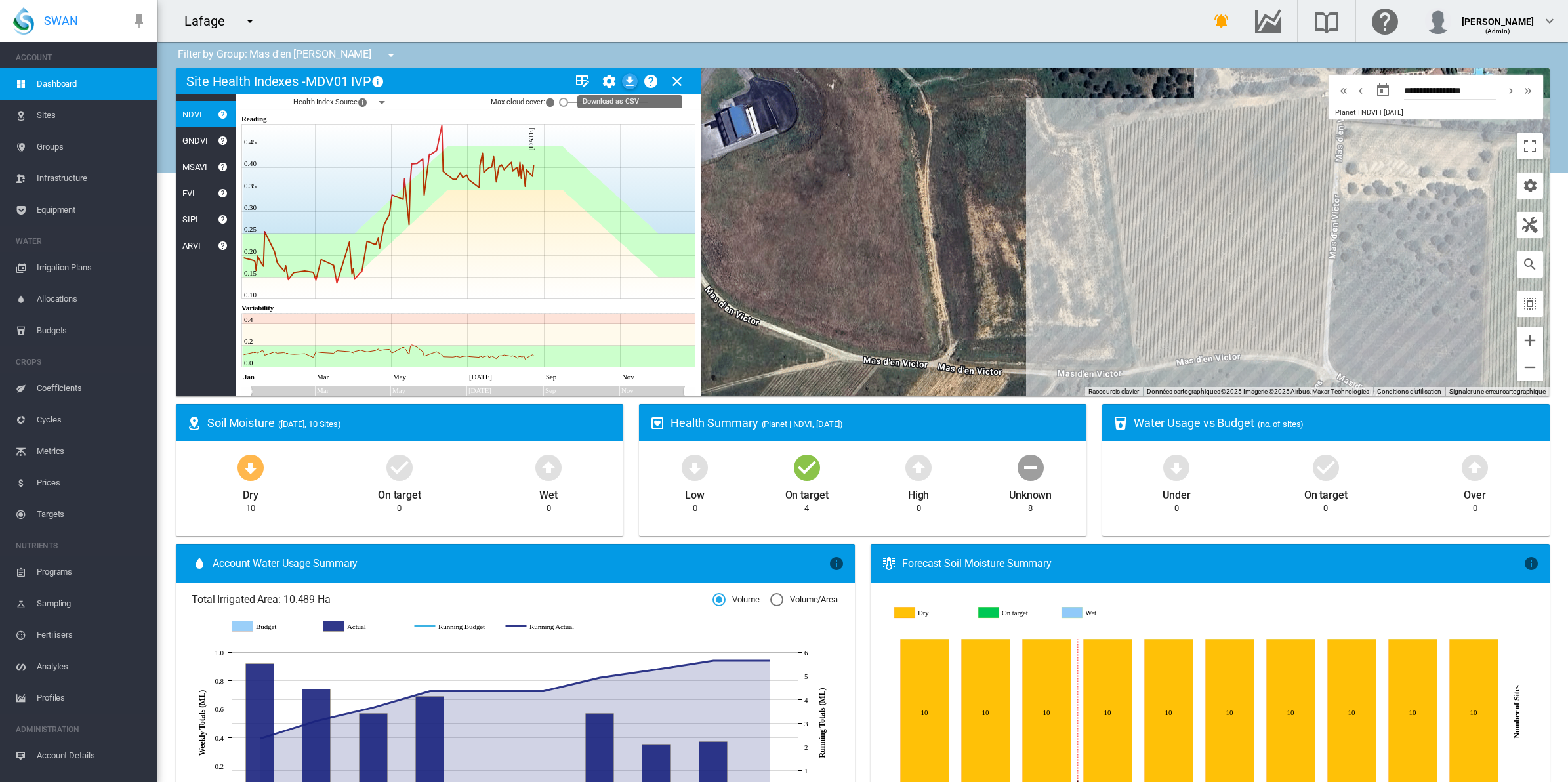
click at [629, 80] on md-icon "icon-download" at bounding box center [630, 81] width 15 height 15
click at [1197, 302] on div "NDVI: MDV01 IVP 2" at bounding box center [863, 231] width 1374 height 328
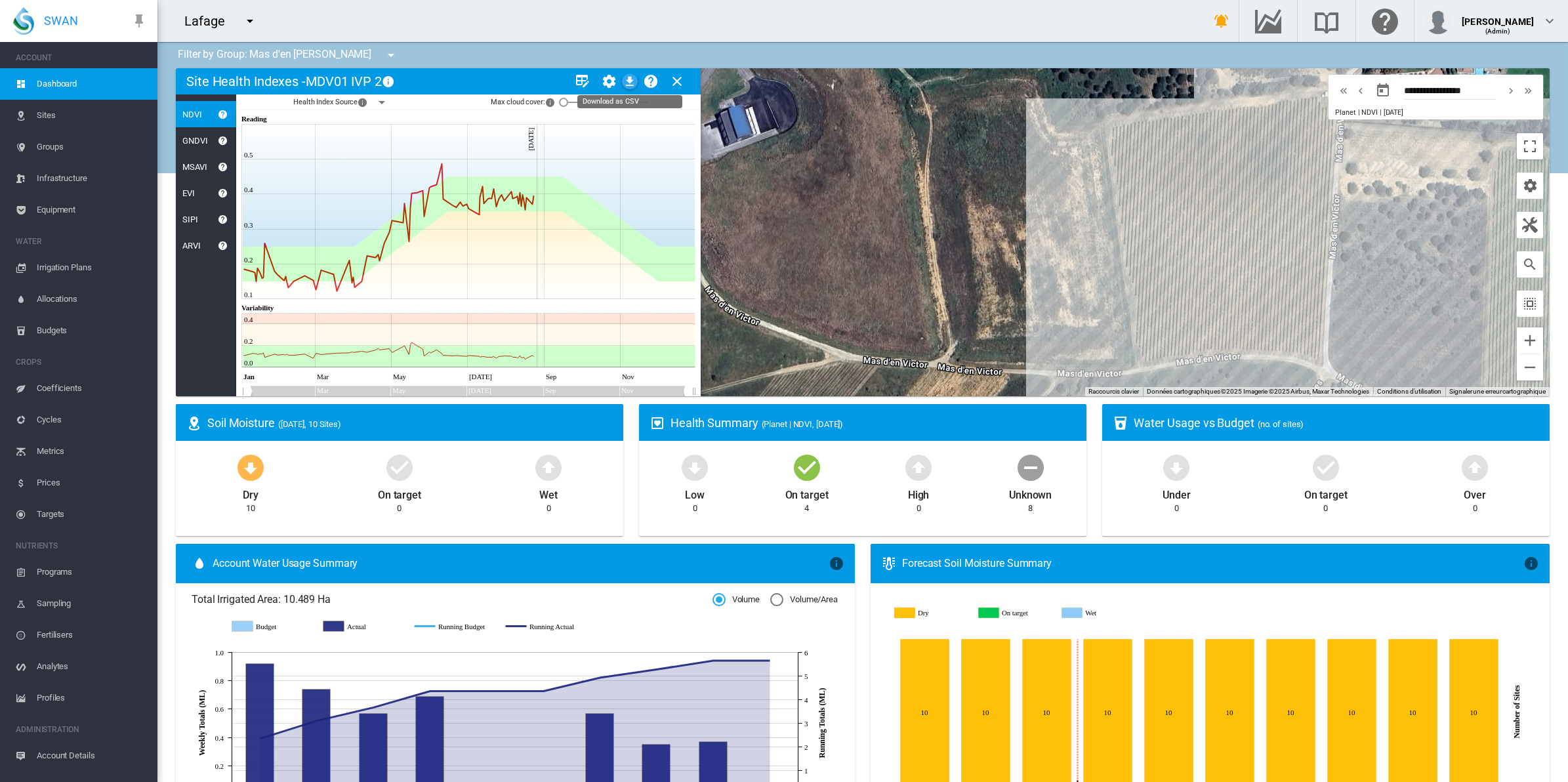
click at [629, 76] on md-icon "icon-download" at bounding box center [630, 81] width 15 height 15
click at [1252, 316] on div "NDVI: MDV02 IVP 2" at bounding box center [863, 231] width 1374 height 328
click at [1288, 315] on div "NDVI: MDV02 IVP" at bounding box center [863, 231] width 1374 height 328
click at [625, 75] on div at bounding box center [630, 81] width 15 height 15
click at [631, 83] on md-icon "icon-download" at bounding box center [630, 81] width 15 height 15
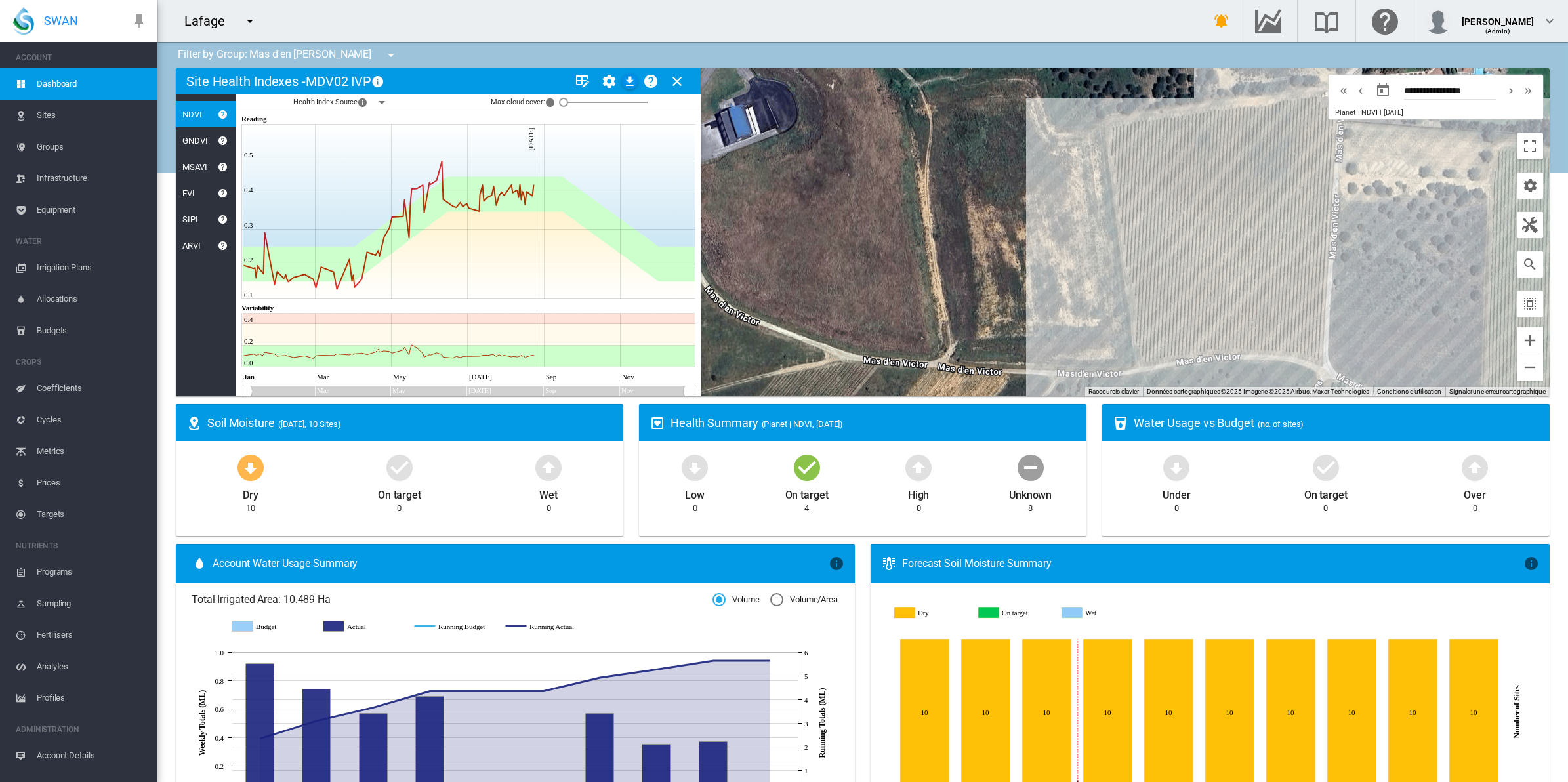
click at [1038, 17] on div "Lafage Château La Gordonne CMF Tuenno" at bounding box center [671, 21] width 1026 height 42
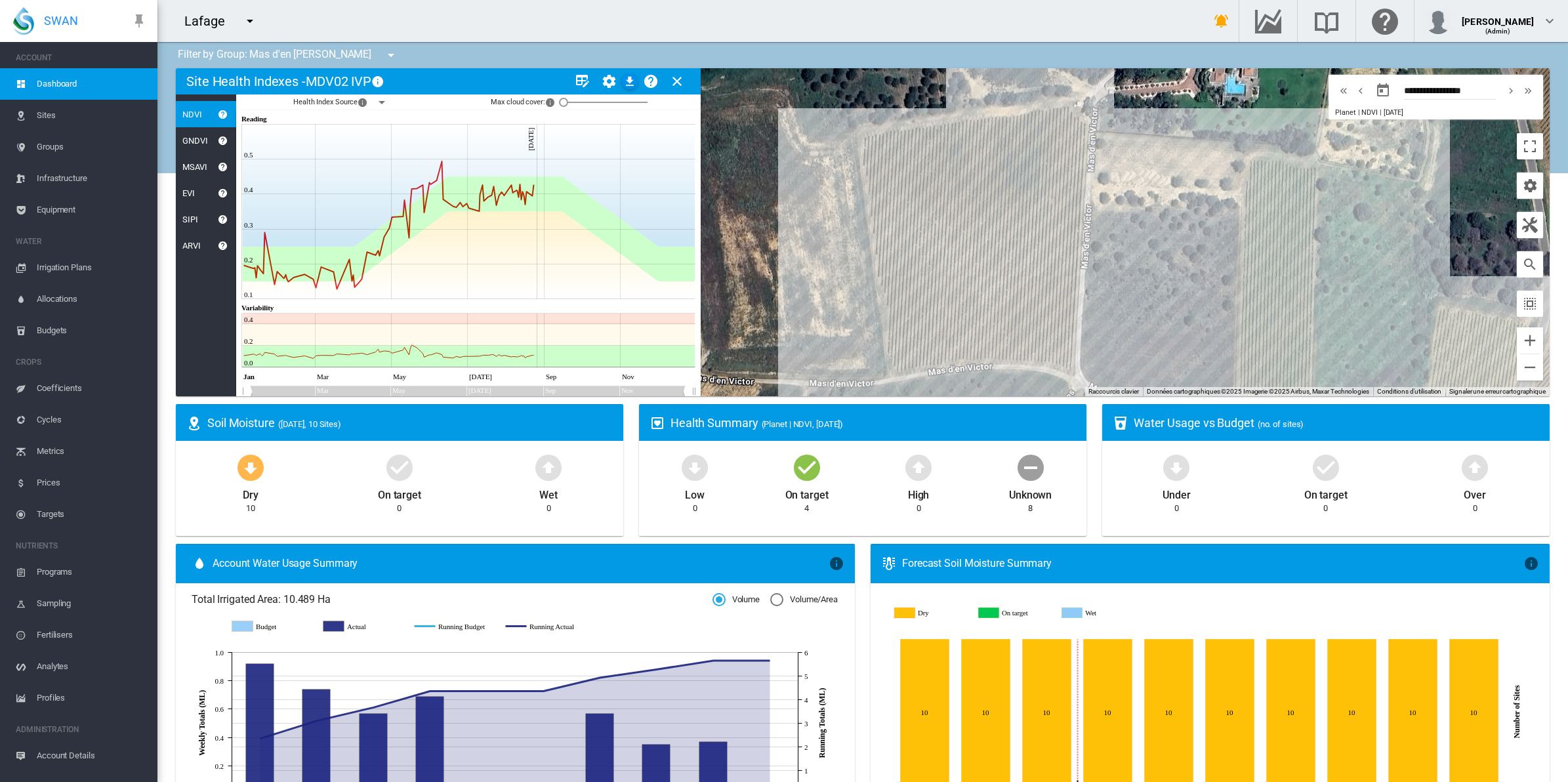
drag, startPoint x: 958, startPoint y: 261, endPoint x: 711, endPoint y: 272, distance: 247.2
click at [711, 272] on div at bounding box center [863, 231] width 1374 height 328
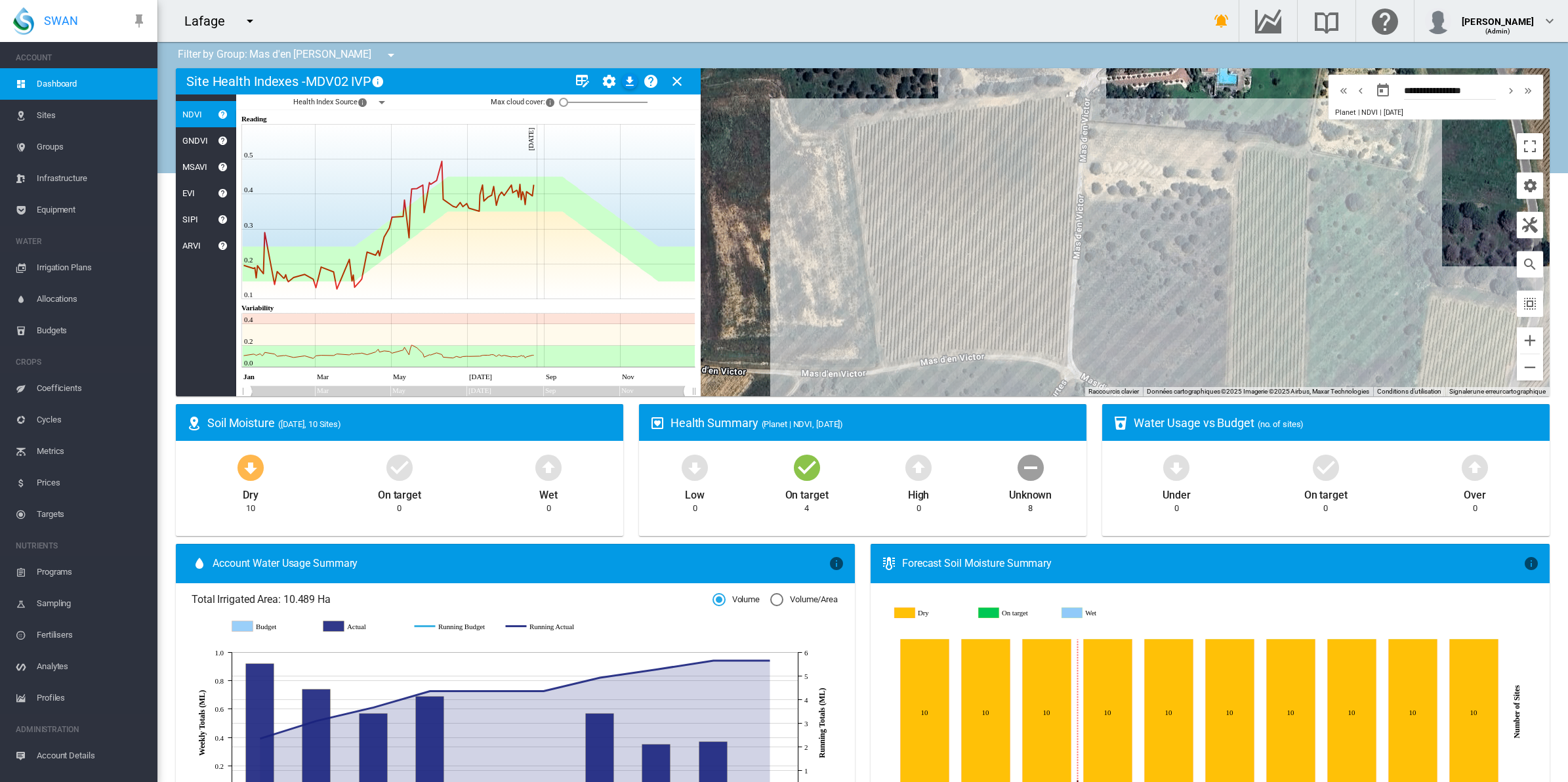
drag, startPoint x: 723, startPoint y: 286, endPoint x: 712, endPoint y: 277, distance: 14.2
click at [712, 277] on div at bounding box center [863, 231] width 1374 height 328
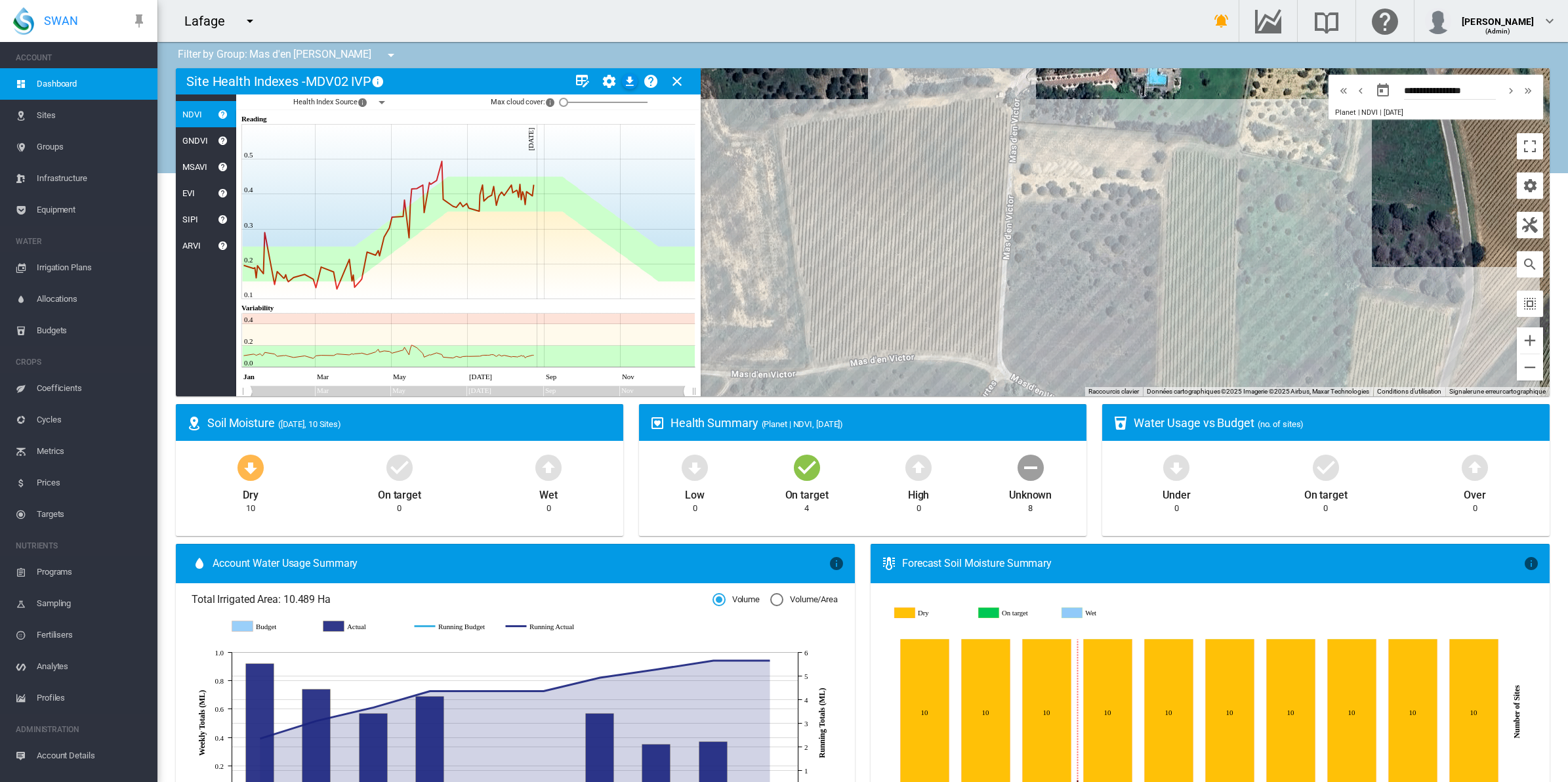
drag, startPoint x: 1179, startPoint y: 319, endPoint x: 1123, endPoint y: 319, distance: 56.0
click at [1123, 319] on div at bounding box center [863, 231] width 1374 height 328
click at [379, 103] on md-icon "icon-menu-down" at bounding box center [381, 102] width 15 height 15
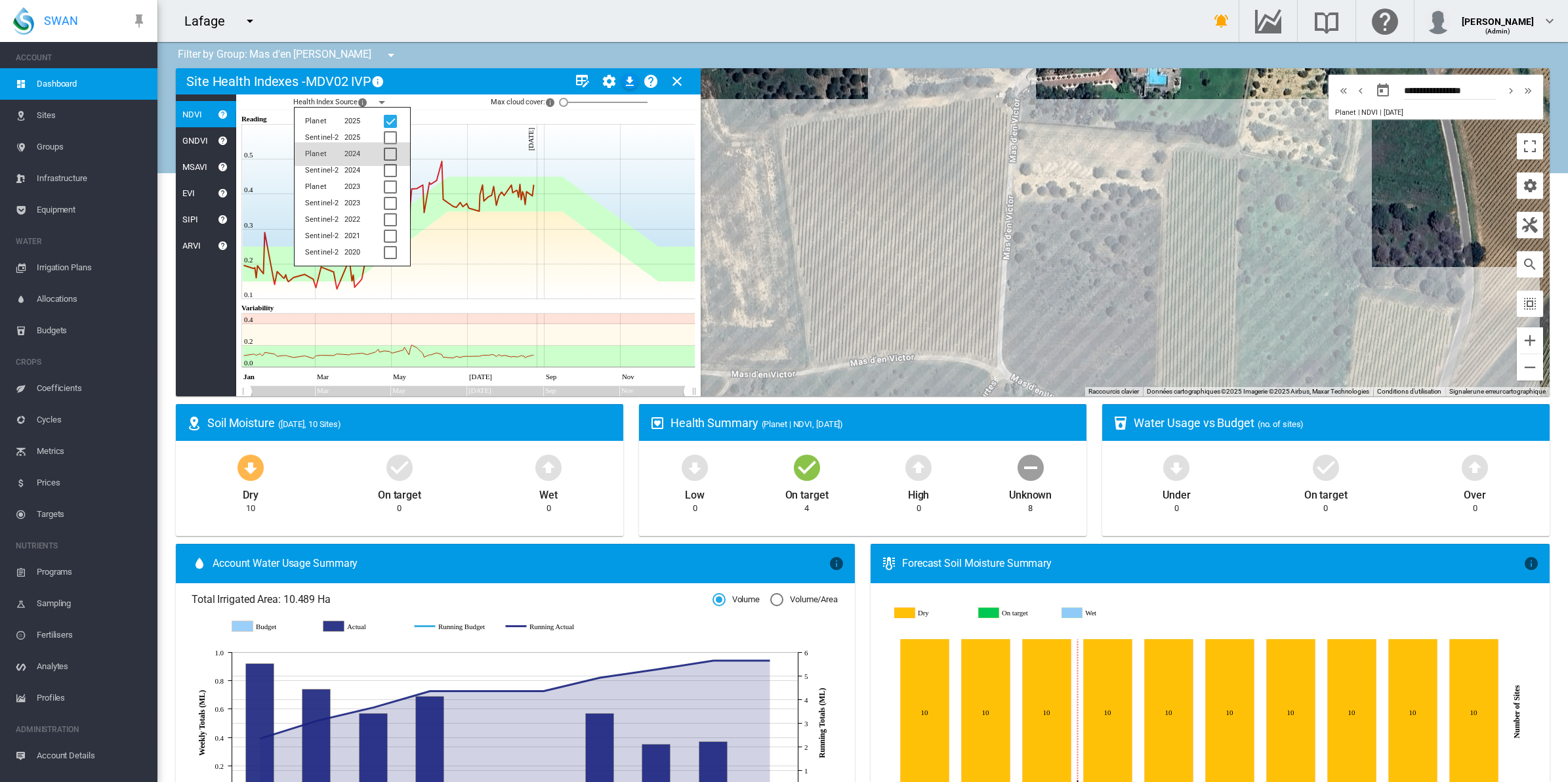
click at [393, 153] on div at bounding box center [391, 154] width 13 height 13
